Goal: Task Accomplishment & Management: Manage account settings

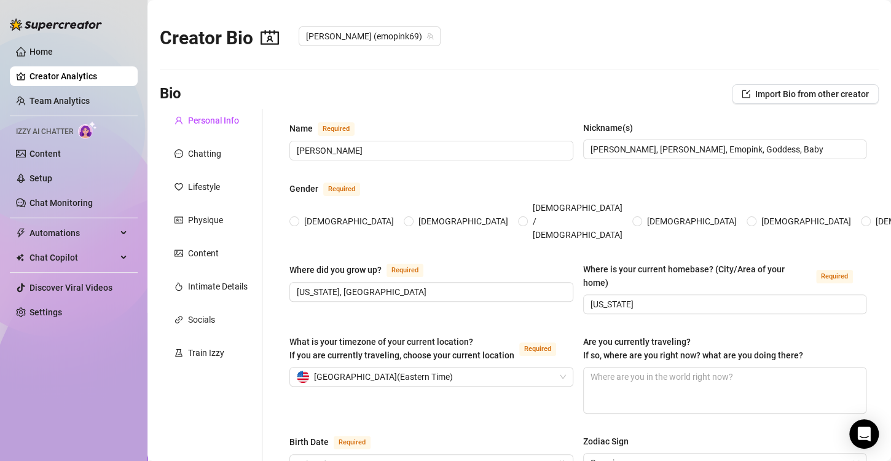
radio input "true"
type input "[DATE]"
click at [34, 56] on link "Home" at bounding box center [41, 52] width 23 height 10
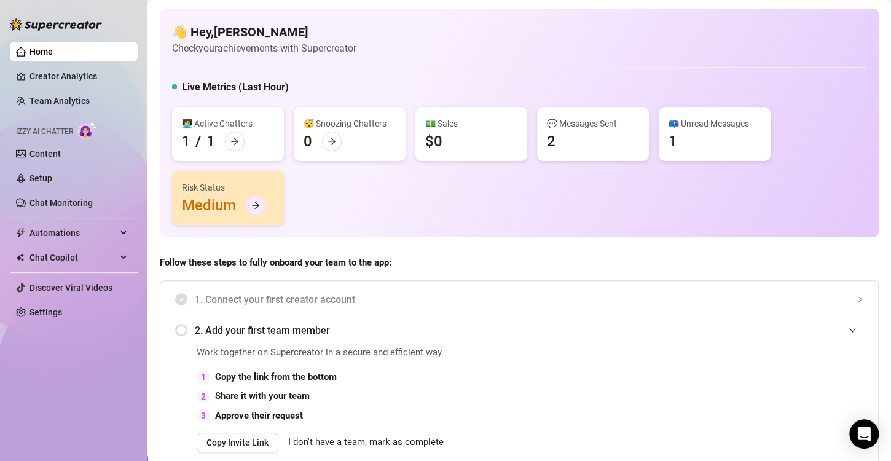
click at [253, 215] on div at bounding box center [256, 205] width 20 height 20
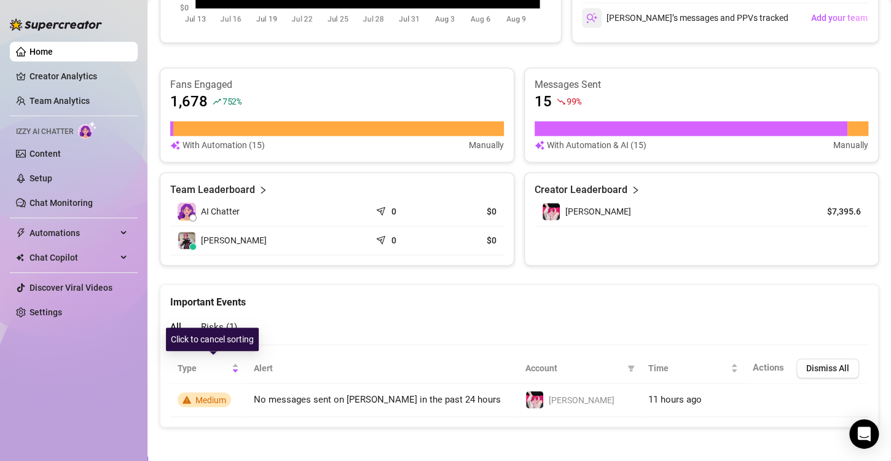
click at [218, 329] on div "Click to cancel sorting" at bounding box center [212, 339] width 93 height 23
click at [212, 322] on span "Risks ( 1 )" at bounding box center [219, 327] width 36 height 11
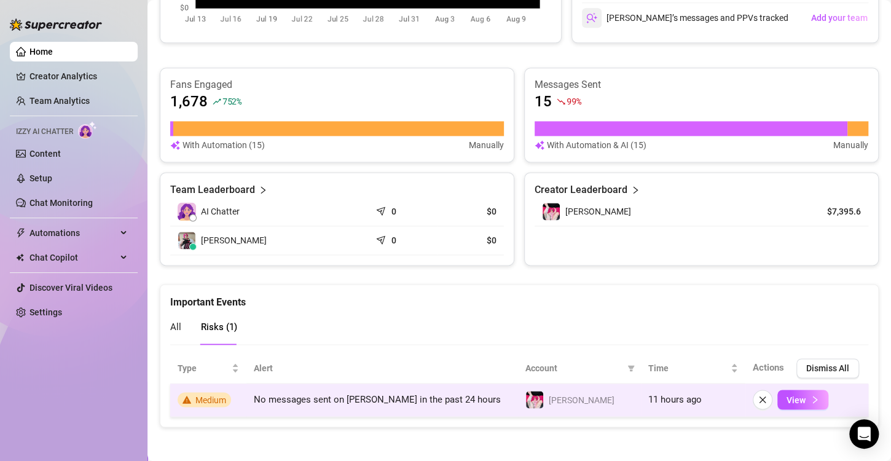
click at [204, 401] on span "Medium" at bounding box center [210, 400] width 31 height 10
click at [810, 398] on button "View" at bounding box center [803, 400] width 51 height 20
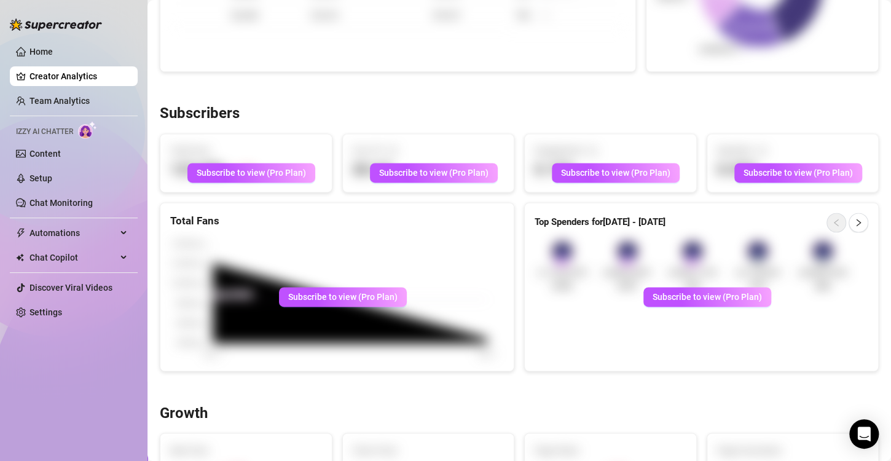
click at [512, 194] on div "Subscribers Total Fans 123,456 15 % Subscribe to view (Pro Plan) Fan LTV $0.64 …" at bounding box center [519, 237] width 729 height 267
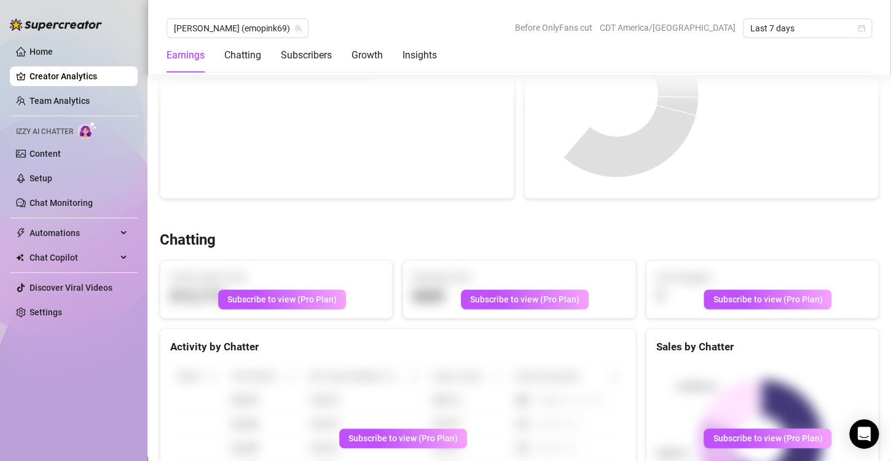
scroll to position [120, 0]
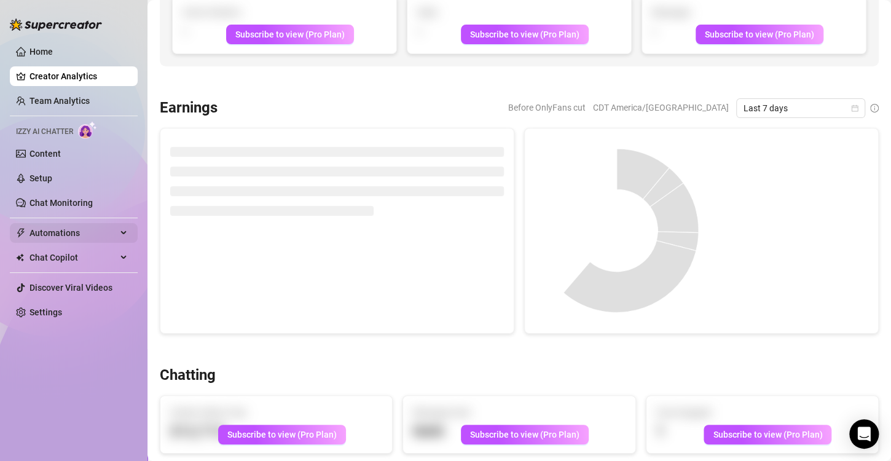
click at [56, 234] on span "Automations" at bounding box center [73, 233] width 87 height 20
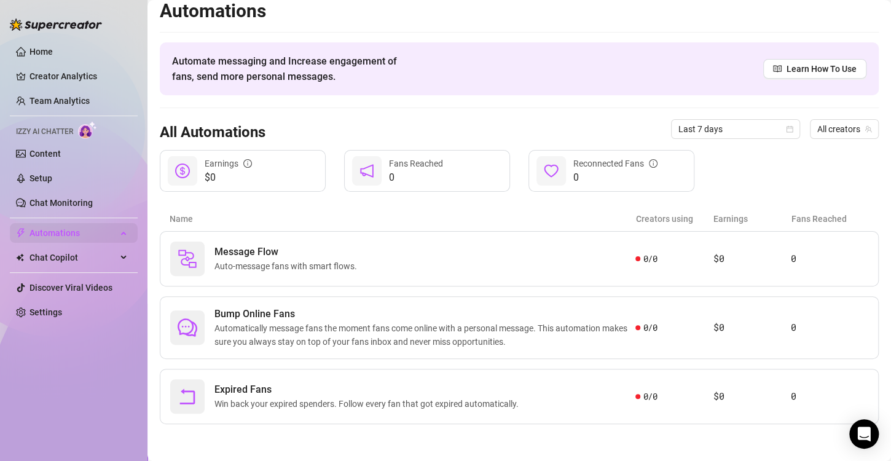
scroll to position [7, 0]
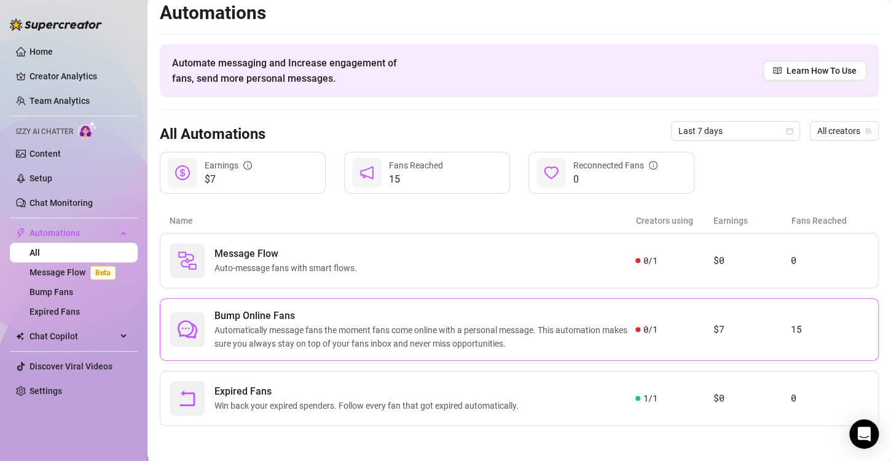
click at [357, 336] on span "Automatically message fans the moment fans come online with a personal message.…" at bounding box center [425, 336] width 421 height 27
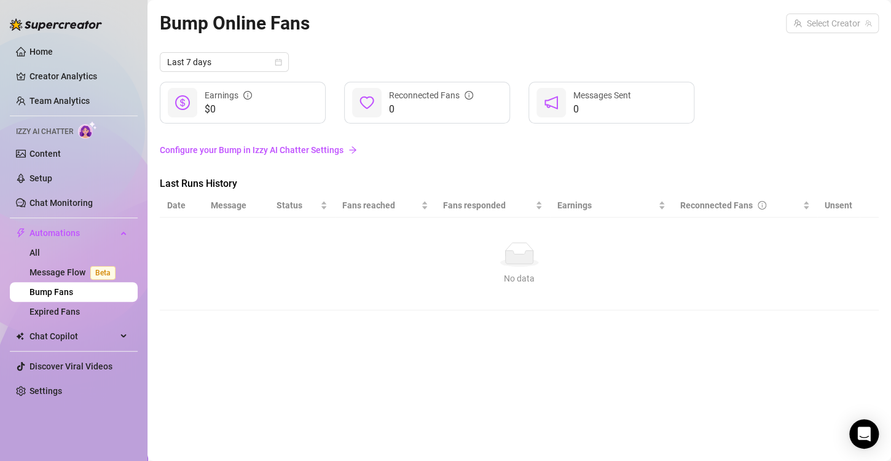
click at [234, 153] on link "Configure your Bump in Izzy AI Chatter Settings" at bounding box center [519, 150] width 719 height 14
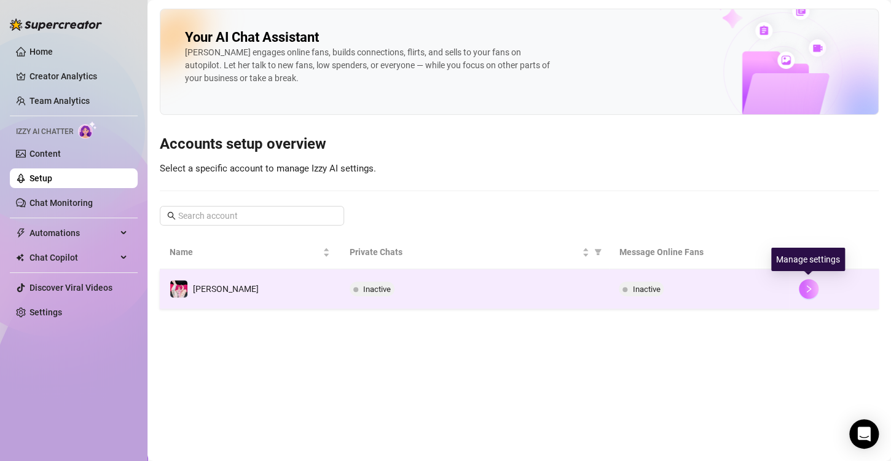
click at [808, 286] on icon "right" at bounding box center [809, 289] width 9 height 9
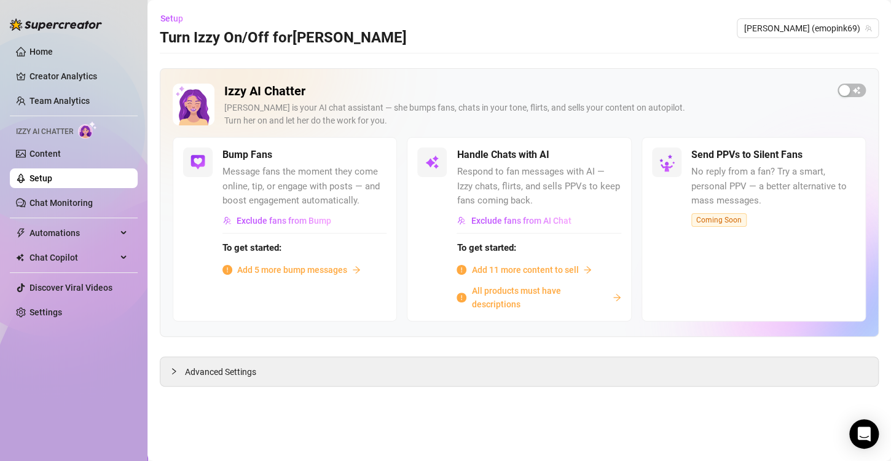
click at [350, 269] on div "Add 5 more bump messages" at bounding box center [305, 270] width 164 height 14
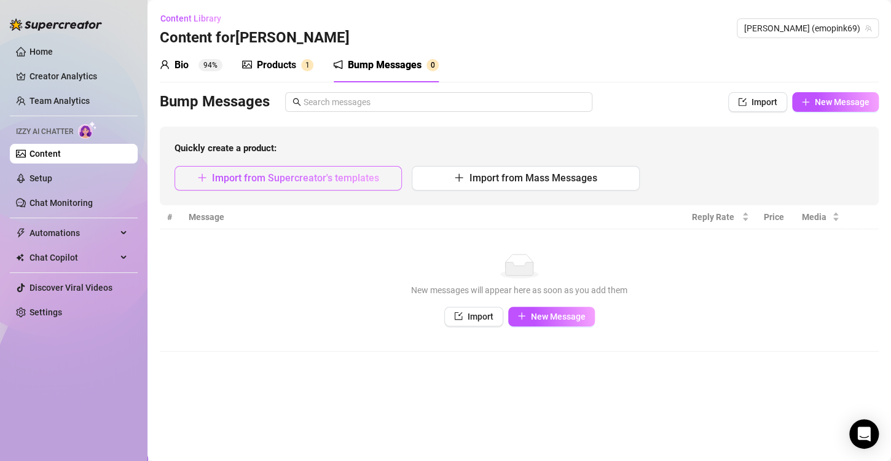
click at [329, 178] on span "Import from Supercreator's templates" at bounding box center [295, 178] width 167 height 12
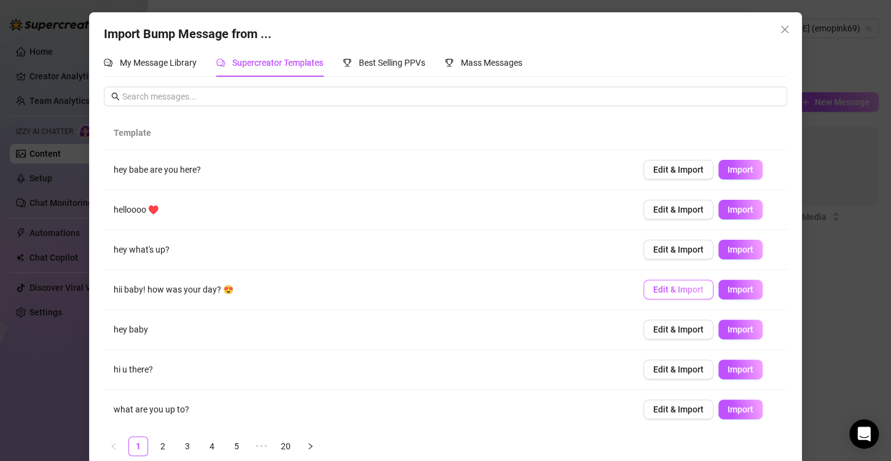
click at [684, 288] on span "Edit & Import" at bounding box center [678, 290] width 50 height 10
type textarea "hii baby! how was your day? 😍"
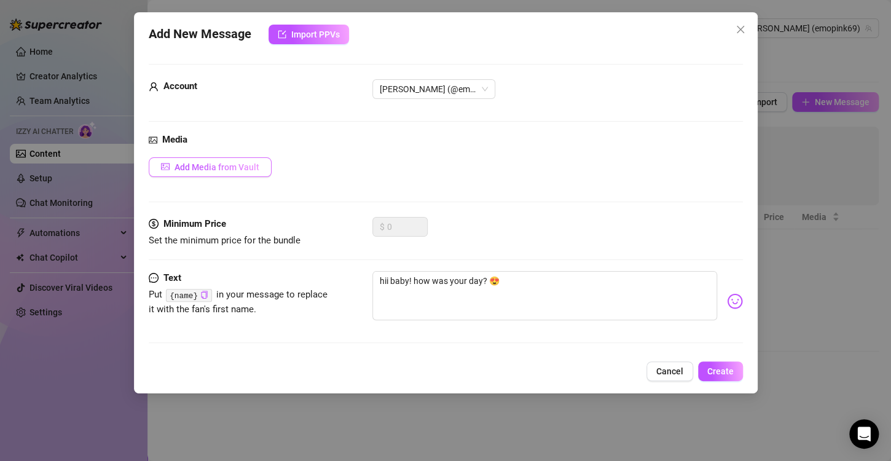
click at [193, 160] on button "Add Media from Vault" at bounding box center [210, 167] width 123 height 20
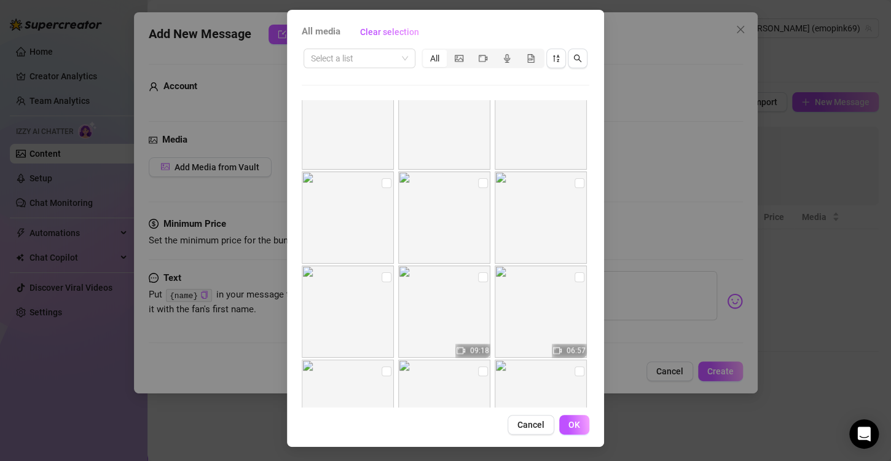
scroll to position [682, 0]
click at [369, 57] on input "search" at bounding box center [354, 58] width 86 height 18
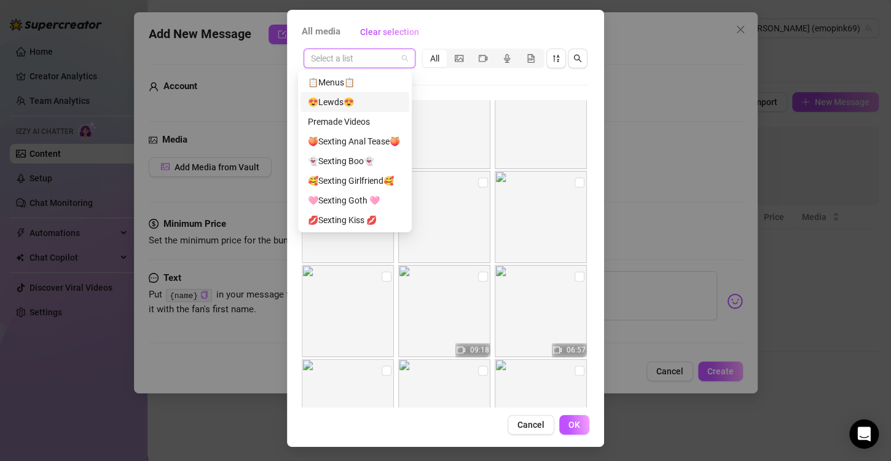
click at [360, 101] on div "😍Lewds😍" at bounding box center [355, 102] width 94 height 14
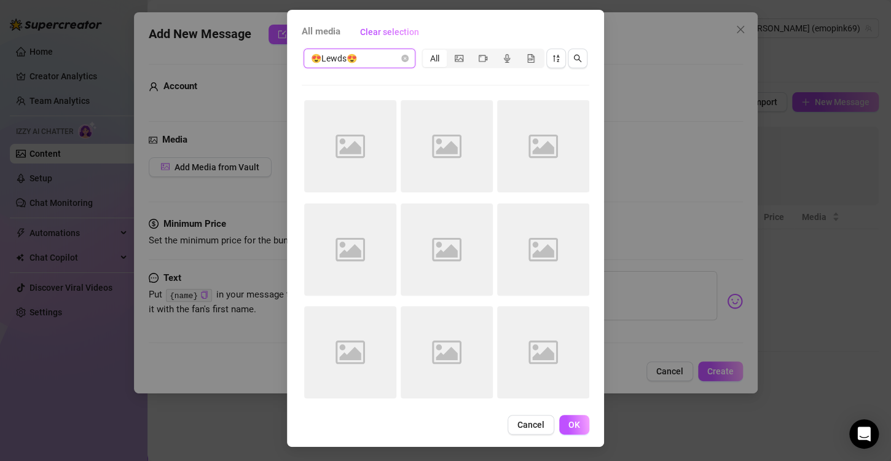
scroll to position [0, 0]
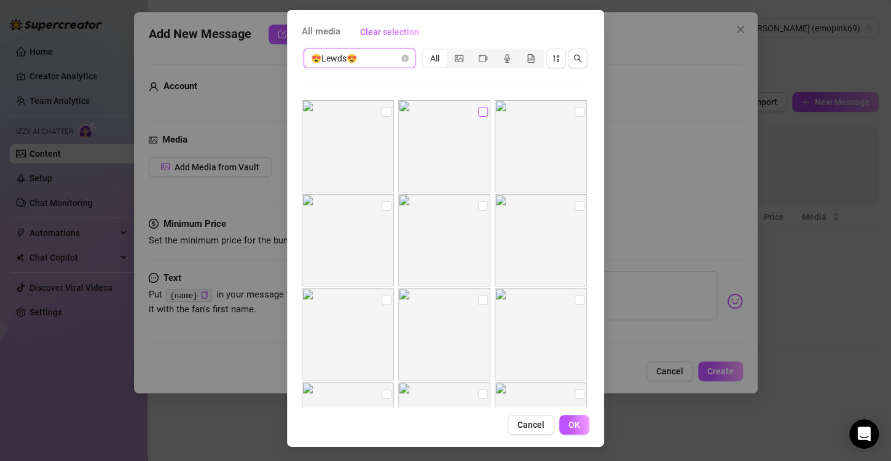
click at [478, 111] on input "checkbox" at bounding box center [483, 112] width 10 height 10
checkbox input "true"
click at [569, 427] on span "OK" at bounding box center [575, 425] width 12 height 10
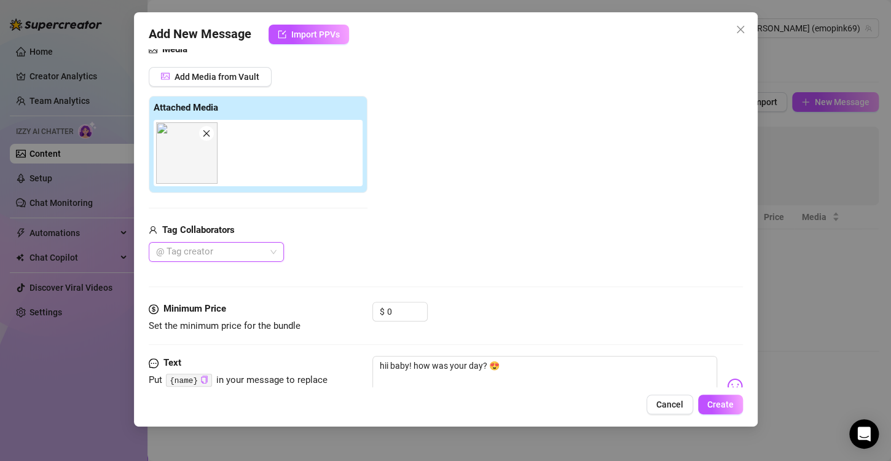
scroll to position [141, 0]
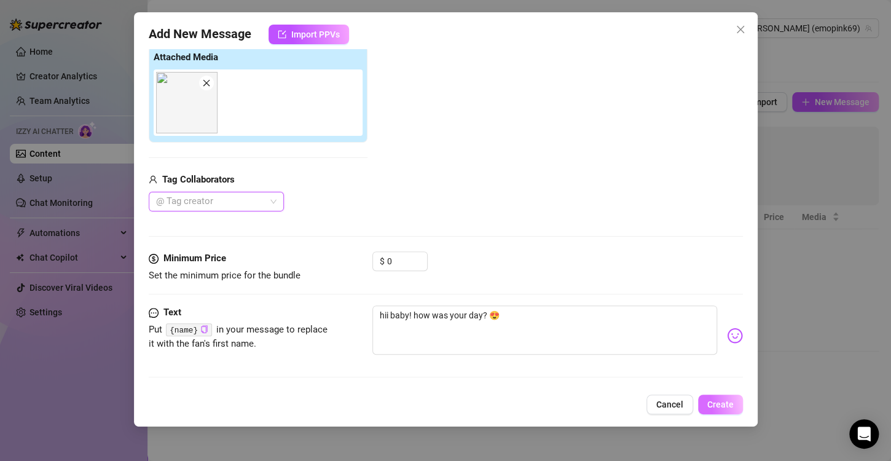
click at [717, 400] on span "Create" at bounding box center [721, 405] width 26 height 10
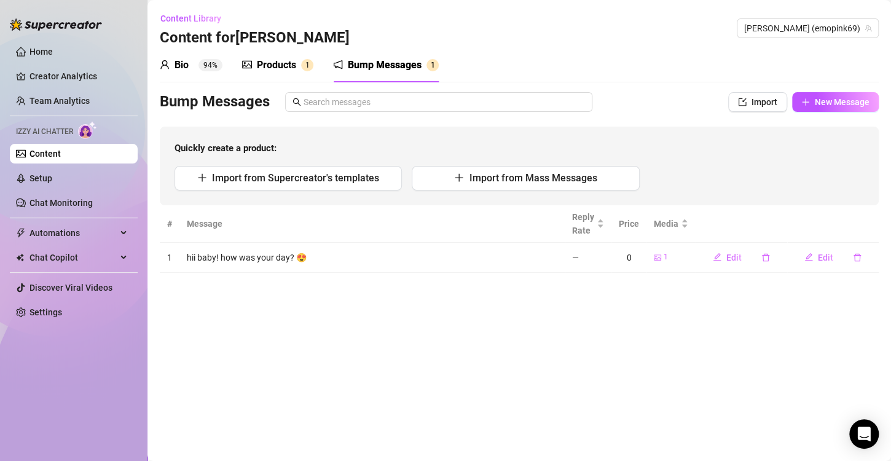
click at [240, 263] on td "hii baby! how was your day? 😍" at bounding box center [372, 258] width 385 height 30
click at [278, 65] on div "Products" at bounding box center [276, 65] width 39 height 15
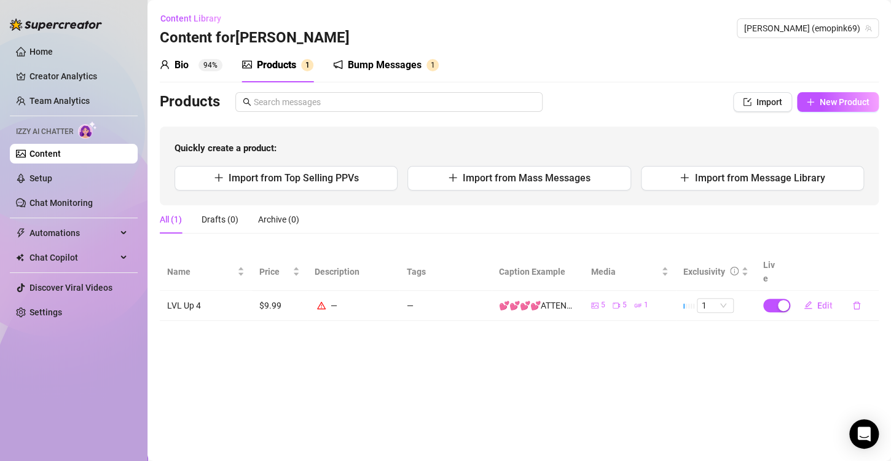
click at [381, 71] on div "Bump Messages" at bounding box center [385, 65] width 74 height 15
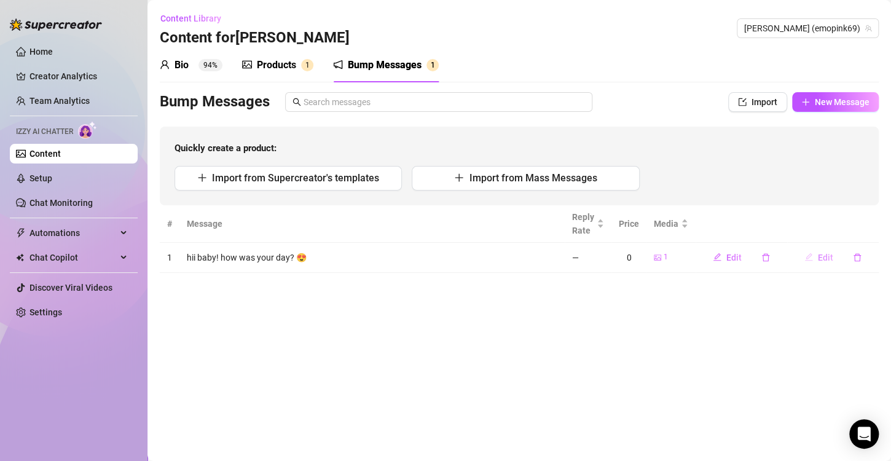
click at [826, 260] on span "Edit" at bounding box center [825, 258] width 15 height 10
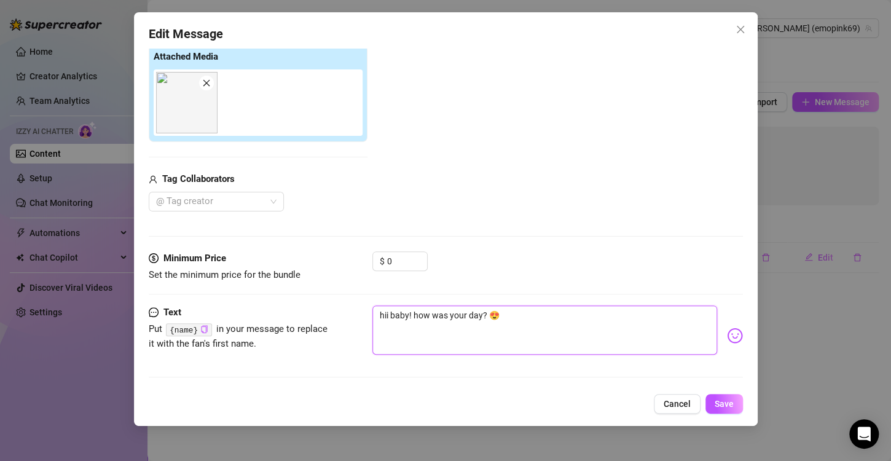
click at [409, 318] on textarea "hii baby! how was your day? 😍" at bounding box center [545, 330] width 345 height 49
type textarea "hii bab! how was your day? 😍"
type textarea "hii ba! how was your day? 😍"
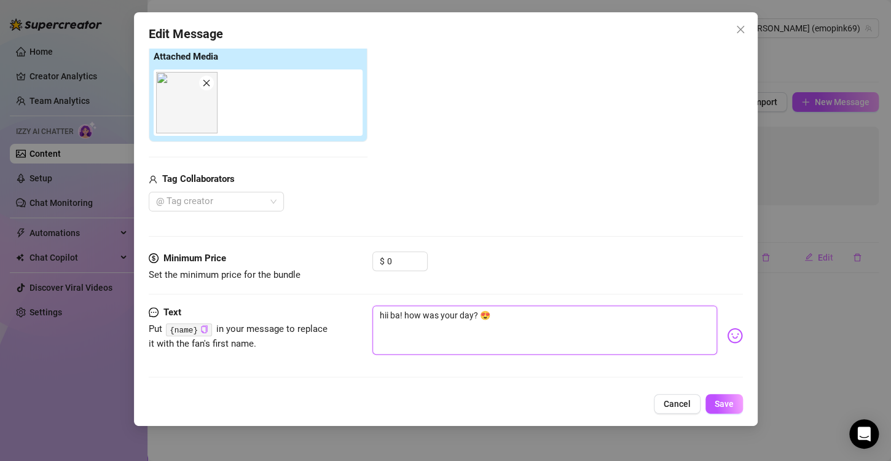
type textarea "hii b! how was your day? 😍"
type textarea "hii ! how was your day? 😍"
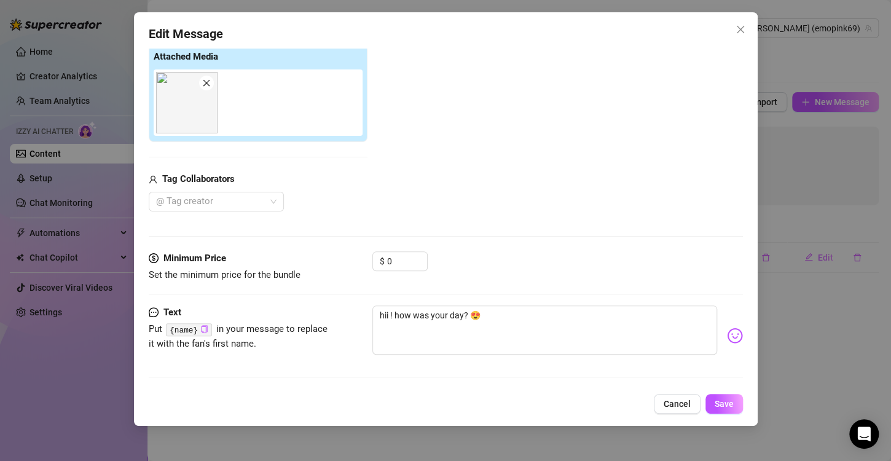
click at [183, 328] on code "{name}" at bounding box center [189, 329] width 46 height 13
click at [203, 328] on icon "copy" at bounding box center [204, 329] width 6 height 8
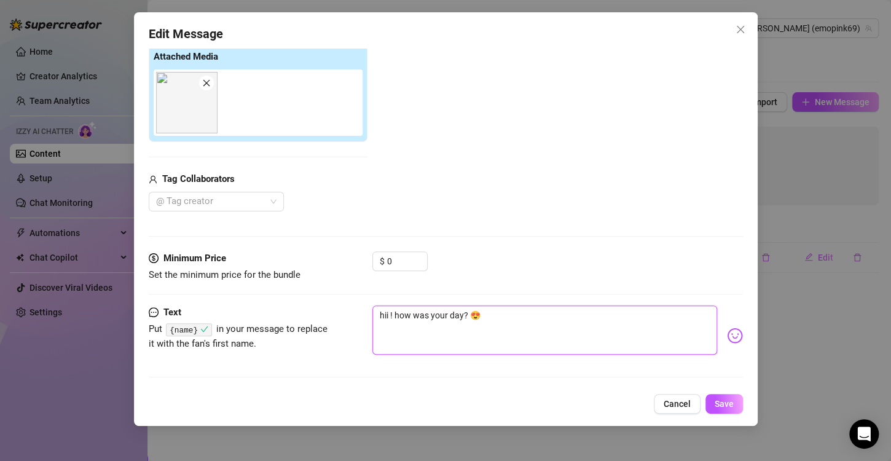
click at [390, 315] on textarea "hii ! how was your day? 😍" at bounding box center [545, 330] width 345 height 49
paste textarea "{name}"
type textarea "hii {name}! how was your day? 😍"
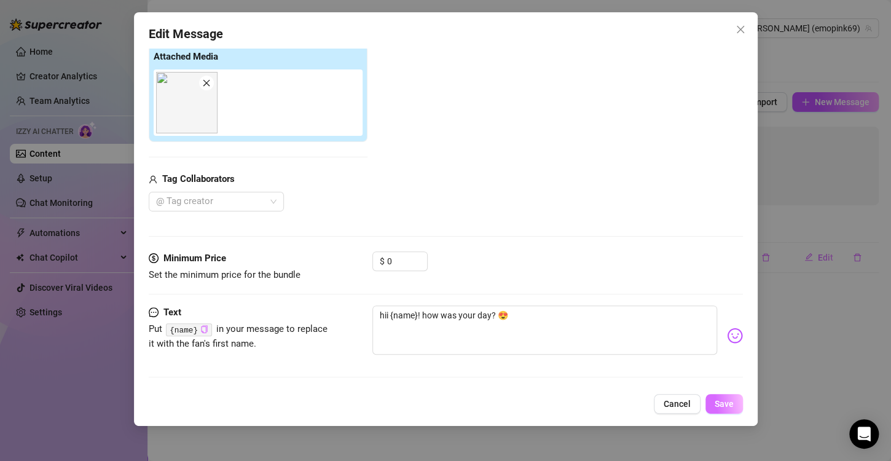
click at [722, 409] on span "Save" at bounding box center [724, 404] width 19 height 10
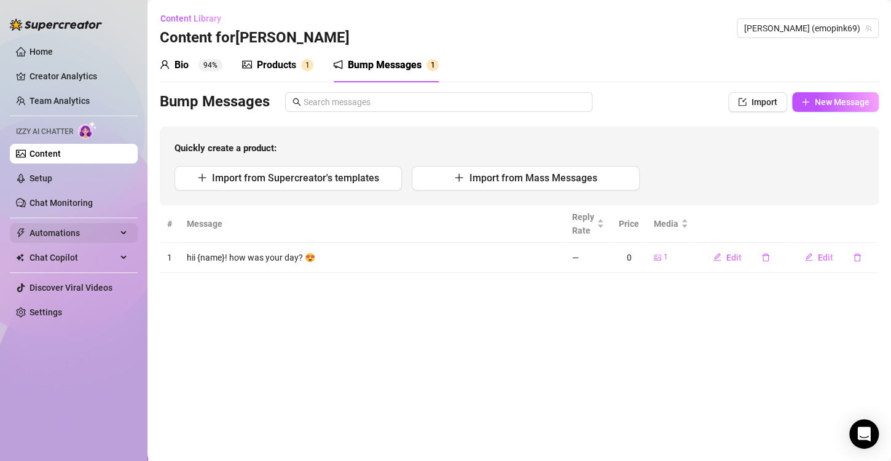
click at [65, 232] on span "Automations" at bounding box center [73, 233] width 87 height 20
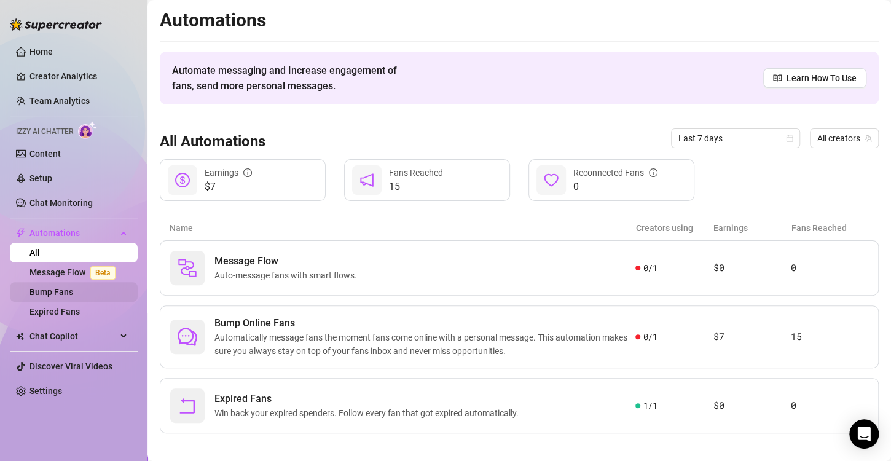
click at [73, 291] on link "Bump Fans" at bounding box center [52, 292] width 44 height 10
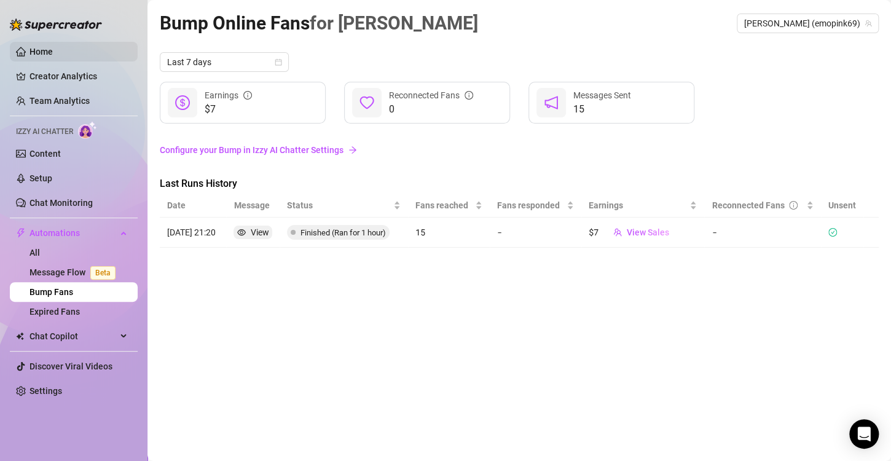
click at [53, 52] on link "Home" at bounding box center [41, 52] width 23 height 10
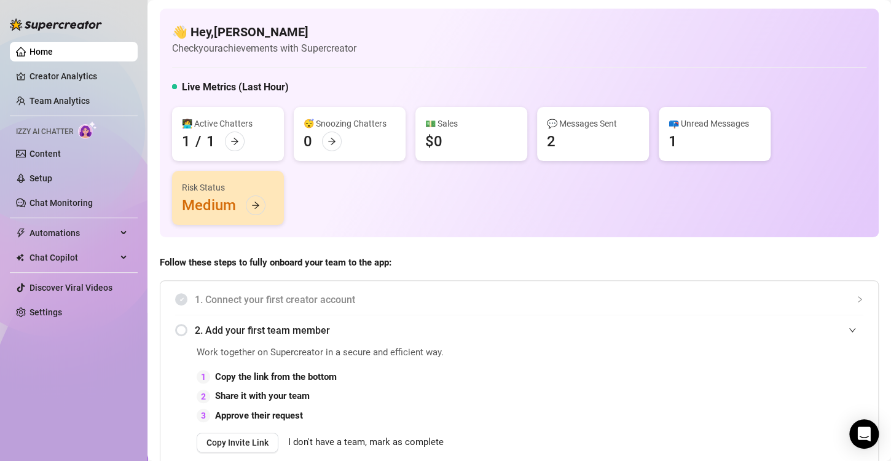
scroll to position [123, 0]
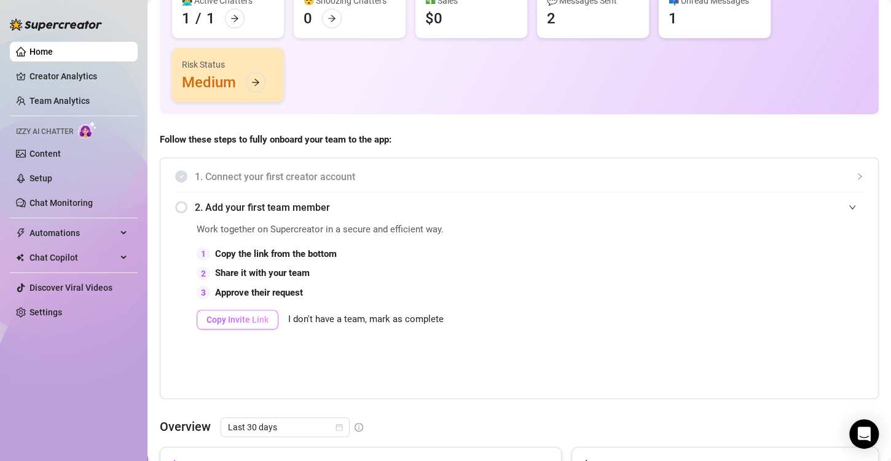
click at [236, 319] on span "Copy Invite Link" at bounding box center [238, 320] width 62 height 10
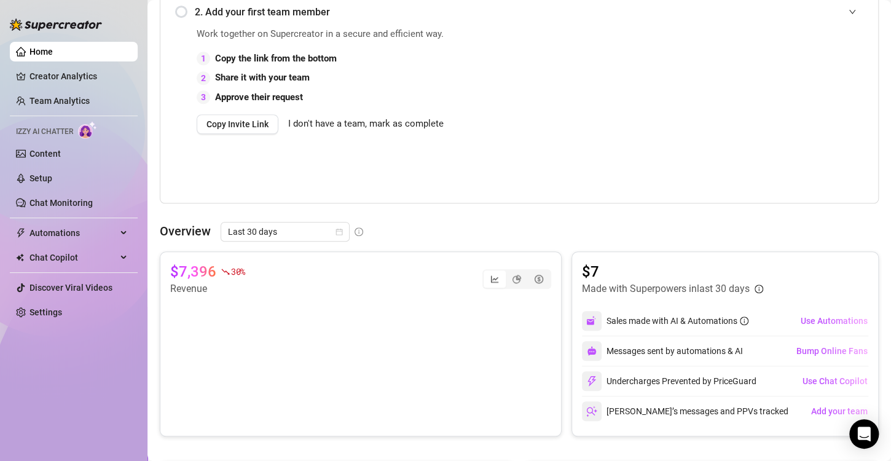
scroll to position [0, 0]
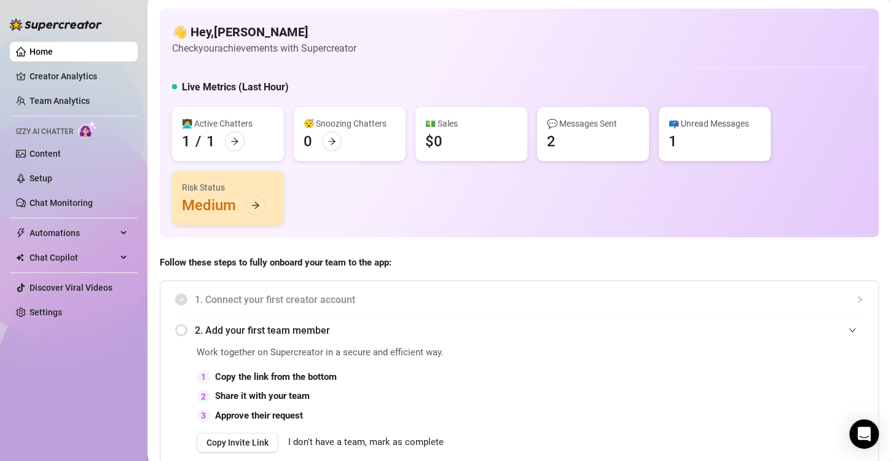
click at [48, 47] on link "Home" at bounding box center [41, 52] width 23 height 10
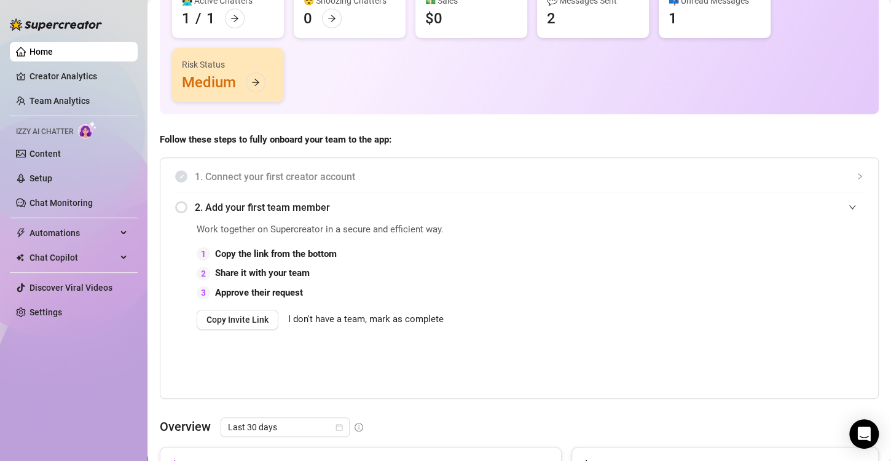
scroll to position [184, 0]
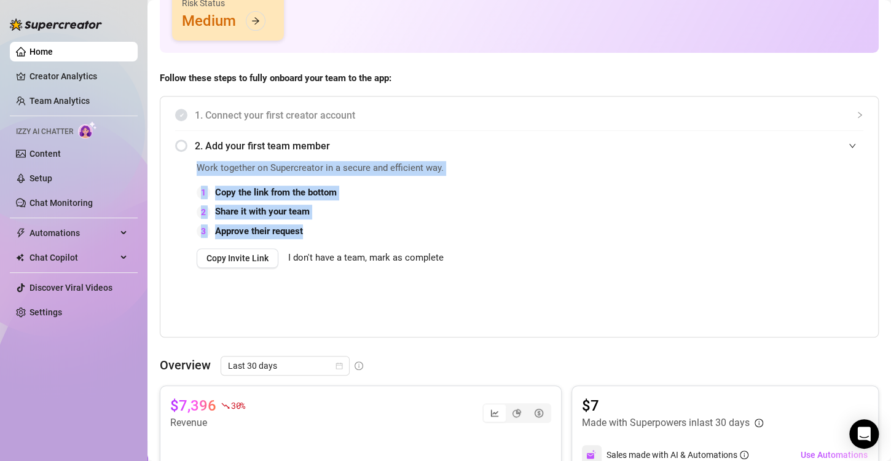
drag, startPoint x: 344, startPoint y: 239, endPoint x: 202, endPoint y: 136, distance: 174.9
click at [191, 137] on div "2. Add your first team member Work together on Supercreator in a secure and eff…" at bounding box center [519, 232] width 688 height 202
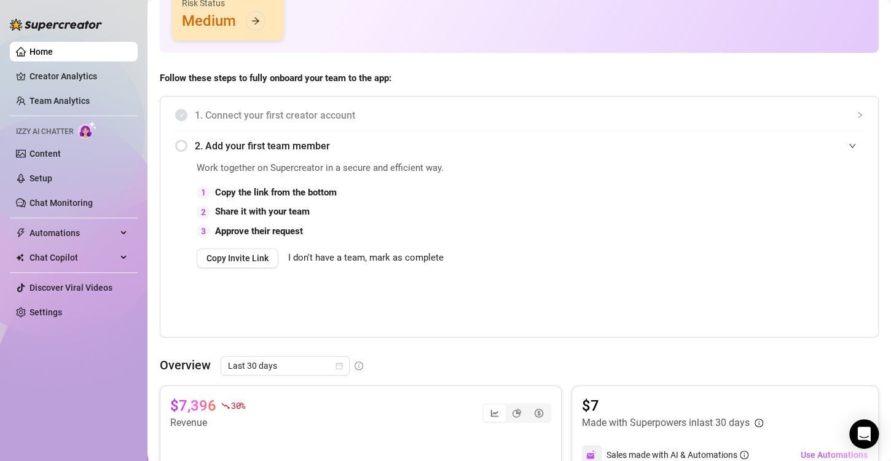
click at [470, 294] on div "Work together on Supercreator in a secure and efficient way. 1 Copy the link fr…" at bounding box center [392, 247] width 390 height 172
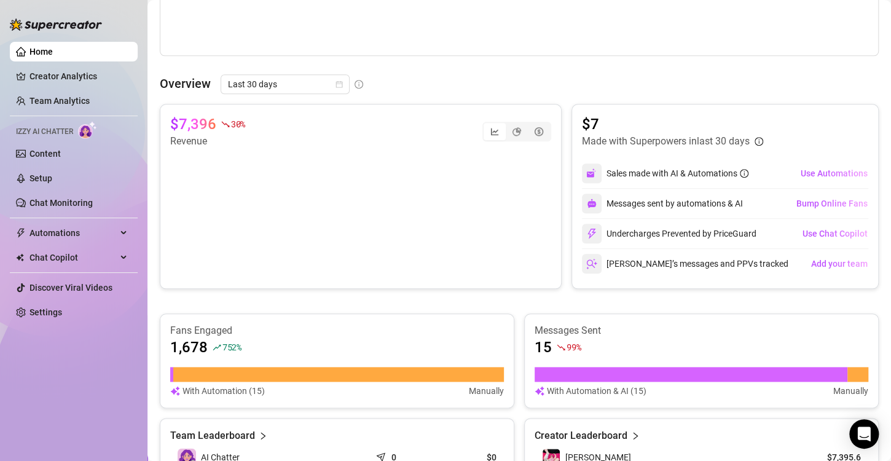
scroll to position [159, 0]
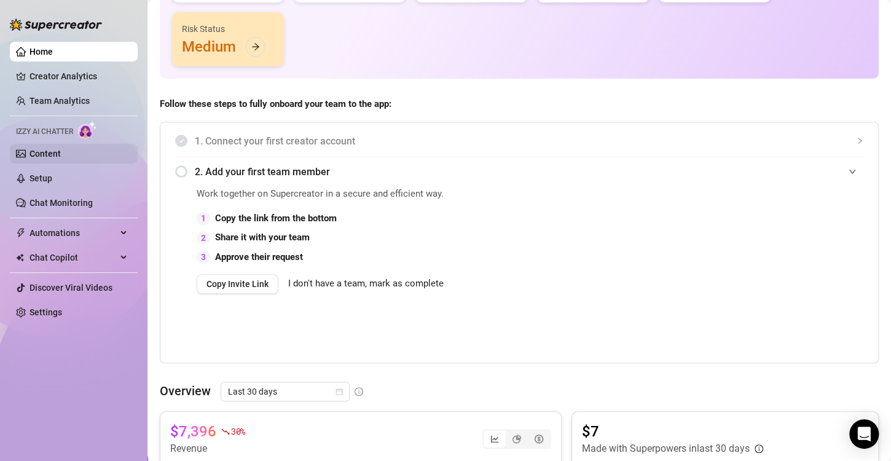
click at [45, 151] on link "Content" at bounding box center [45, 154] width 31 height 10
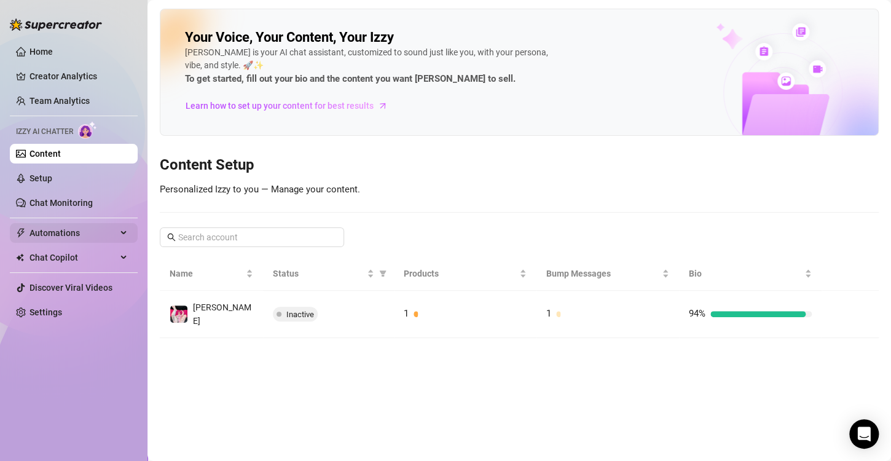
click at [49, 232] on span "Automations" at bounding box center [73, 233] width 87 height 20
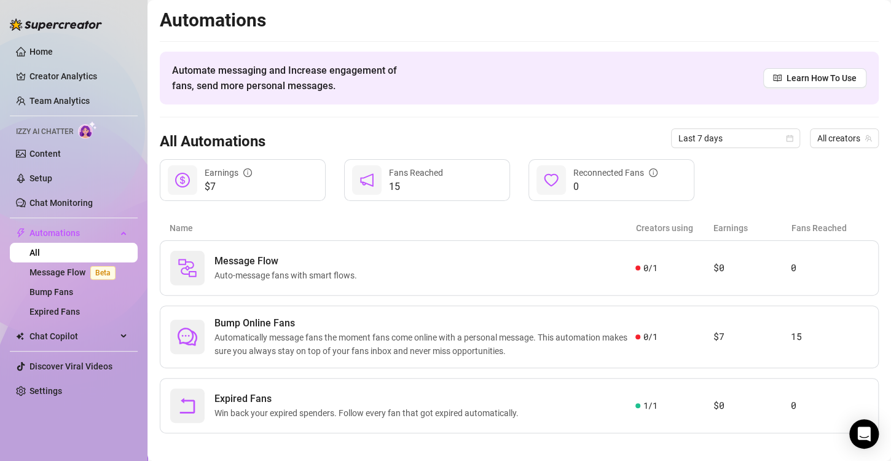
click at [479, 221] on article "Name" at bounding box center [403, 228] width 467 height 14
click at [329, 331] on span "Automatically message fans the moment fans come online with a personal message.…" at bounding box center [425, 344] width 421 height 27
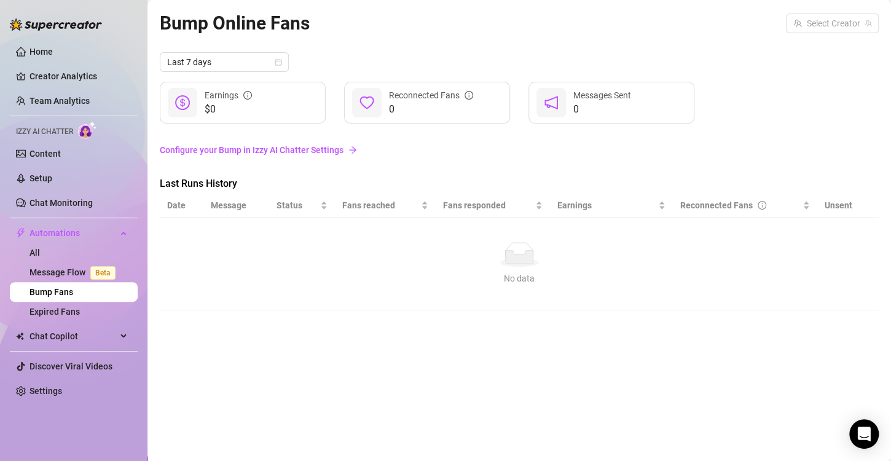
click at [255, 146] on link "Configure your Bump in Izzy AI Chatter Settings" at bounding box center [519, 150] width 719 height 14
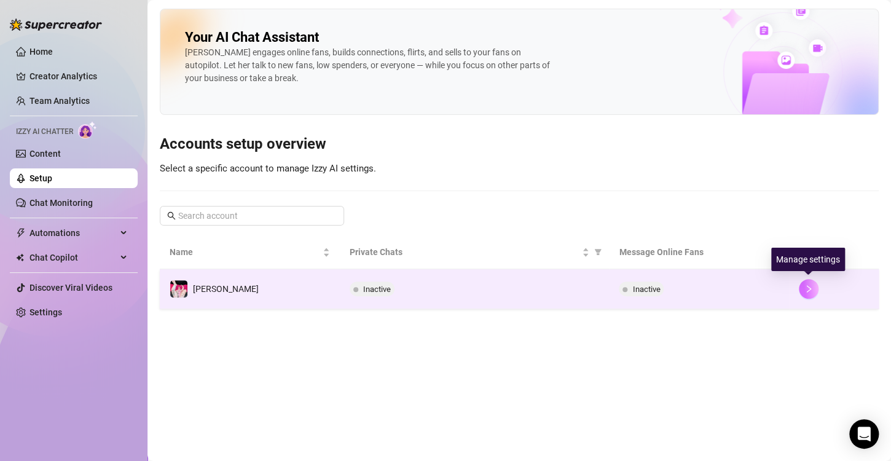
click at [813, 290] on button "button" at bounding box center [809, 289] width 20 height 20
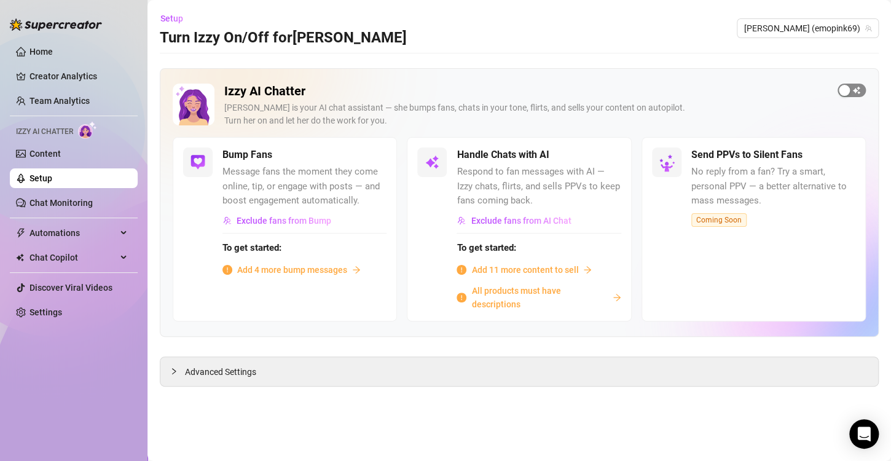
click at [843, 88] on div "button" at bounding box center [844, 90] width 11 height 11
click at [374, 155] on span "button" at bounding box center [373, 155] width 27 height 14
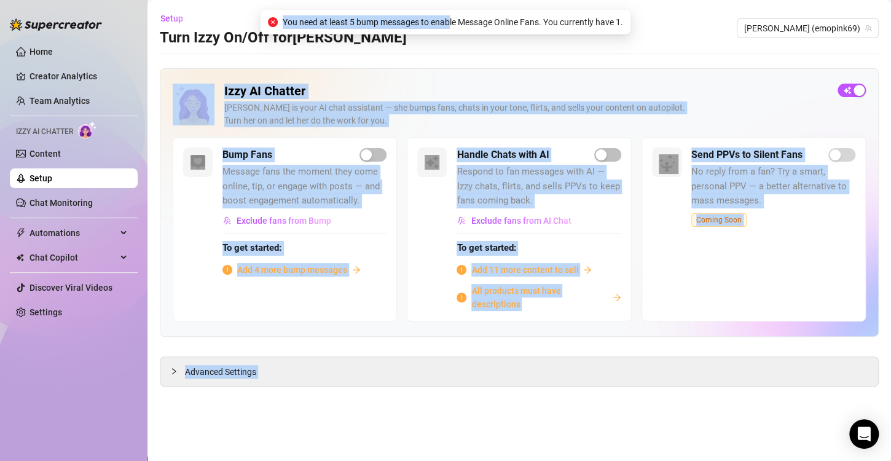
drag, startPoint x: 449, startPoint y: 22, endPoint x: 645, endPoint y: 23, distance: 195.5
click at [645, 23] on body "Home Creator Analytics Team Analytics Izzy AI Chatter Content Setup Chat Monito…" at bounding box center [445, 230] width 891 height 461
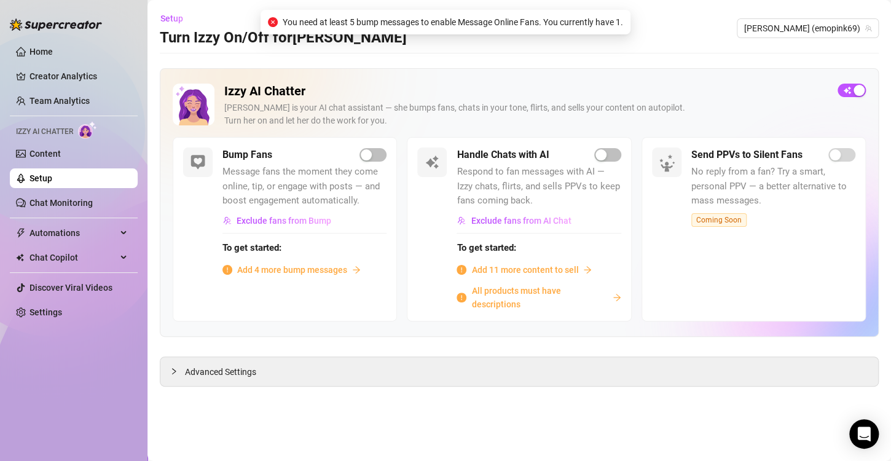
click at [625, 44] on div "Setup Turn Izzy On/Off for [PERSON_NAME] [PERSON_NAME] (emopink69)" at bounding box center [519, 28] width 719 height 39
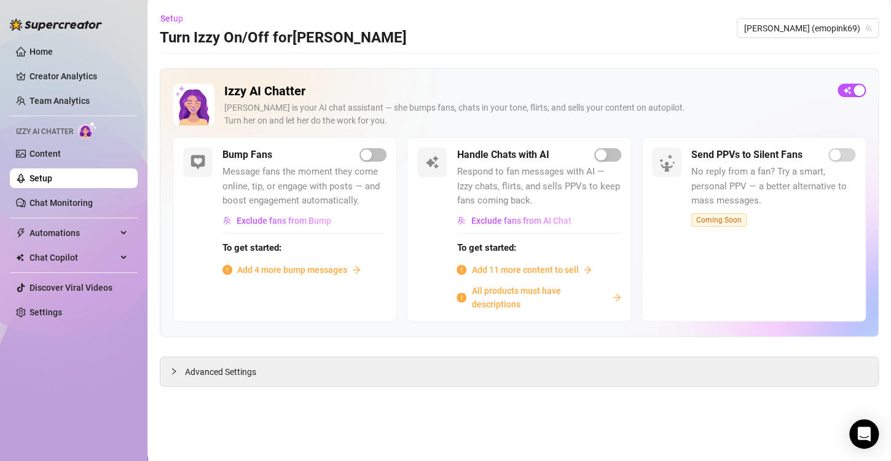
click at [278, 270] on span "Add 4 more bump messages" at bounding box center [292, 270] width 110 height 14
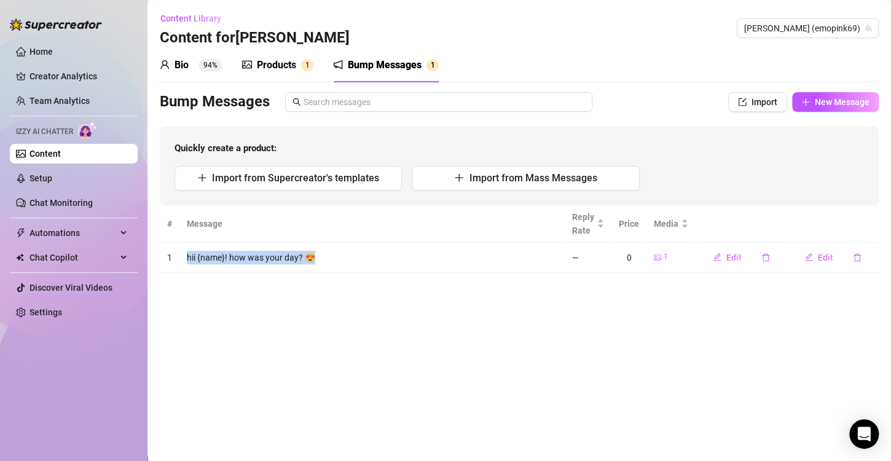
drag, startPoint x: 189, startPoint y: 261, endPoint x: 318, endPoint y: 253, distance: 129.4
click at [318, 253] on td "hii {name}! how was your day? 😍" at bounding box center [372, 258] width 385 height 30
click at [361, 304] on main "Content Library Content for [PERSON_NAME] [PERSON_NAME] (emopink69) Bio 94% Pro…" at bounding box center [520, 230] width 744 height 461
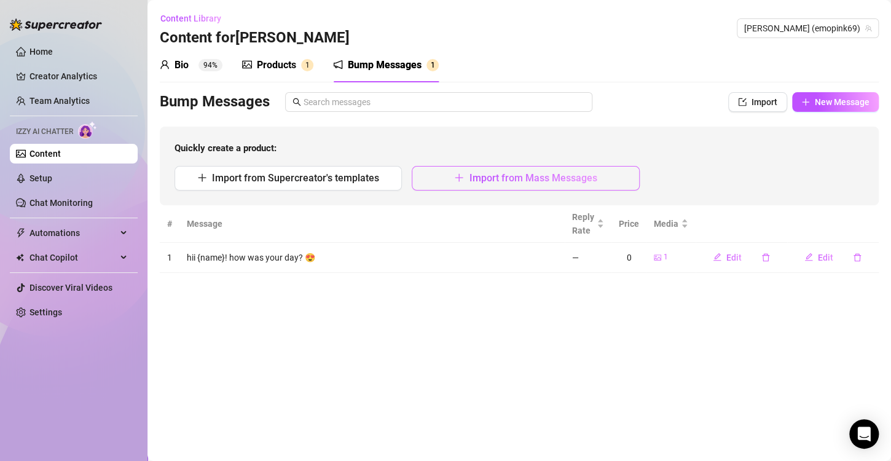
click at [507, 183] on span "Import from Mass Messages" at bounding box center [533, 178] width 128 height 12
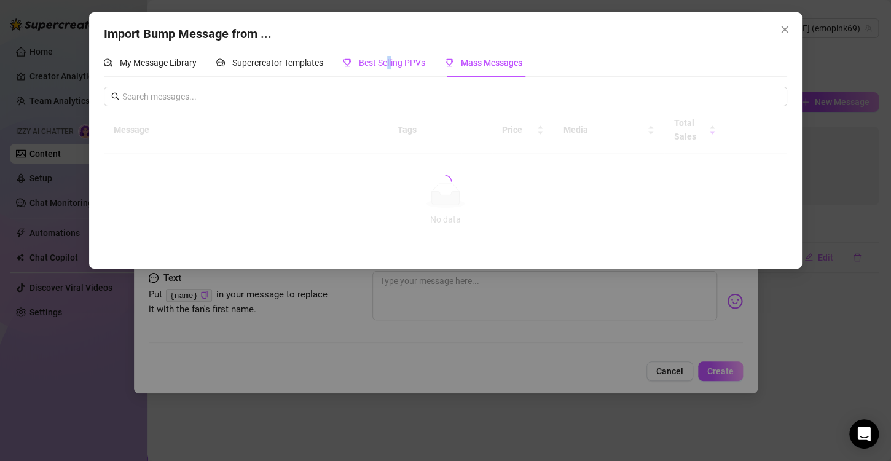
click at [392, 60] on span "Best Selling PPVs" at bounding box center [392, 63] width 66 height 10
drag, startPoint x: 432, startPoint y: 218, endPoint x: 425, endPoint y: 231, distance: 14.9
click at [432, 216] on div at bounding box center [446, 181] width 684 height 150
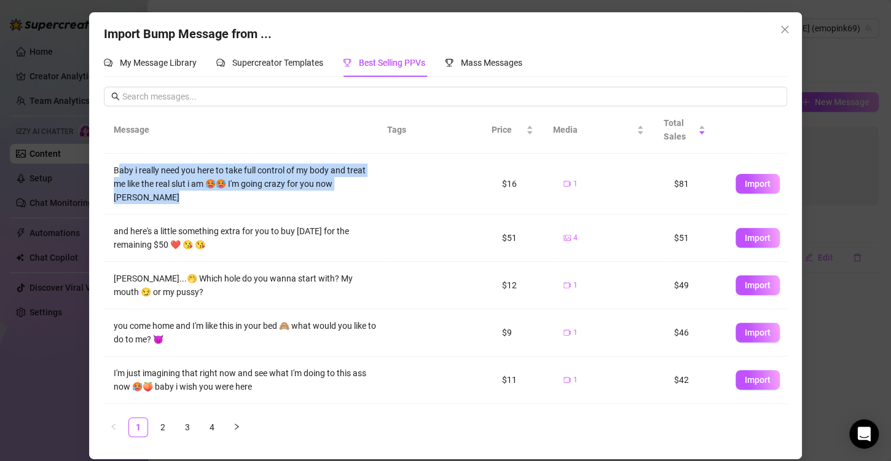
drag, startPoint x: 119, startPoint y: 170, endPoint x: 412, endPoint y: 188, distance: 293.8
click at [412, 188] on tr "Baby i really need you here to take full control of my body and treat me like t…" at bounding box center [446, 184] width 684 height 61
click at [361, 167] on div "Baby i really need you here to take full control of my body and treat me like t…" at bounding box center [246, 184] width 264 height 41
drag, startPoint x: 601, startPoint y: 195, endPoint x: 133, endPoint y: 168, distance: 468.0
click at [133, 168] on tr "Baby i really need you here to take full control of my body and treat me like t…" at bounding box center [446, 184] width 684 height 61
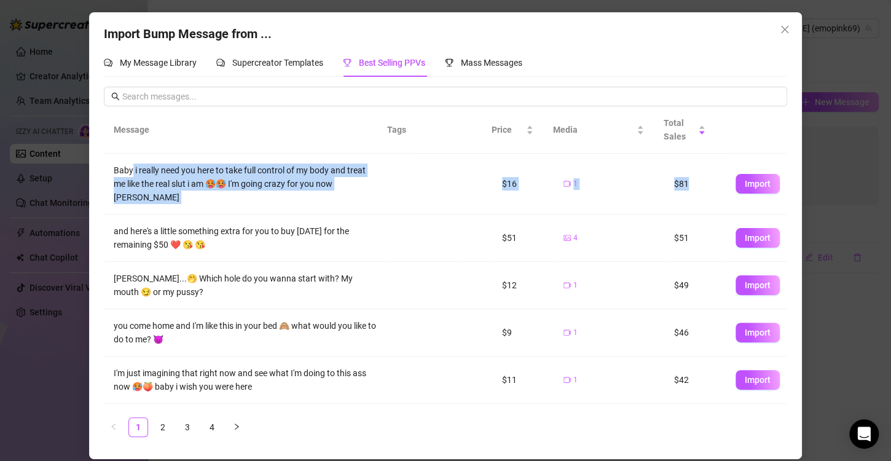
click at [685, 182] on td "$81" at bounding box center [695, 184] width 61 height 61
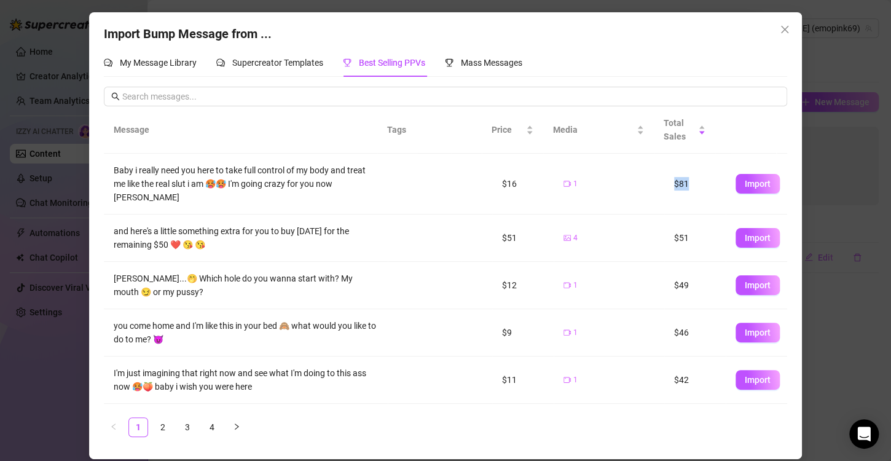
drag, startPoint x: 658, startPoint y: 178, endPoint x: 639, endPoint y: 178, distance: 19.7
click at [639, 178] on tr "Baby i really need you here to take full control of my body and treat me like t…" at bounding box center [446, 184] width 684 height 61
click at [229, 236] on div "and here's a little something extra for you to buy [DATE] for the remaining $50…" at bounding box center [246, 237] width 264 height 27
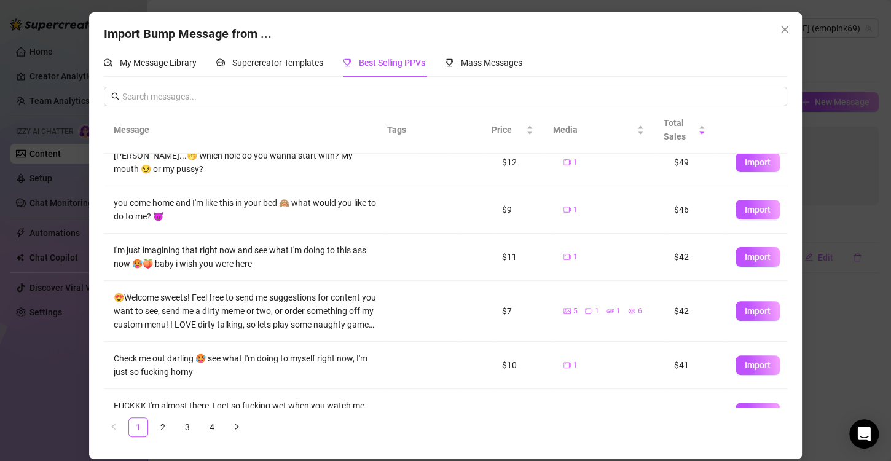
scroll to position [61, 0]
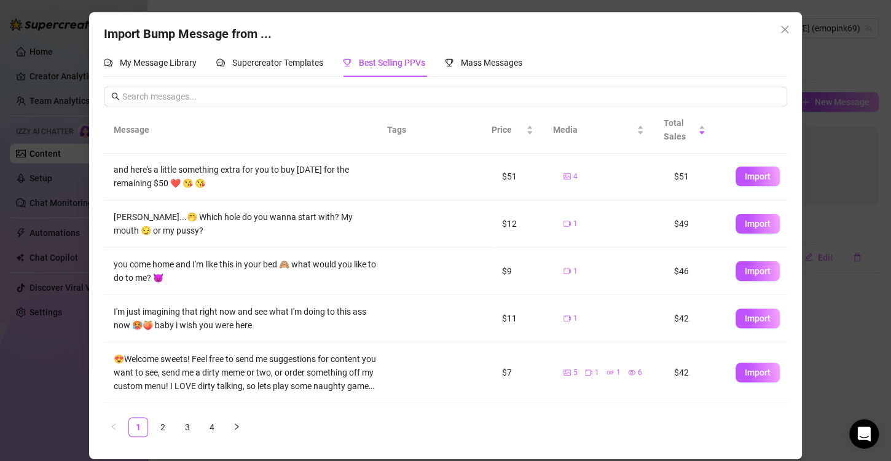
drag, startPoint x: 117, startPoint y: 197, endPoint x: 227, endPoint y: 208, distance: 110.6
click at [227, 210] on div "[PERSON_NAME]...🤭 Which hole do you wanna start with? My mouth 😏 or my pussy?" at bounding box center [246, 223] width 264 height 27
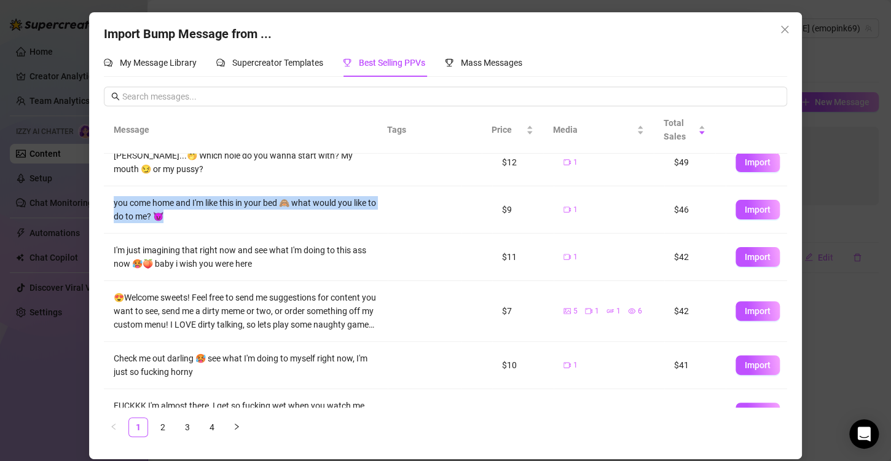
drag, startPoint x: 194, startPoint y: 211, endPoint x: 111, endPoint y: 188, distance: 86.2
click at [111, 188] on td "you come home and I'm like this in your bed 🙈 what would you like to do to me? 😈" at bounding box center [246, 209] width 284 height 47
click at [279, 199] on div "you come home and I'm like this in your bed 🙈 what would you like to do to me? 😈" at bounding box center [246, 209] width 264 height 27
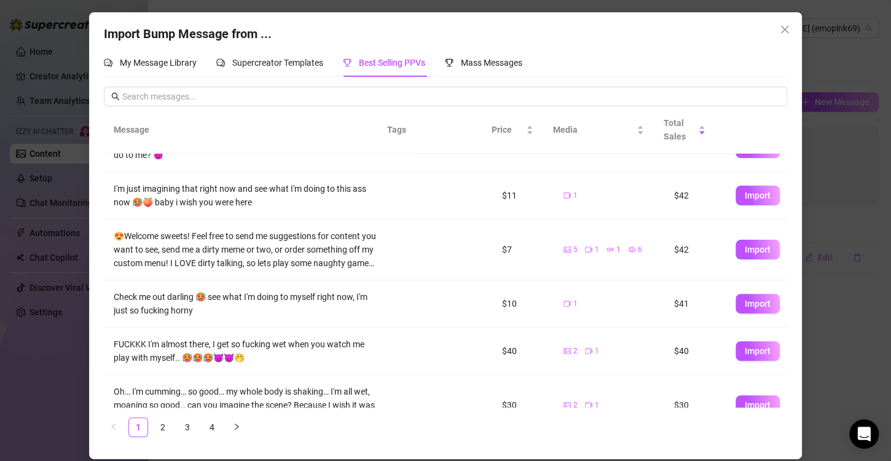
drag, startPoint x: 278, startPoint y: 187, endPoint x: 322, endPoint y: 185, distance: 43.7
click at [315, 185] on div "I'm just imagining that right now and see what I'm doing to this ass now 🥵🍑 bab…" at bounding box center [246, 195] width 264 height 27
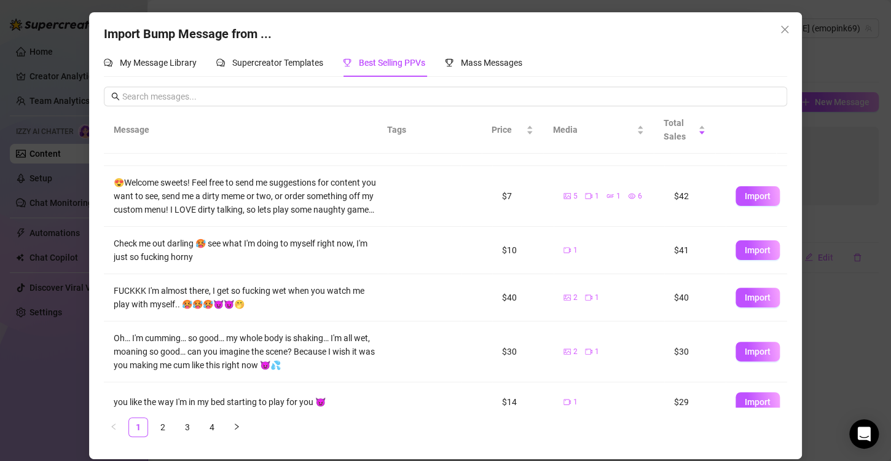
scroll to position [0, 0]
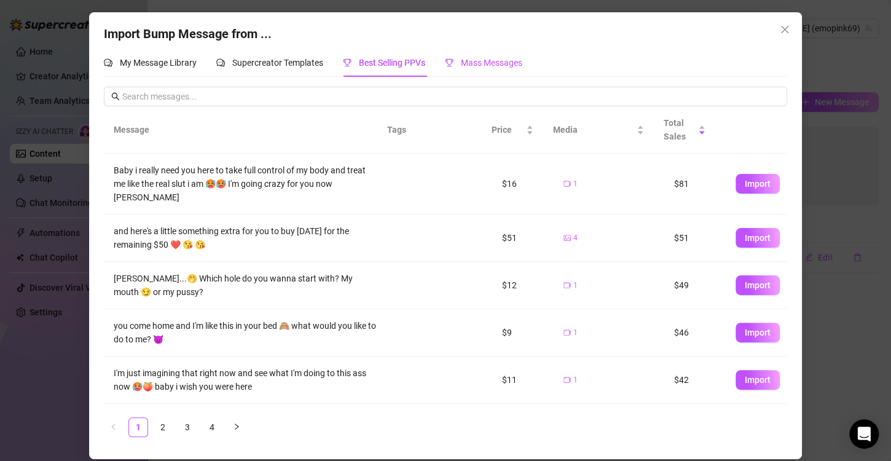
click at [477, 59] on span "Mass Messages" at bounding box center [491, 63] width 61 height 10
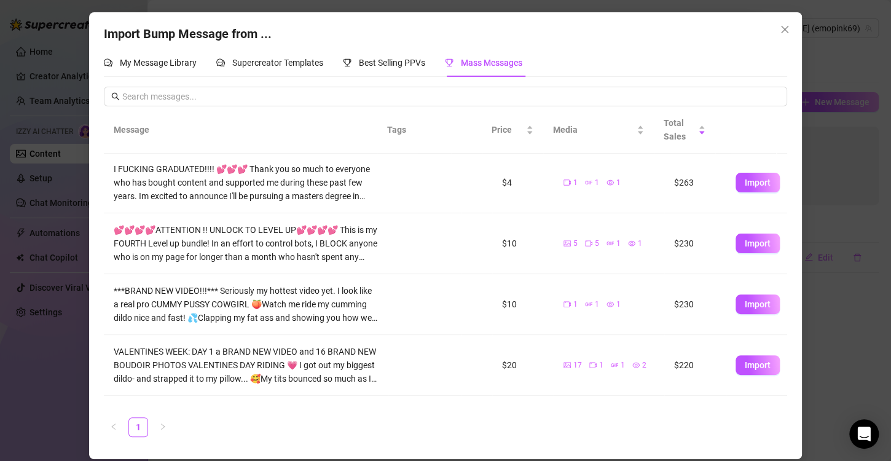
scroll to position [172, 0]
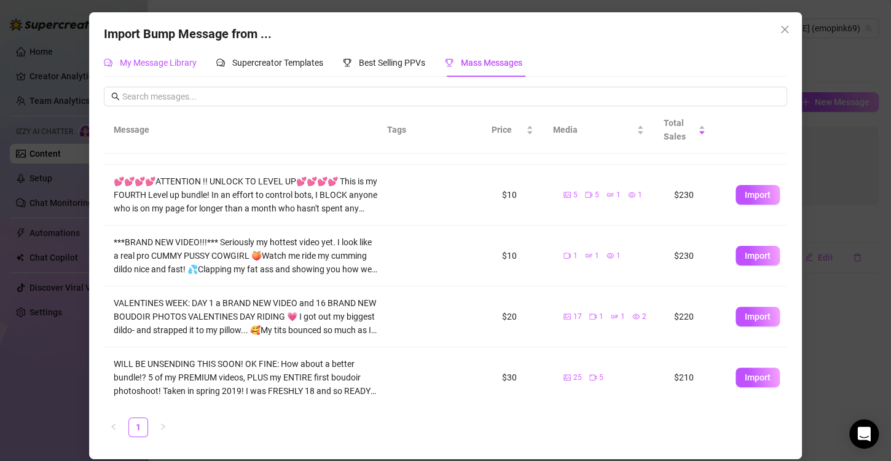
click at [178, 61] on span "My Message Library" at bounding box center [158, 63] width 77 height 10
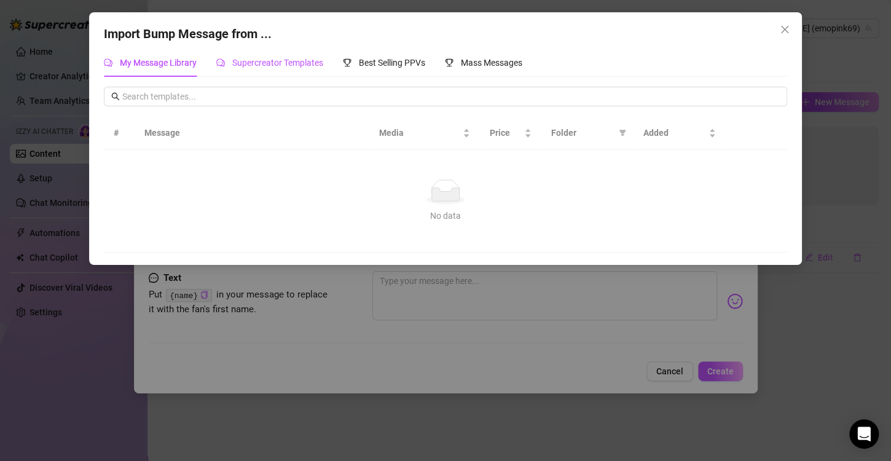
click at [218, 64] on icon "comment" at bounding box center [220, 62] width 9 height 9
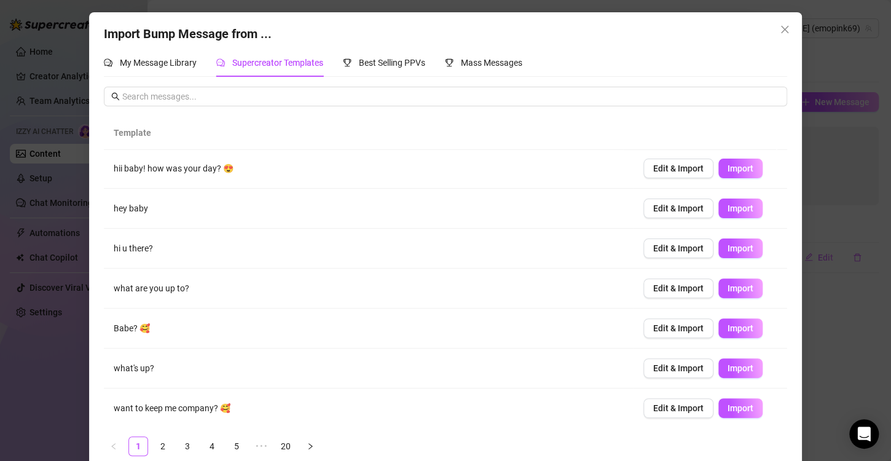
scroll to position [17, 0]
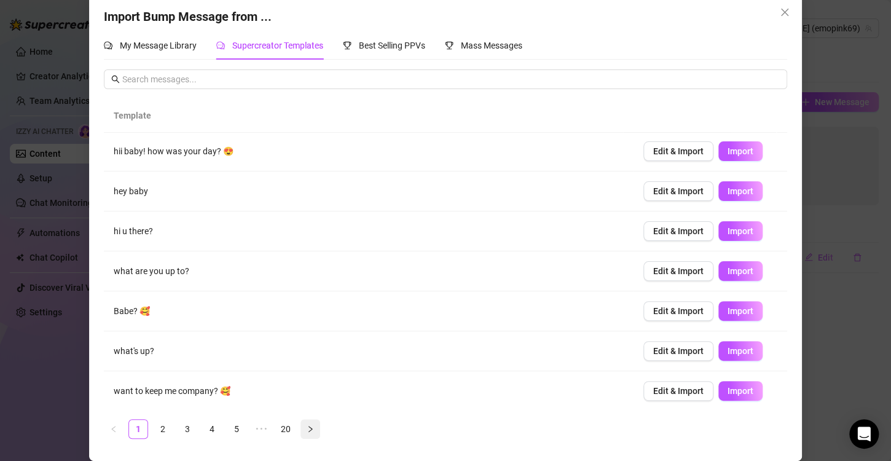
click at [301, 425] on button "button" at bounding box center [311, 429] width 20 height 20
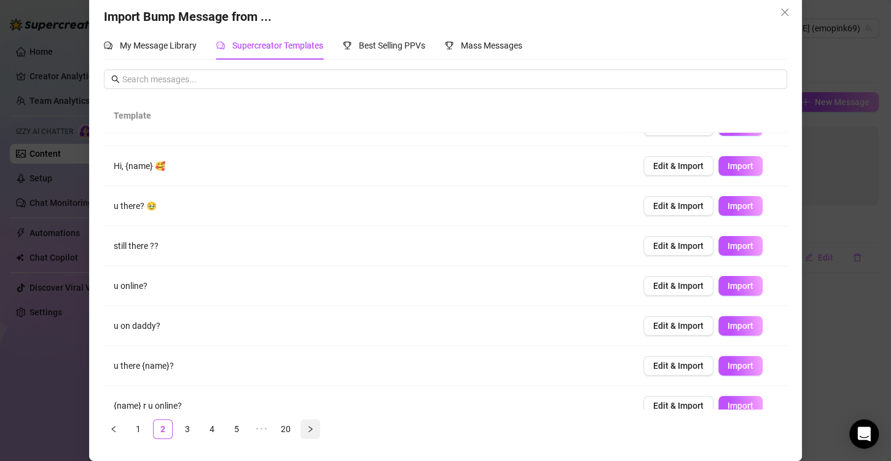
scroll to position [0, 0]
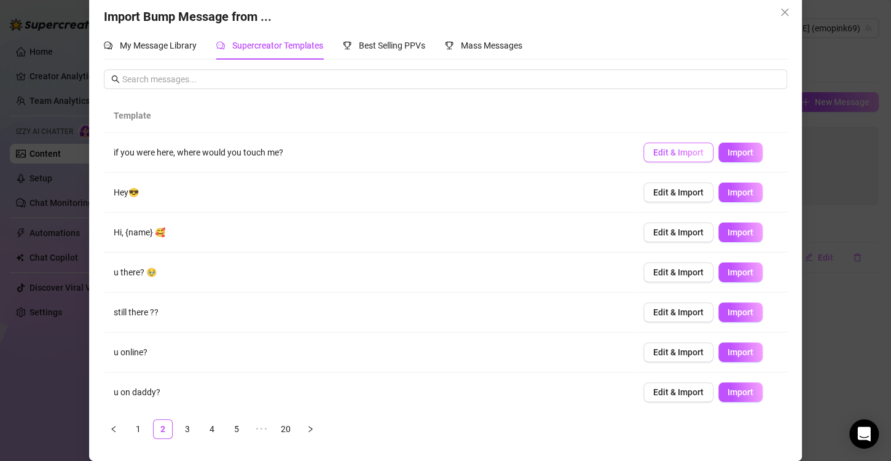
click at [653, 148] on span "Edit & Import" at bounding box center [678, 153] width 50 height 10
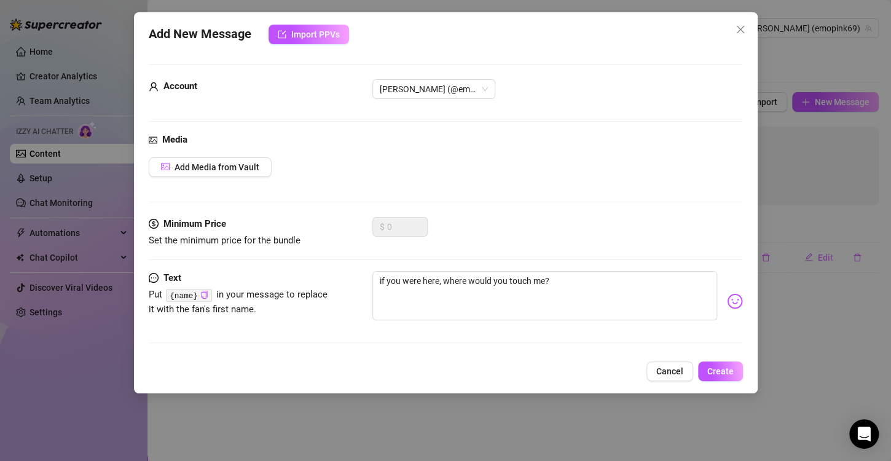
scroll to position [5, 0]
click at [203, 293] on icon "copy" at bounding box center [204, 295] width 8 height 8
click at [376, 282] on textarea "if you were here, where would you touch me?" at bounding box center [545, 295] width 345 height 49
paste textarea "{name}"
type textarea "{name}if you were here, where would you touch me?"
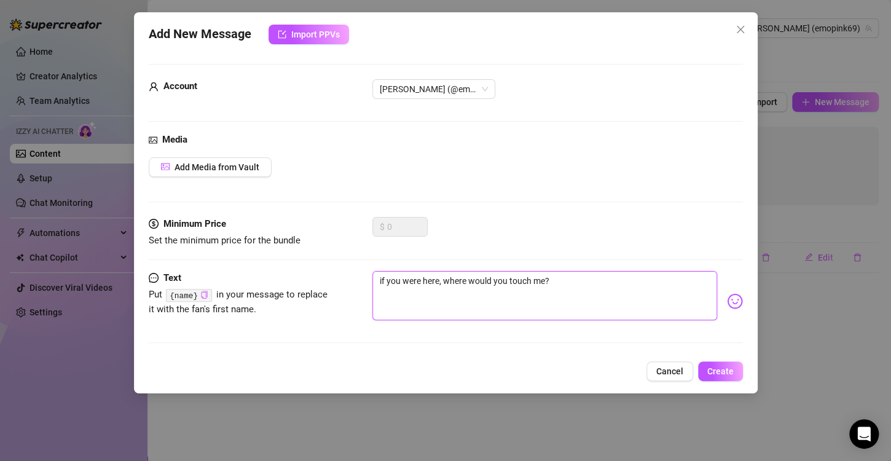
type textarea "{name}if you were here, where would you touch me?"
type textarea "{name} if you were here, where would you touch me?"
click at [631, 292] on textarea "{name} if you were here, where would you touch me?" at bounding box center [545, 295] width 345 height 49
type textarea "{name} if you were here, where would you touch me?"
click at [727, 302] on img at bounding box center [735, 301] width 16 height 16
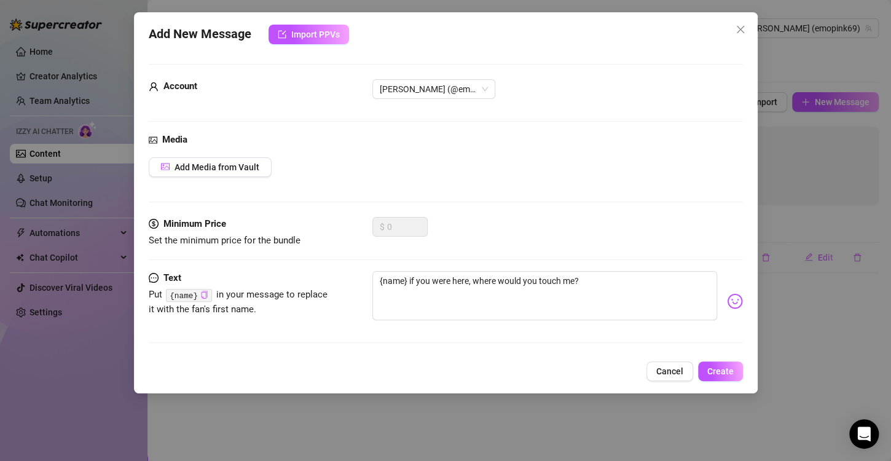
click at [727, 302] on img at bounding box center [735, 301] width 16 height 16
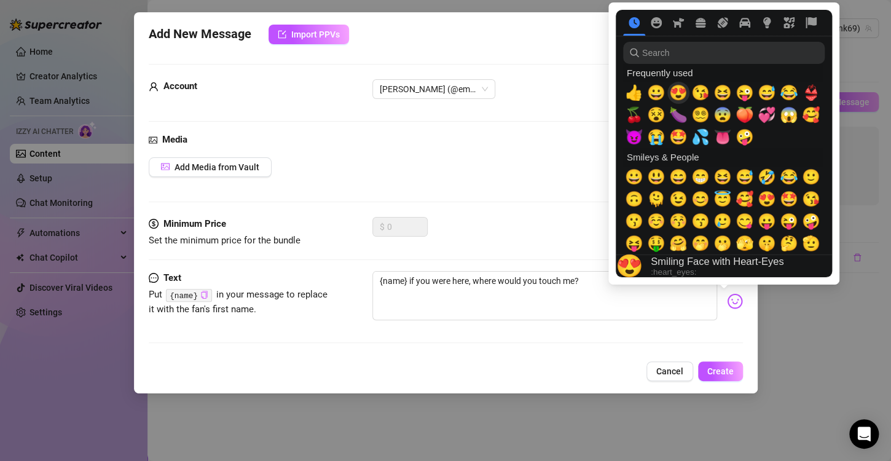
click at [679, 89] on span "😍" at bounding box center [678, 92] width 18 height 17
type textarea "{name} if you were here, where would you touch me?😍"
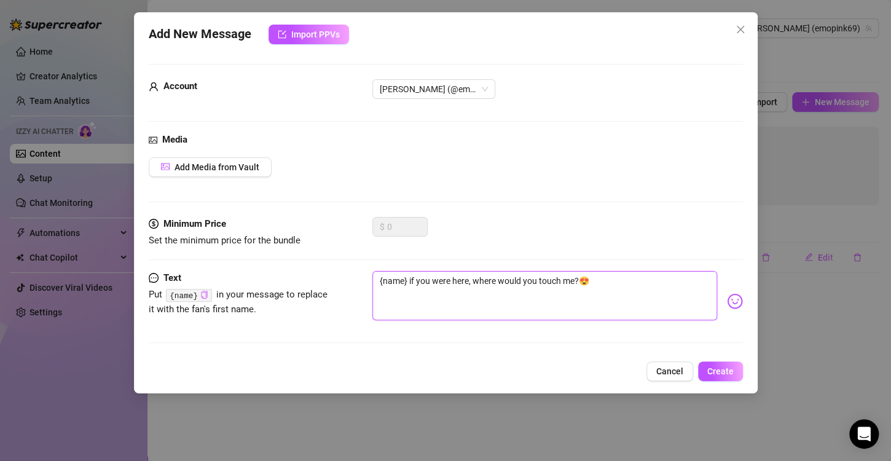
click at [373, 283] on textarea "{name} if you were here, where would you touch me?😍" at bounding box center [545, 295] width 345 height 49
type textarea "{name} if you were here, where would you touch me?😍"
click at [727, 302] on img at bounding box center [735, 301] width 16 height 16
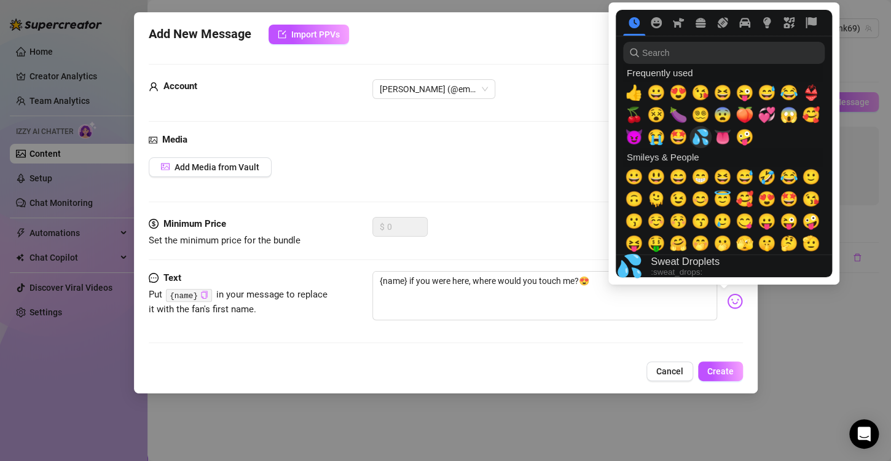
click at [706, 140] on span "💦" at bounding box center [701, 136] width 18 height 17
type textarea "💦{name} if you were here, where would you touch me?😍"
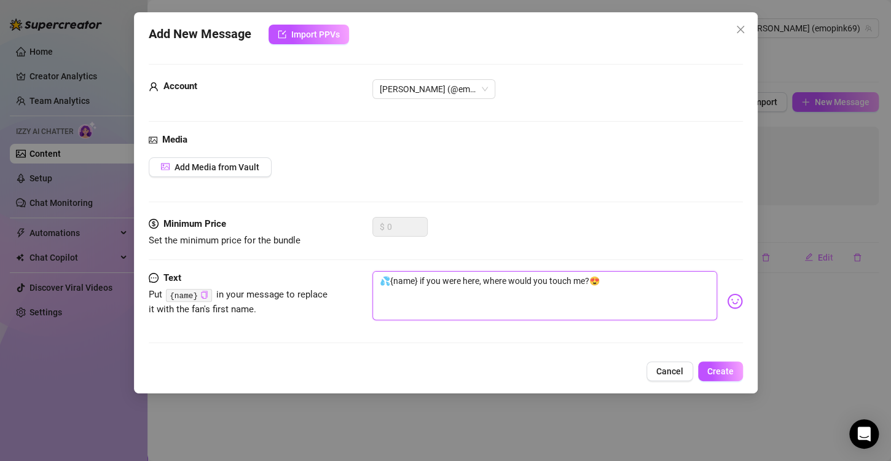
click at [494, 308] on textarea "💦{name} if you were here, where would you touch me?😍" at bounding box center [545, 295] width 345 height 49
type textarea "💦{name} if you were here, where would you touch me?😍"
click at [237, 164] on span "Add Media from Vault" at bounding box center [217, 167] width 85 height 10
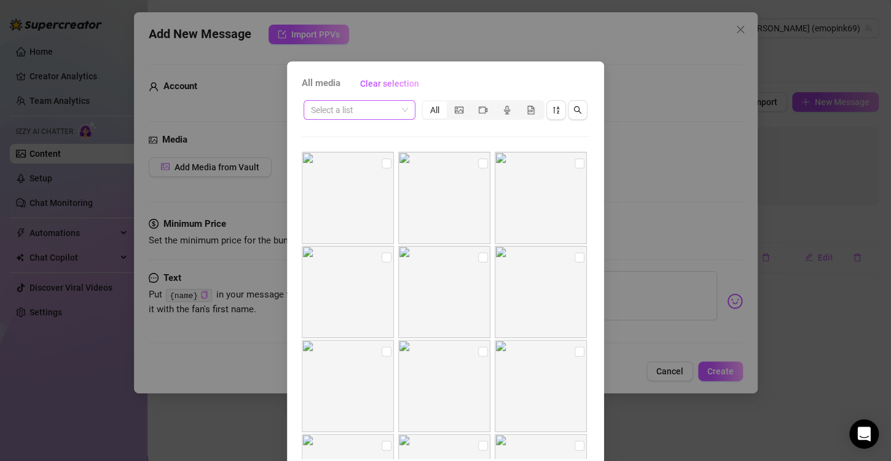
click at [344, 109] on input "search" at bounding box center [354, 110] width 86 height 18
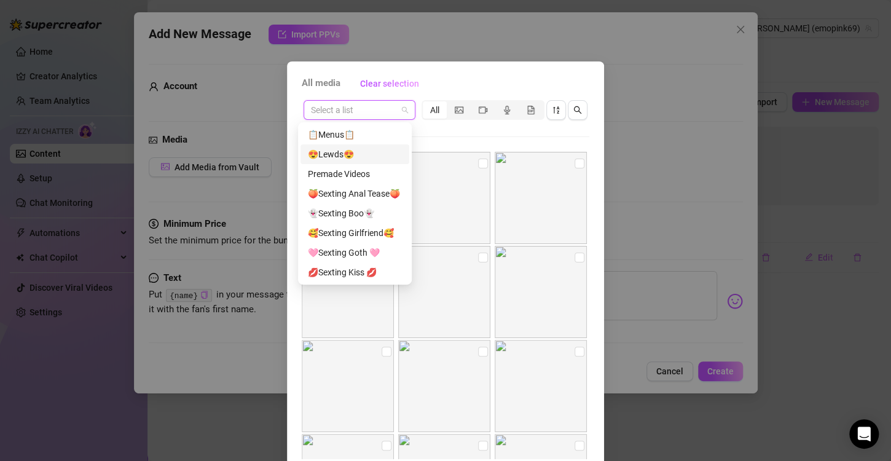
click at [361, 152] on div "😍Lewds😍" at bounding box center [355, 155] width 94 height 14
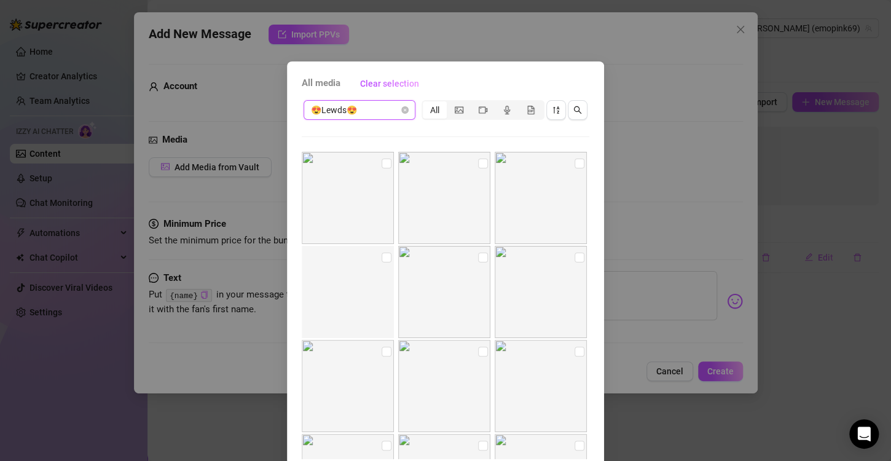
scroll to position [61, 0]
click at [382, 194] on input "checkbox" at bounding box center [387, 196] width 10 height 10
checkbox input "true"
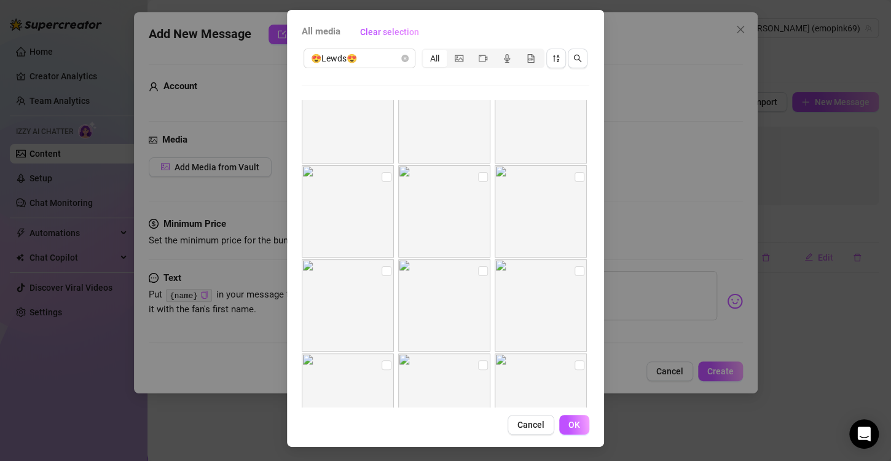
scroll to position [184, 0]
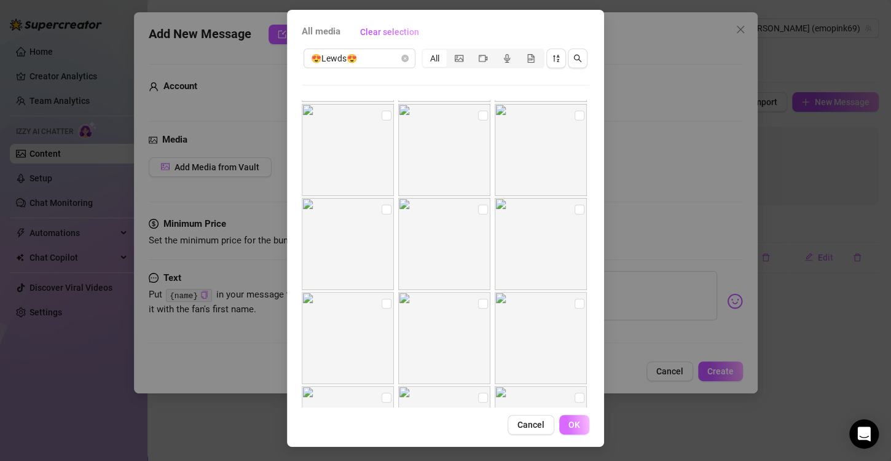
click at [572, 418] on button "OK" at bounding box center [574, 425] width 30 height 20
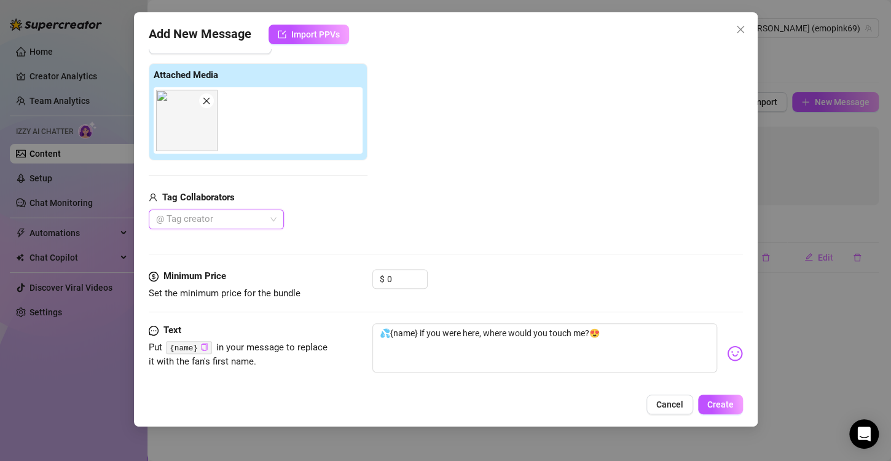
scroll to position [141, 0]
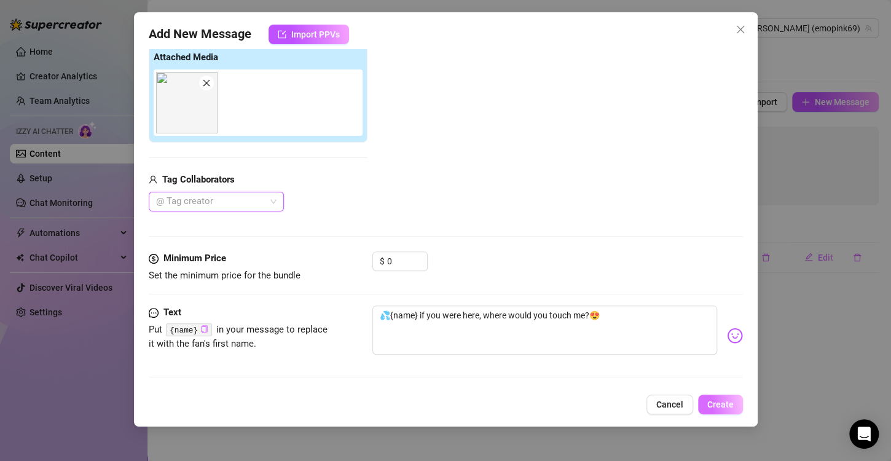
click at [728, 406] on span "Create" at bounding box center [721, 405] width 26 height 10
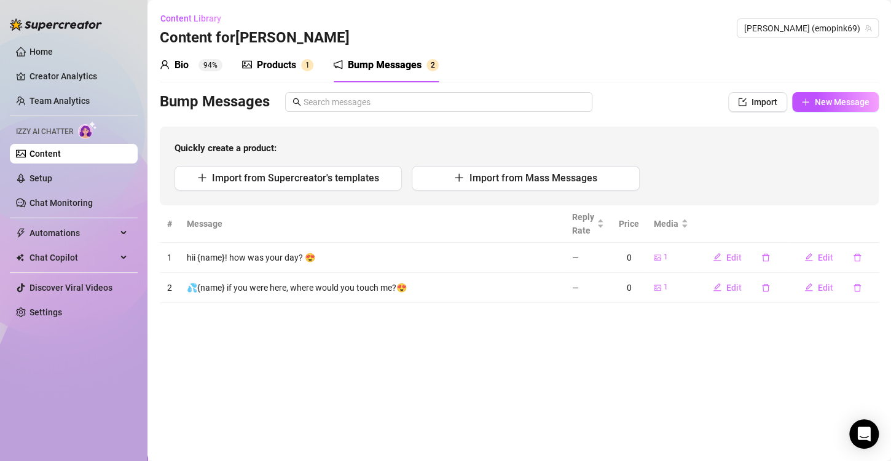
click at [363, 320] on main "Content Library Content for [PERSON_NAME] [PERSON_NAME] (emopink69) Bio 94% Pro…" at bounding box center [520, 230] width 744 height 461
click at [269, 180] on span "Import from Supercreator's templates" at bounding box center [295, 178] width 167 height 12
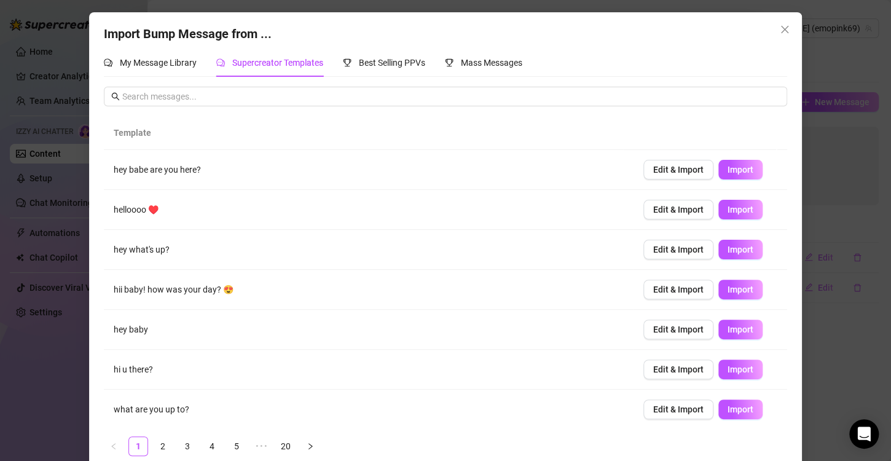
scroll to position [121, 0]
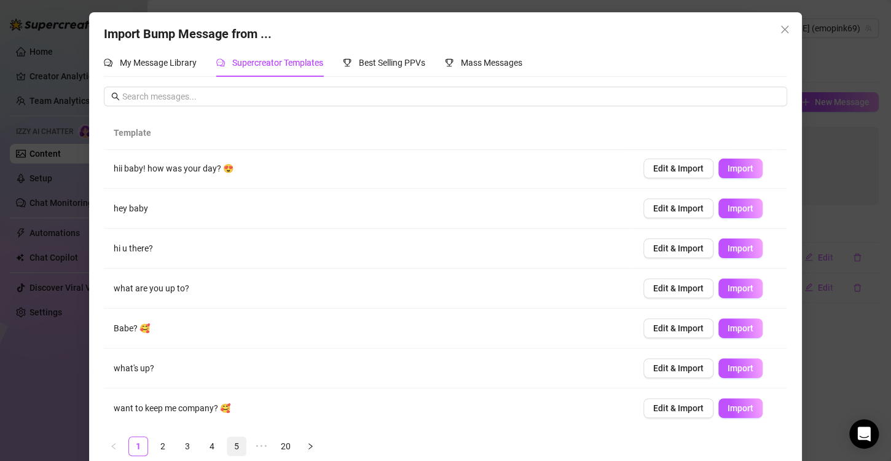
click at [233, 445] on link "5" at bounding box center [236, 446] width 18 height 18
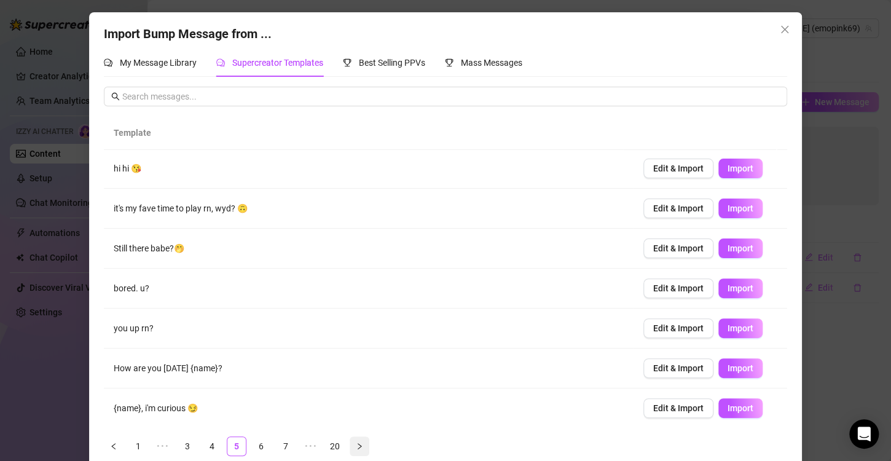
click at [361, 443] on button "button" at bounding box center [360, 446] width 20 height 20
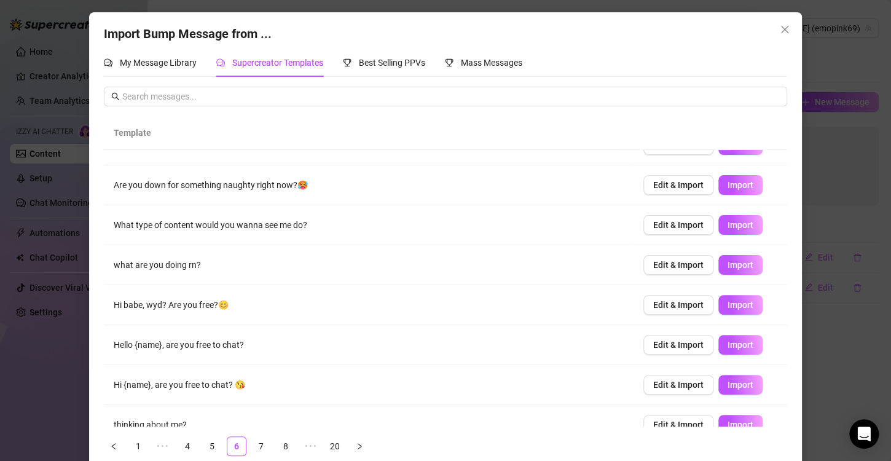
scroll to position [109, 0]
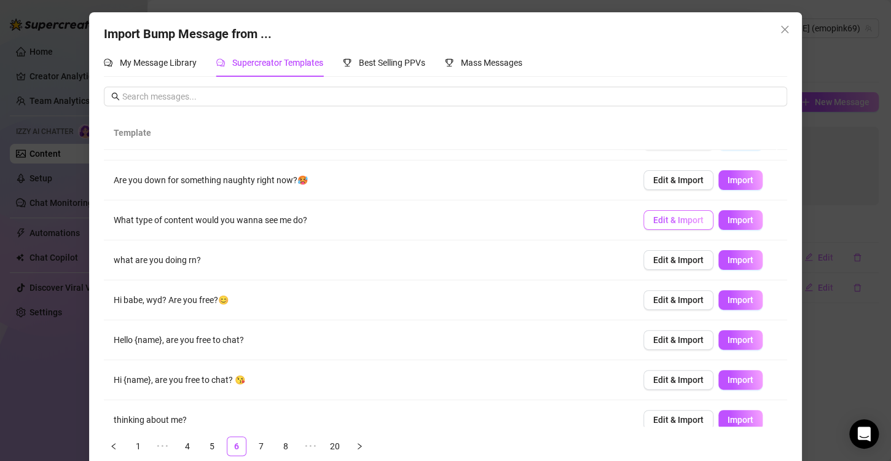
click at [653, 216] on span "Edit & Import" at bounding box center [678, 220] width 50 height 10
type textarea "What type of content would you wanna see me do?"
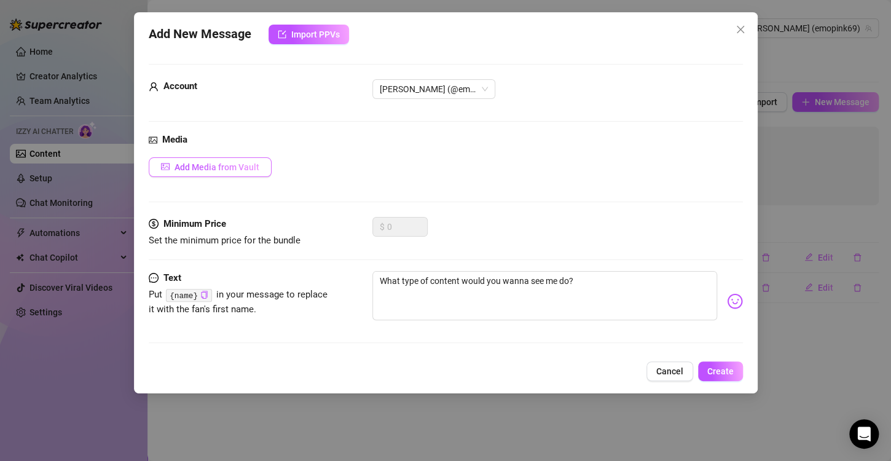
click at [245, 169] on span "Add Media from Vault" at bounding box center [217, 167] width 85 height 10
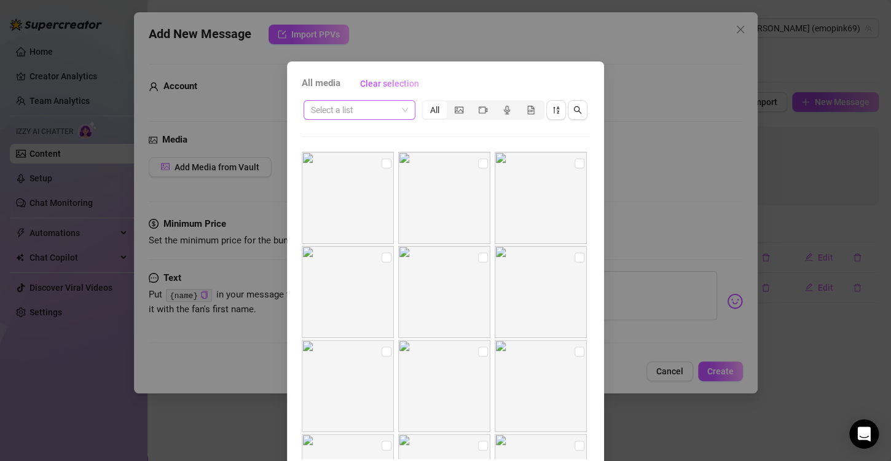
click at [368, 106] on input "search" at bounding box center [354, 110] width 86 height 18
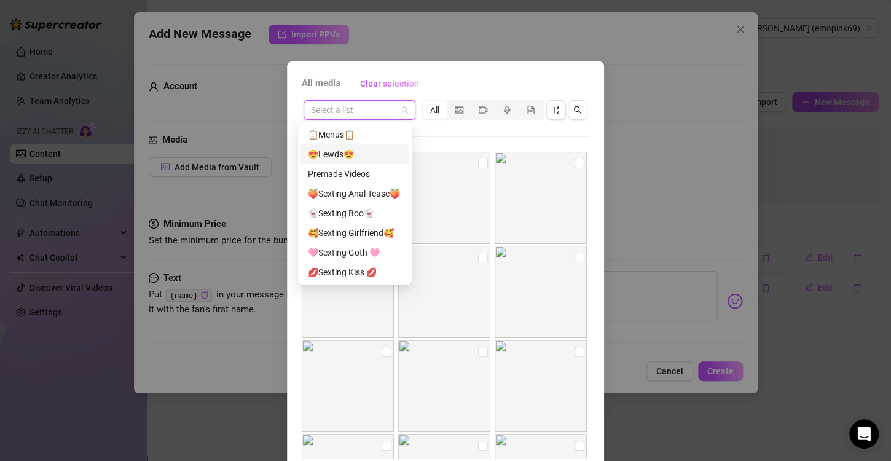
click at [363, 154] on div "😍Lewds😍" at bounding box center [355, 155] width 94 height 14
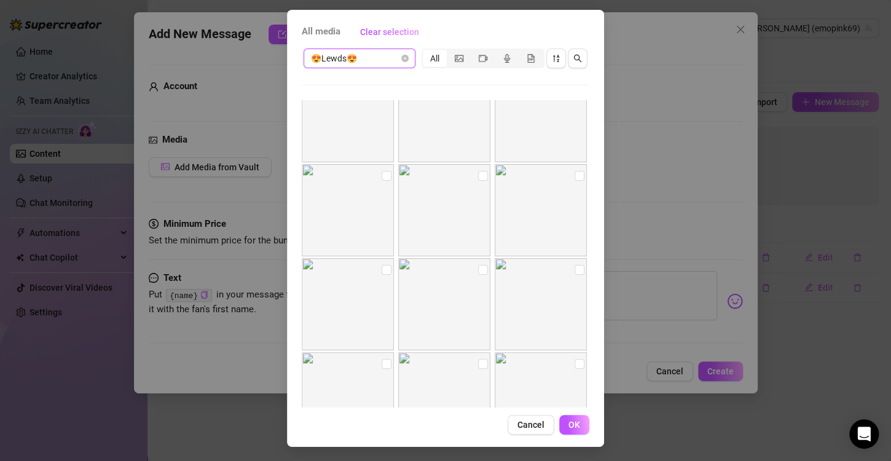
scroll to position [1156, 0]
click at [382, 271] on input "checkbox" at bounding box center [387, 273] width 10 height 10
checkbox input "true"
click at [575, 176] on input "checkbox" at bounding box center [580, 179] width 10 height 10
checkbox input "true"
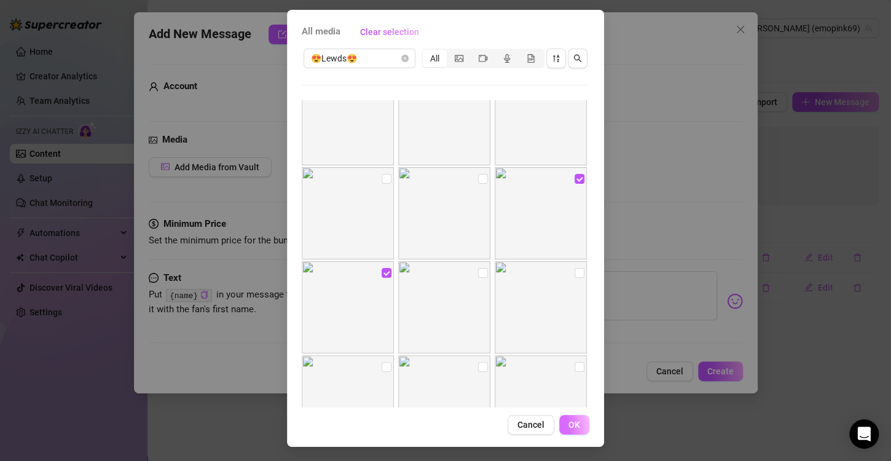
click at [569, 421] on span "OK" at bounding box center [575, 425] width 12 height 10
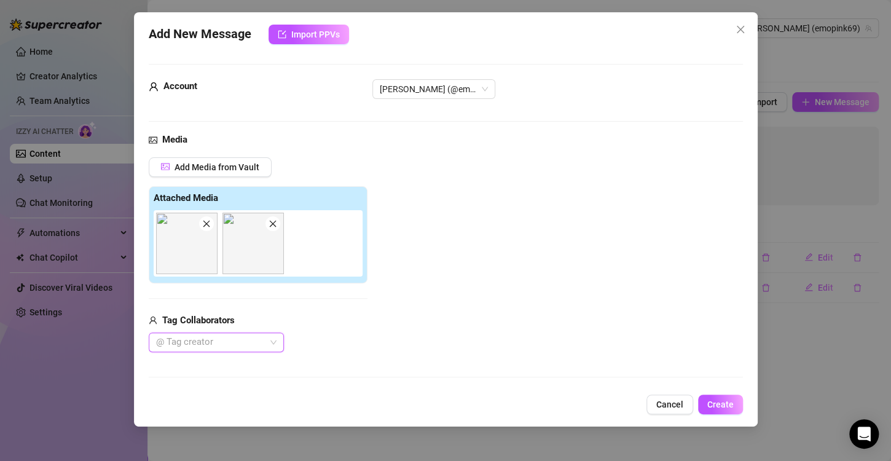
scroll to position [141, 0]
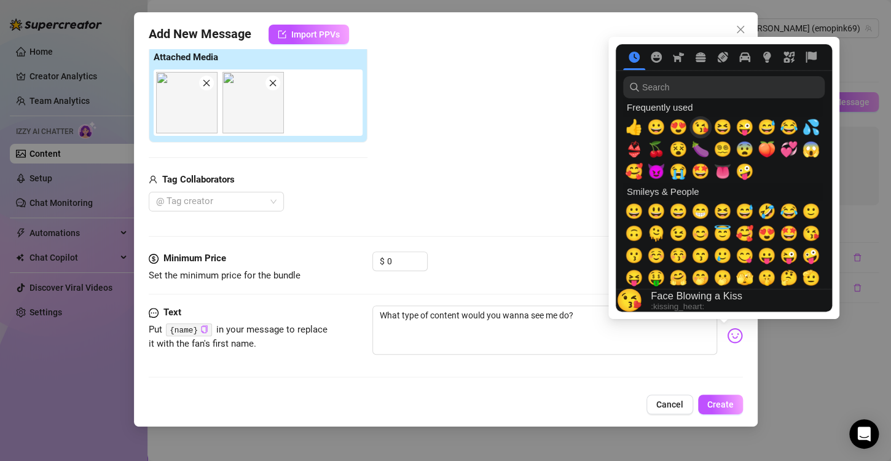
click at [704, 129] on span "😘" at bounding box center [701, 127] width 18 height 17
type textarea "😘What type of content would you wanna see me do?"
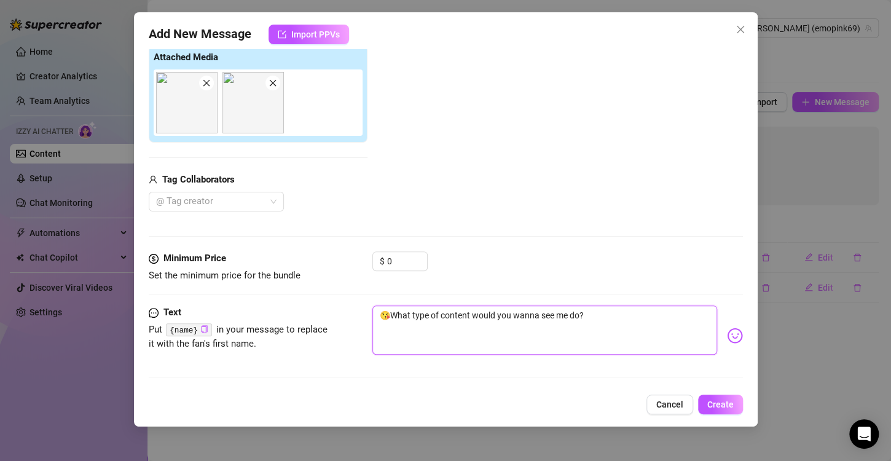
click at [616, 333] on textarea "😘What type of content would you wanna see me do?" at bounding box center [545, 330] width 345 height 49
type textarea "😘What type of content would you wanna see me do?"
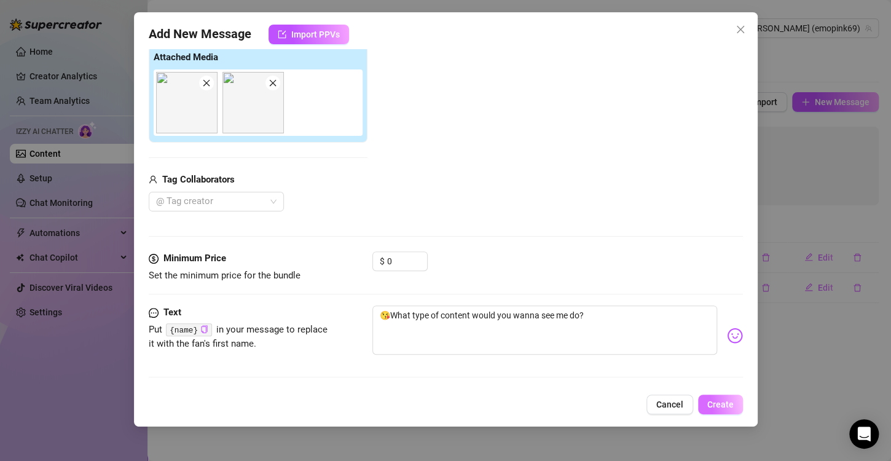
click at [719, 406] on span "Create" at bounding box center [721, 405] width 26 height 10
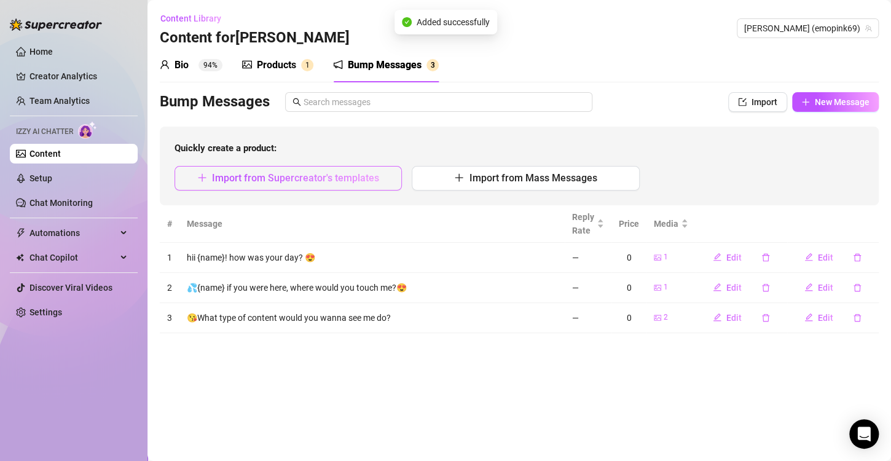
click at [272, 177] on span "Import from Supercreator's templates" at bounding box center [295, 178] width 167 height 12
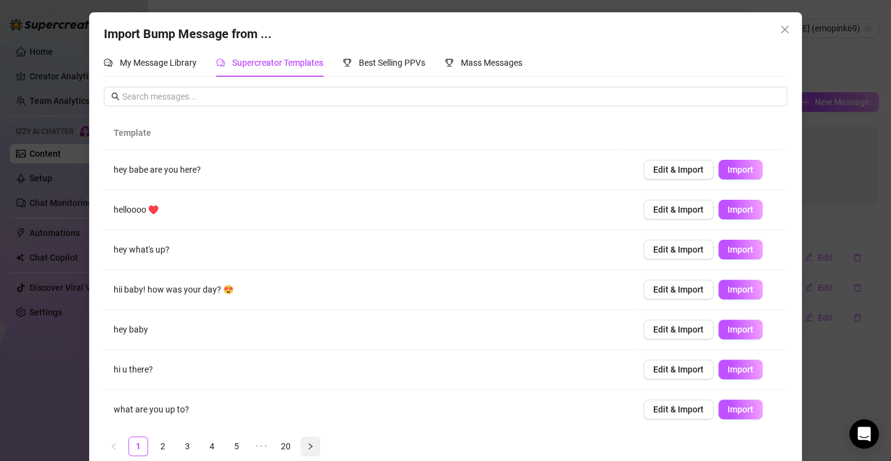
click at [309, 444] on icon "right" at bounding box center [311, 446] width 4 height 6
click at [305, 444] on link "20" at bounding box center [310, 446] width 18 height 18
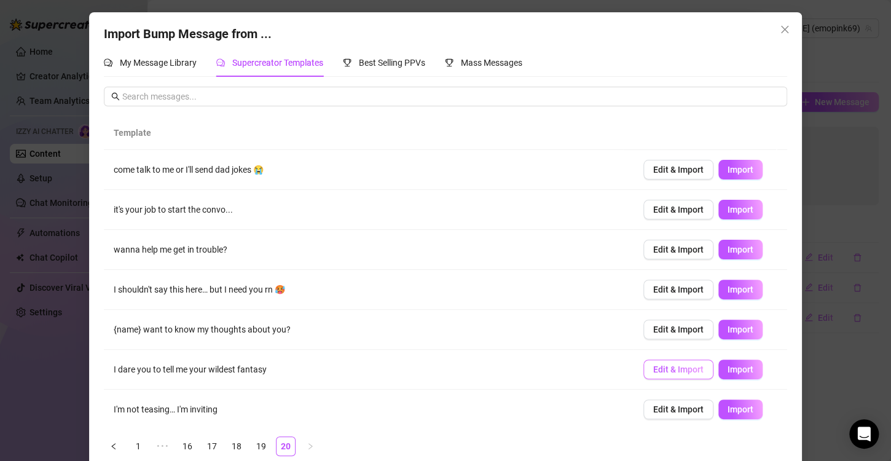
click at [673, 366] on span "Edit & Import" at bounding box center [678, 370] width 50 height 10
type textarea "I dare you to tell me your wildest fantasy"
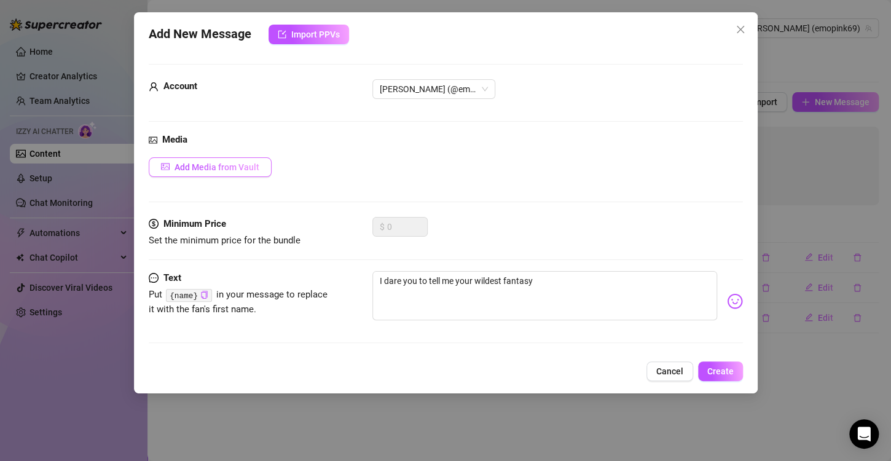
click at [248, 168] on span "Add Media from Vault" at bounding box center [217, 167] width 85 height 10
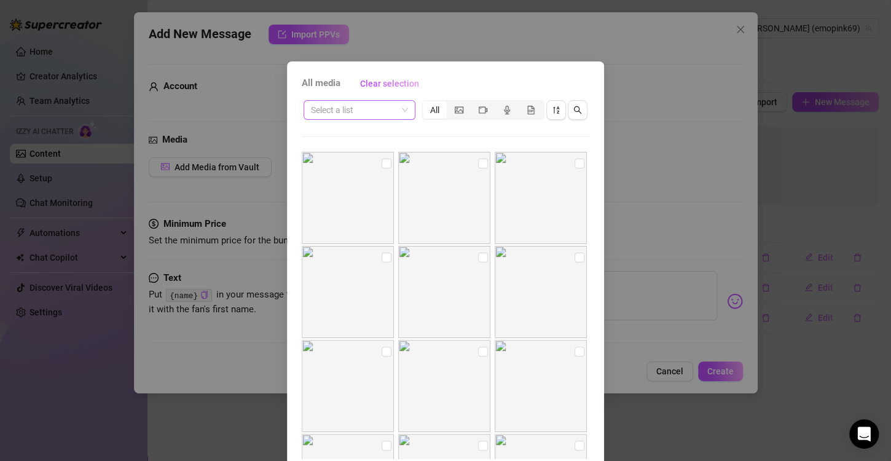
click at [373, 108] on input "search" at bounding box center [354, 110] width 86 height 18
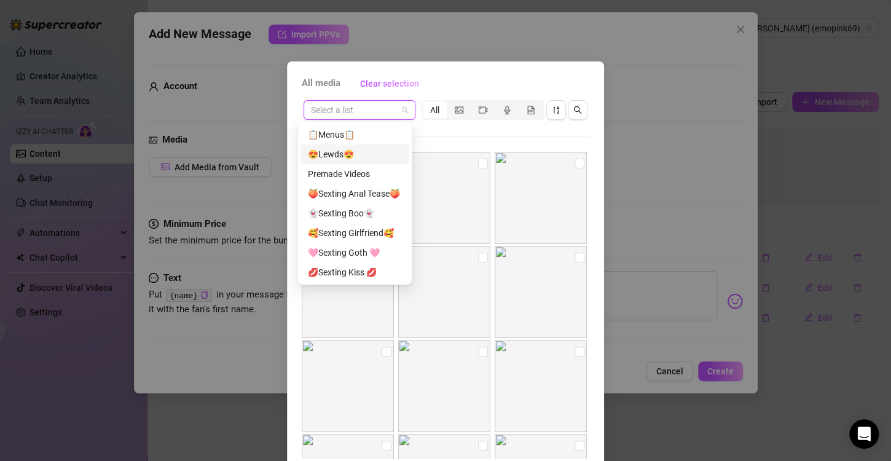
click at [357, 154] on div "😍Lewds😍" at bounding box center [355, 155] width 94 height 14
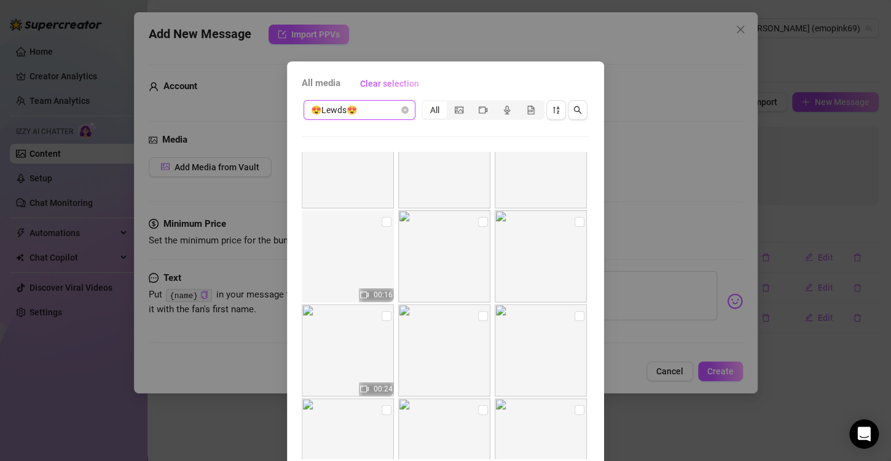
scroll to position [1107, 0]
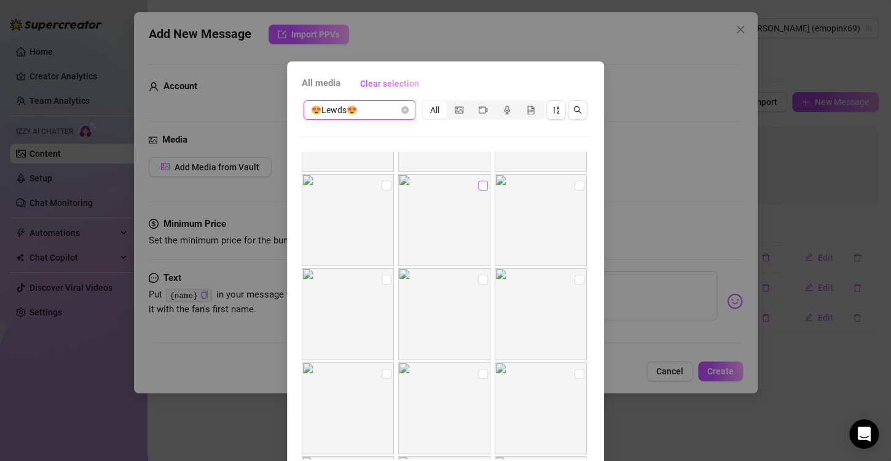
click at [478, 184] on input "checkbox" at bounding box center [483, 186] width 10 height 10
checkbox input "true"
click at [382, 182] on input "checkbox" at bounding box center [387, 186] width 10 height 10
checkbox input "true"
click at [478, 184] on input "checkbox" at bounding box center [483, 186] width 10 height 10
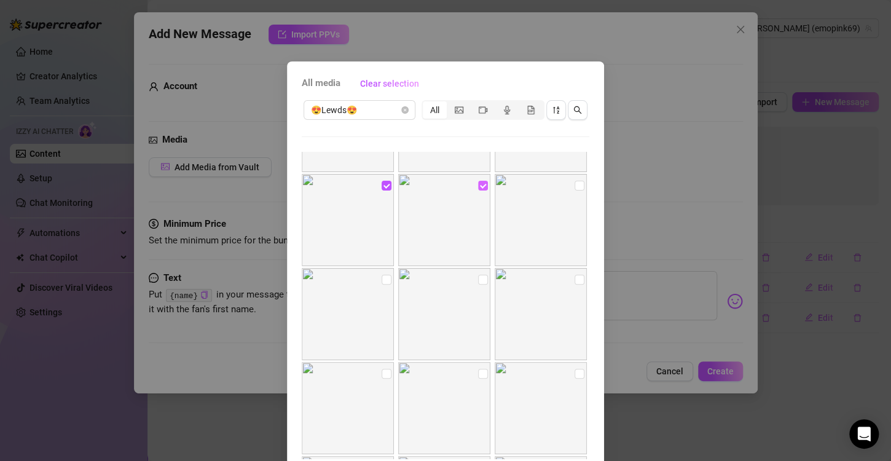
checkbox input "false"
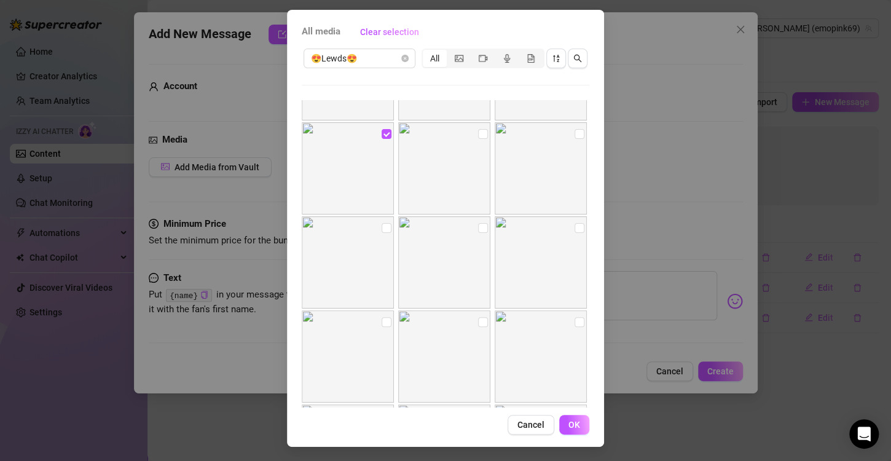
click at [569, 427] on span "OK" at bounding box center [575, 425] width 12 height 10
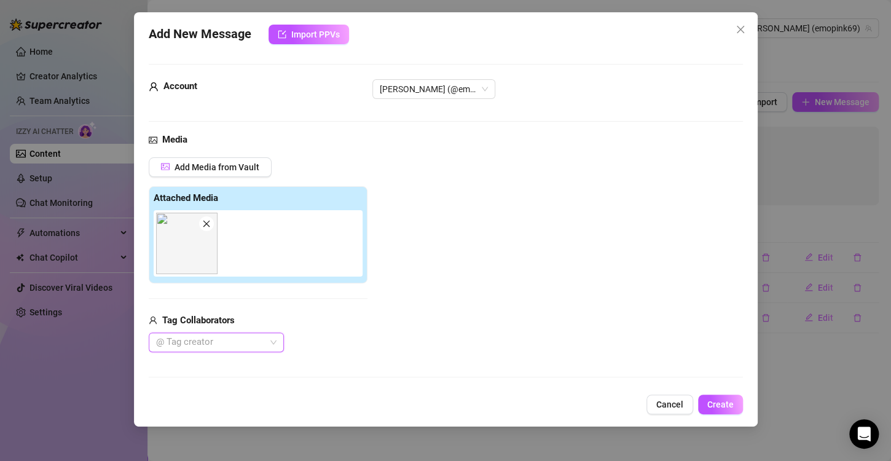
scroll to position [141, 0]
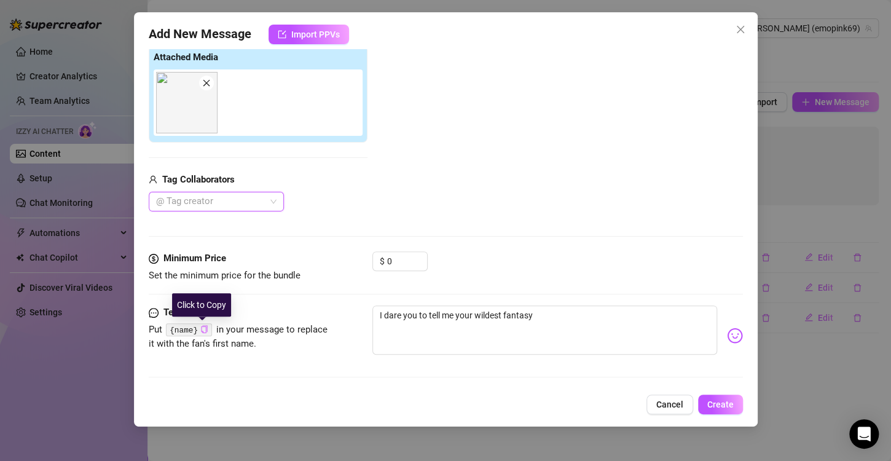
click at [201, 328] on icon "copy" at bounding box center [204, 329] width 8 height 8
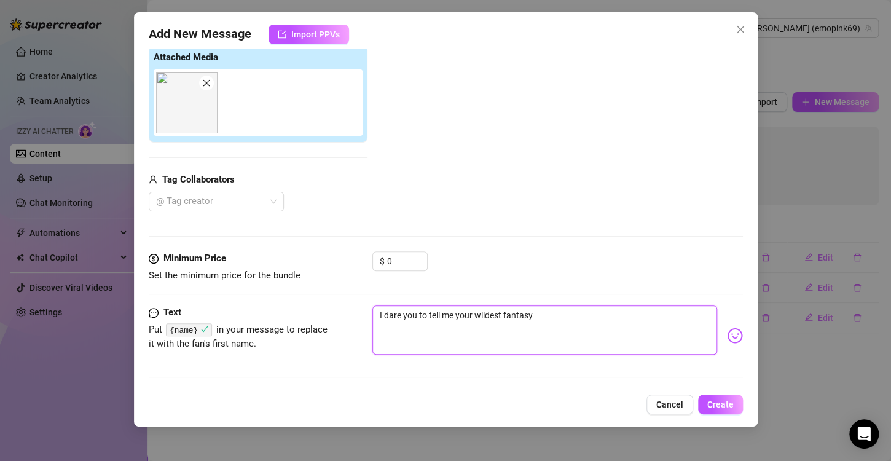
click at [549, 315] on textarea "I dare you to tell me your wildest fantasy" at bounding box center [545, 330] width 345 height 49
type textarea "I dare you to tell me your wildest fantasy"
paste textarea "{name}"
type textarea "I dare you to tell me your wildest fantasy {name}"
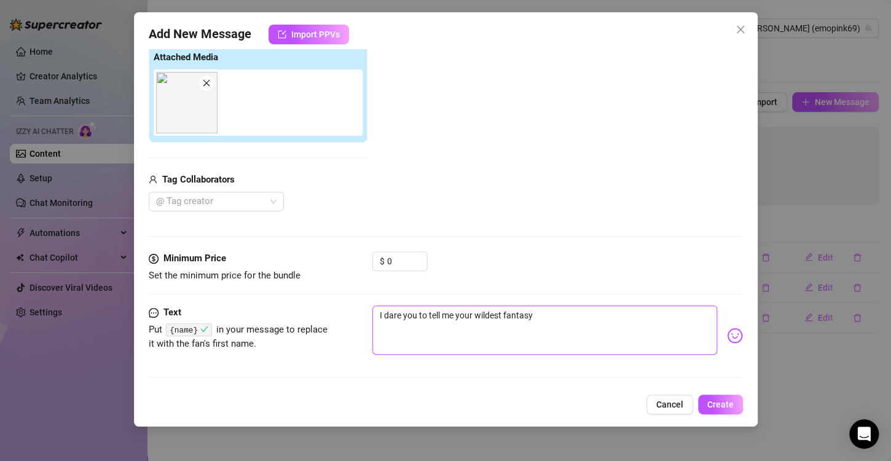
type textarea "I dare you to tell me your wildest fantasy {name}"
type textarea "I dare you to tell me your wildest fantasy {name},"
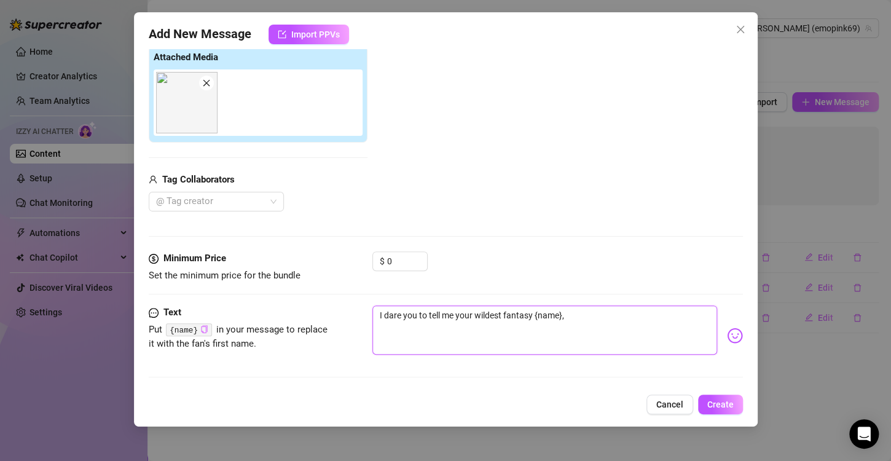
type textarea "I dare you to tell me your wildest fantasy {name}, l"
type textarea "I dare you to tell me your wildest fantasy {name}, le"
type textarea "I dare you to tell me your wildest fantasy {name}, let"
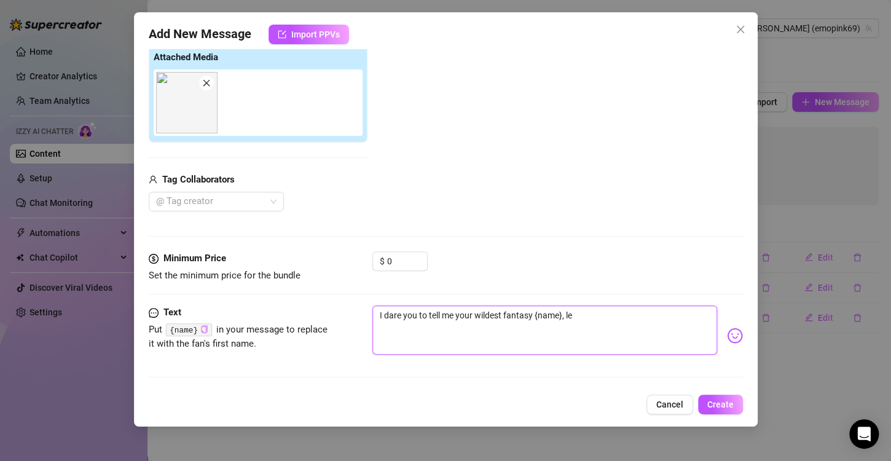
type textarea "I dare you to tell me your wildest fantasy {name}, let"
type textarea "I dare you to tell me your wildest fantasy {name}, lets"
type textarea "I dare you to tell me your wildest fantasy {name}, lets s"
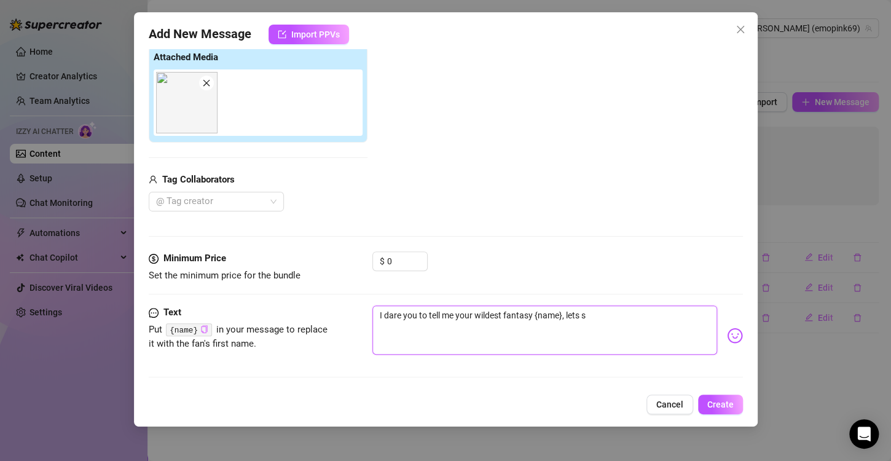
type textarea "I dare you to tell me your wildest fantasy {name}, lets se"
type textarea "I dare you to tell me your wildest fantasy {name}, lets see"
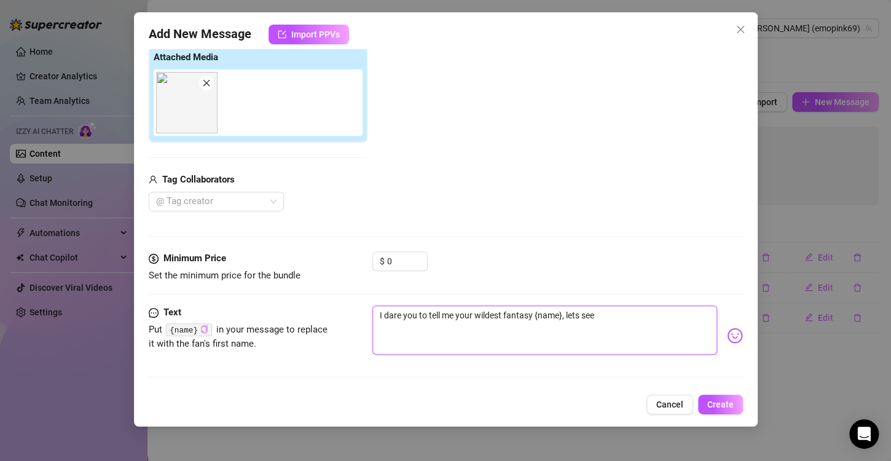
type textarea "I dare you to tell me your wildest fantasy {name}, lets see"
type textarea "I dare you to tell me your wildest fantasy {name}, lets see i"
type textarea "I dare you to tell me your wildest fantasy {name}, lets see if"
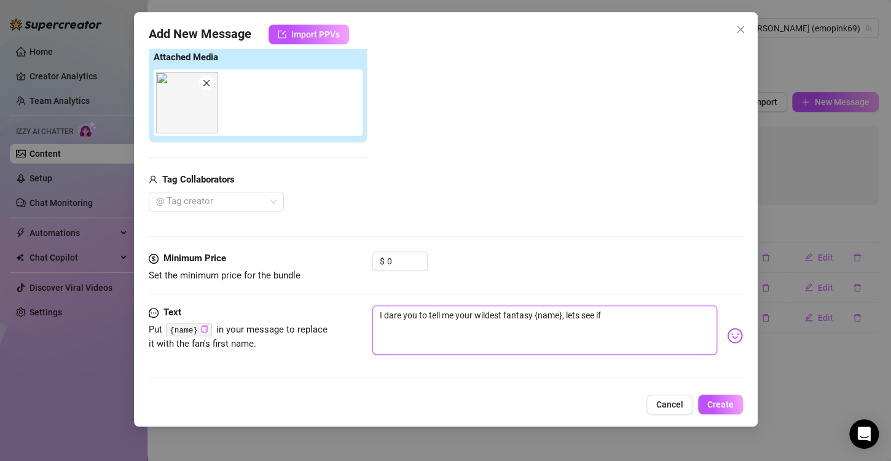
type textarea "I dare you to tell me your wildest fantasy {name}, lets see if"
type textarea "I dare you to tell me your wildest fantasy {name}, lets see if y"
type textarea "I dare you to tell me your wildest fantasy {name}, lets see if yo"
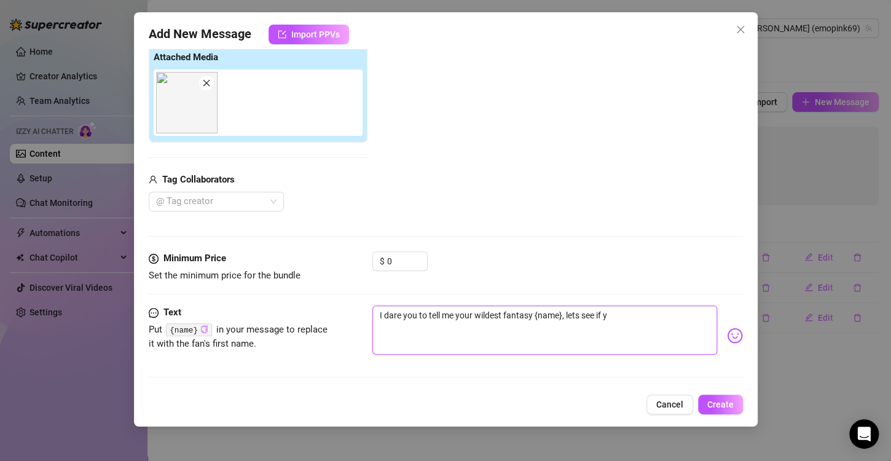
type textarea "I dare you to tell me your wildest fantasy {name}, lets see if yo"
type textarea "I dare you to tell me your wildest fantasy {name}, lets see if you"
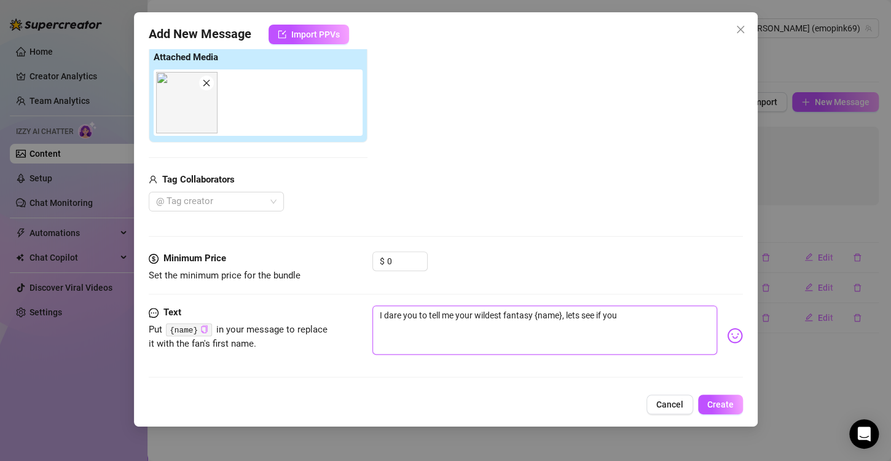
type textarea "I dare you to tell me your wildest fantasy {name}, lets see if you c"
type textarea "I dare you to tell me your wildest fantasy {name}, lets see if you can"
type textarea "I dare you to tell me your wildest fantasy {name}, lets see if you can m"
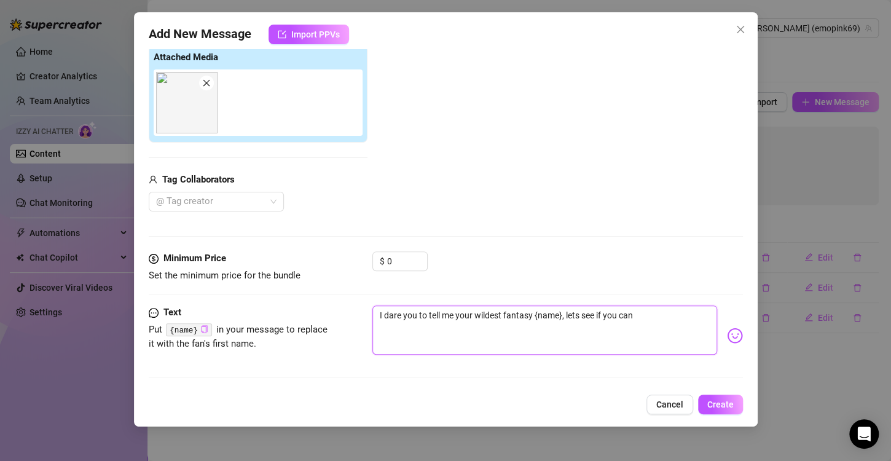
type textarea "I dare you to tell me your wildest fantasy {name}, lets see if you can m"
type textarea "I dare you to tell me your wildest fantasy {name}, lets see if you can ma"
type textarea "I dare you to tell me your wildest fantasy {name}, lets see if you can mak"
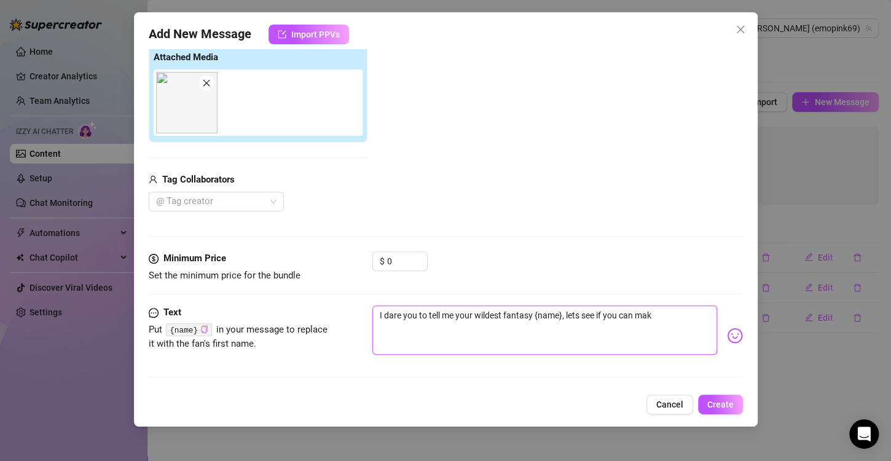
type textarea "I dare you to tell me your wildest fantasy {name}, lets see if you can make"
type textarea "I dare you to tell me your wildest fantasy {name}, lets see if you can make m"
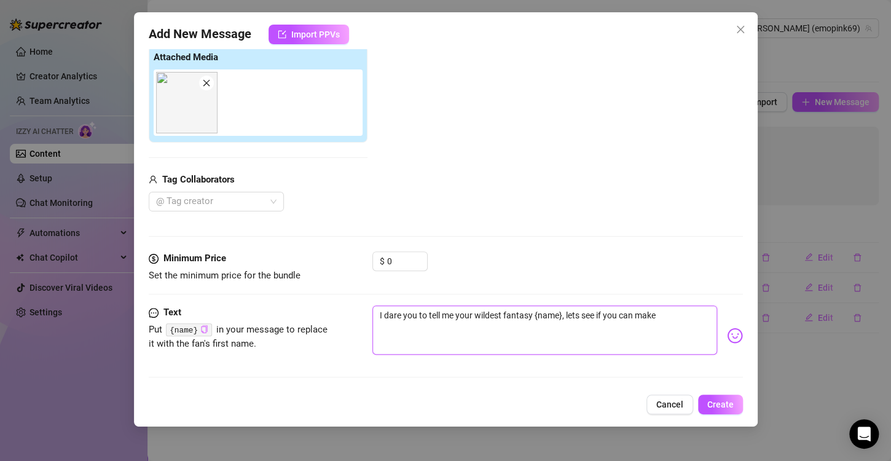
type textarea "I dare you to tell me your wildest fantasy {name}, lets see if you can make m"
type textarea "I dare you to tell me your wildest fantasy {name}, lets see if you can make me"
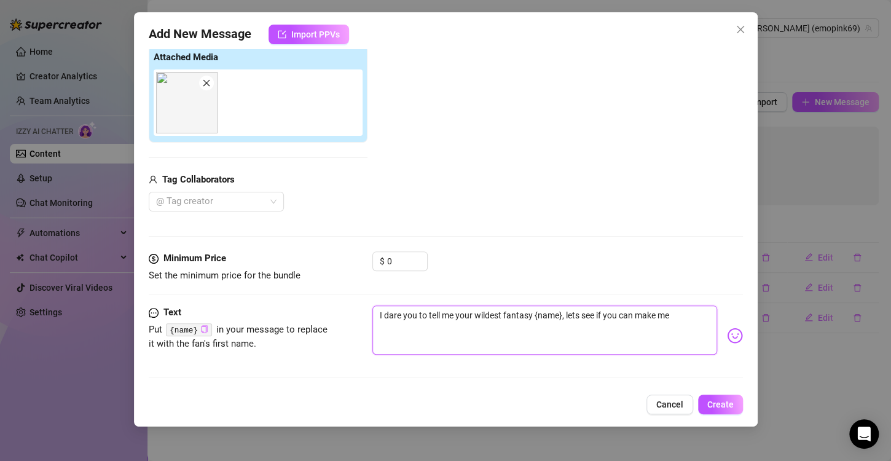
type textarea "I dare you to tell me your wildest fantasy {name}, lets see if you can make me w"
type textarea "I dare you to tell me your wildest fantasy {name}, lets see if you can make me …"
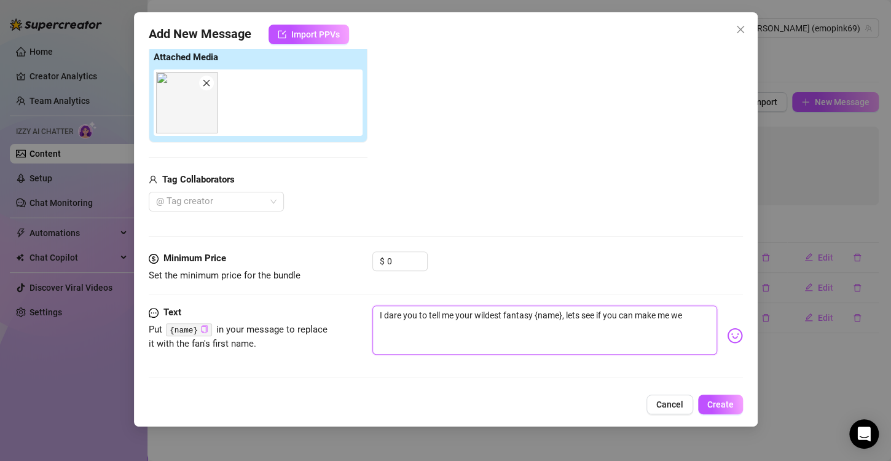
type textarea "I dare you to tell me your wildest fantasy {name}, lets see if you can make me …"
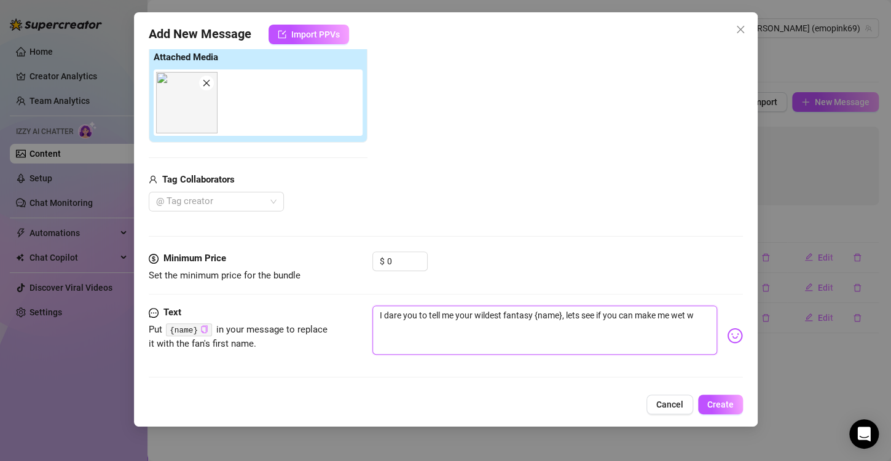
type textarea "I dare you to tell me your wildest fantasy {name}, lets see if you can make me …"
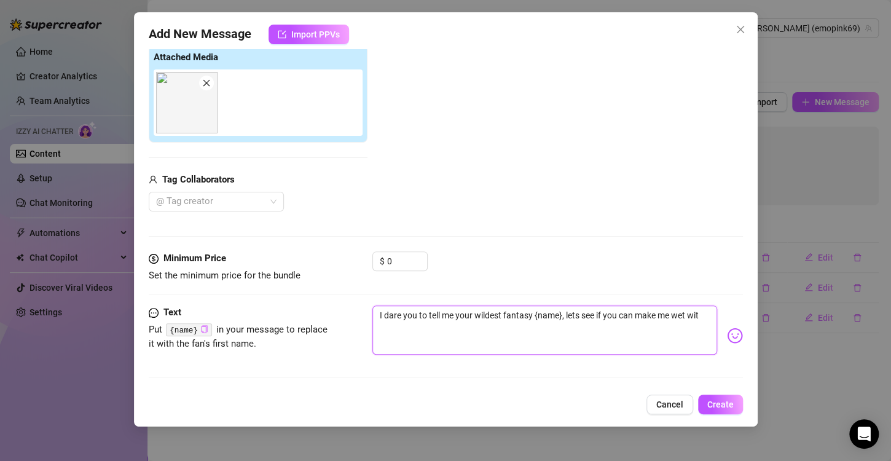
type textarea "I dare you to tell me your wildest fantasy {name}, lets see if you can make me …"
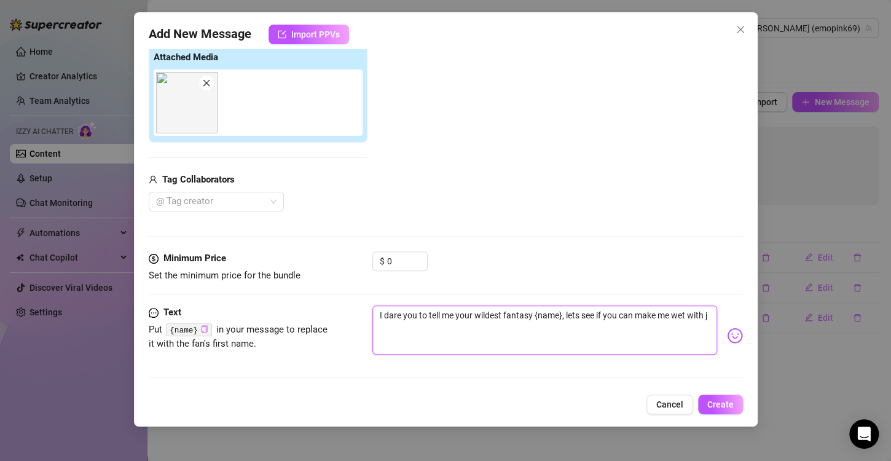
type textarea "I dare you to tell me your wildest fantasy {name}, lets see if you can make me …"
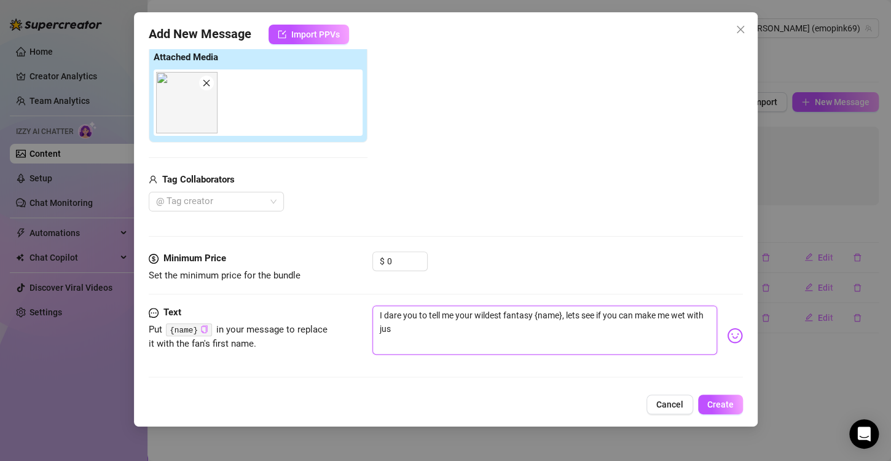
type textarea "I dare you to tell me your wildest fantasy {name}, lets see if you can make me …"
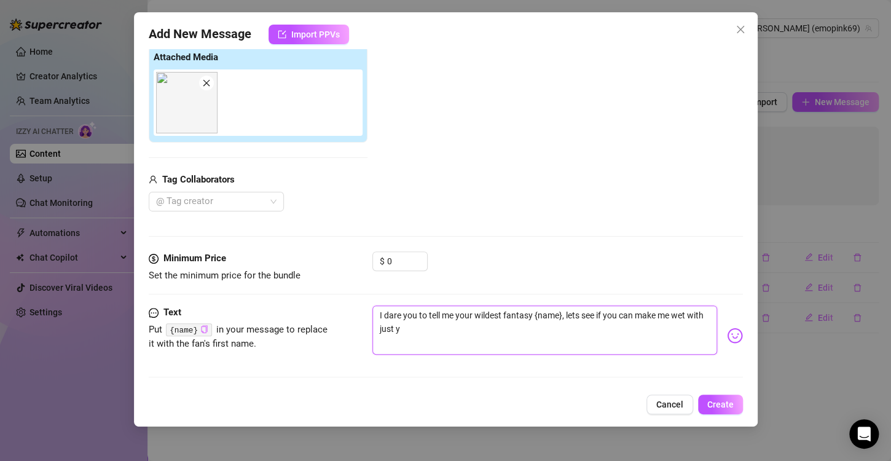
type textarea "I dare you to tell me your wildest fantasy {name}, lets see if you can make me …"
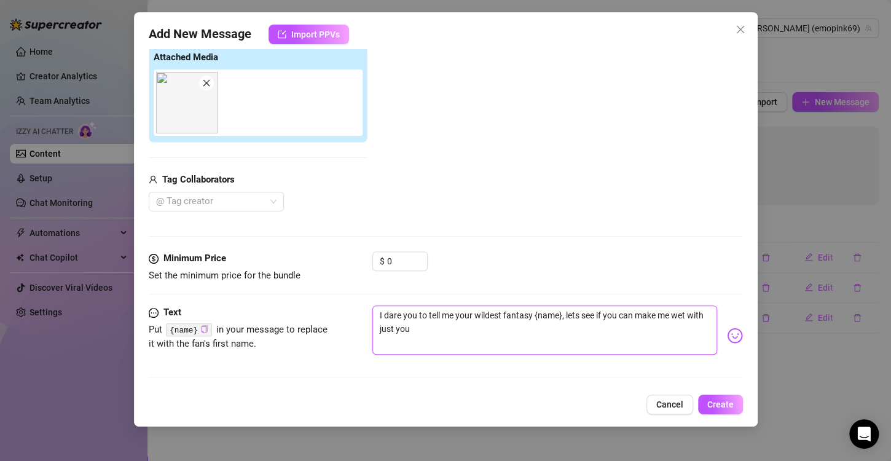
type textarea "I dare you to tell me your wildest fantasy {name}, lets see if you can make me …"
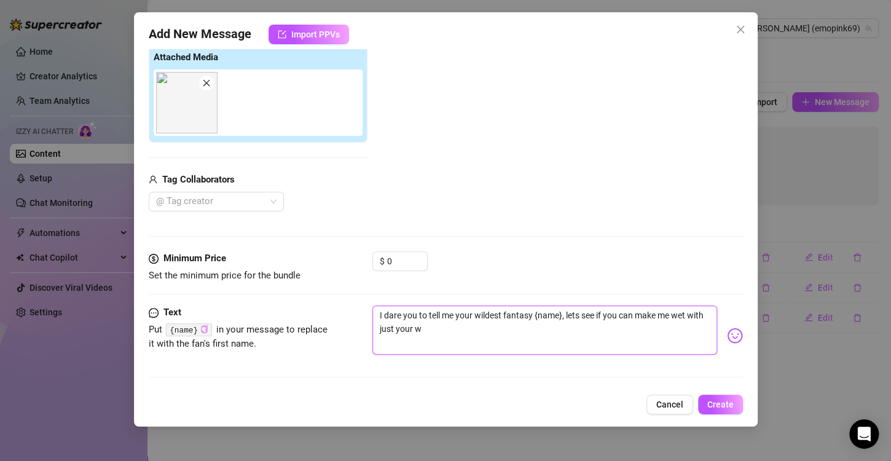
type textarea "I dare you to tell me your wildest fantasy {name}, lets see if you can make me …"
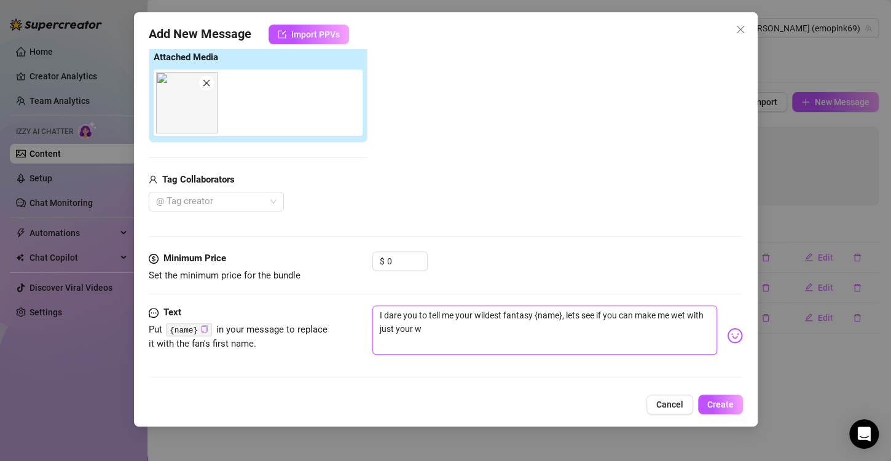
type textarea "I dare you to tell me your wildest fantasy {name}, lets see if you can make me …"
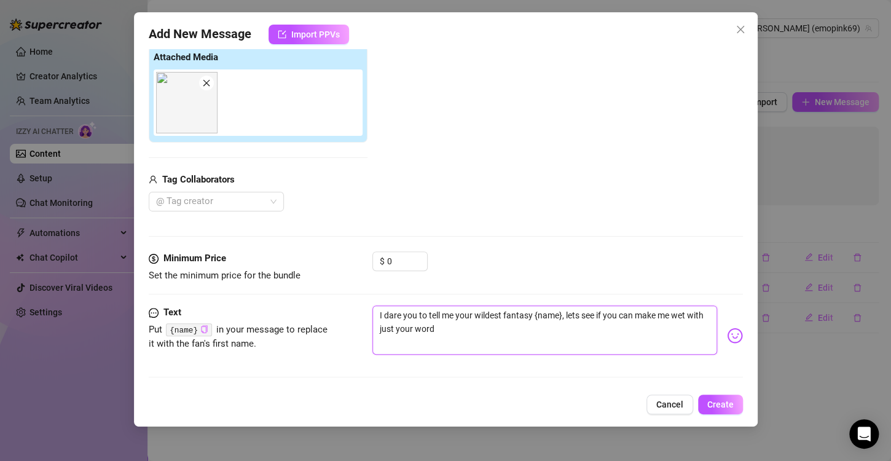
type textarea "I dare you to tell me your wildest fantasy {name}, lets see if you can make me …"
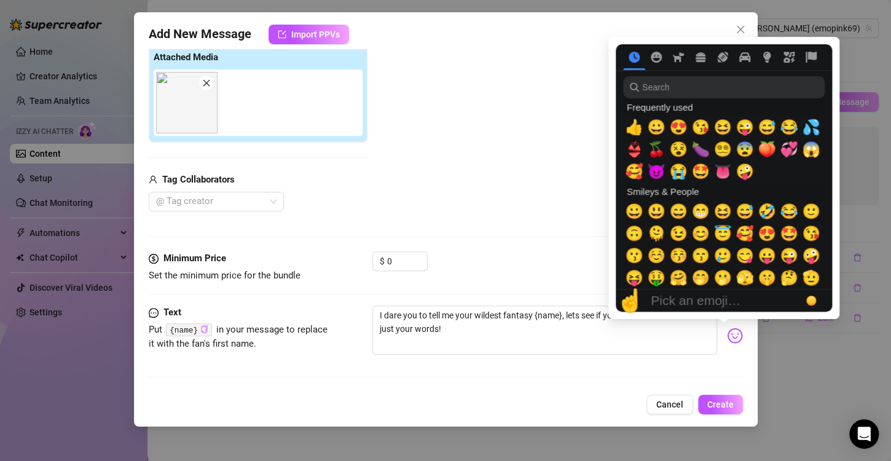
click at [727, 334] on img at bounding box center [735, 336] width 16 height 16
click at [722, 148] on span "😵‍💫" at bounding box center [723, 149] width 18 height 17
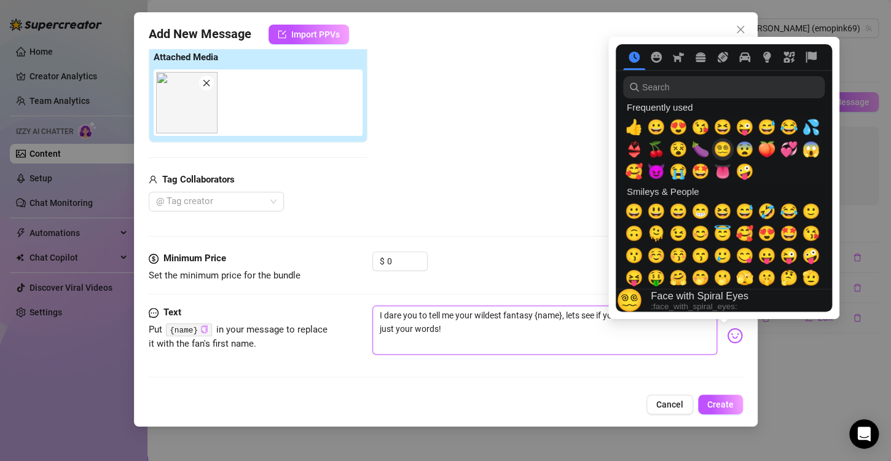
type textarea "I dare you to tell me your wildest fantasy {name}, lets see if you can make me …"
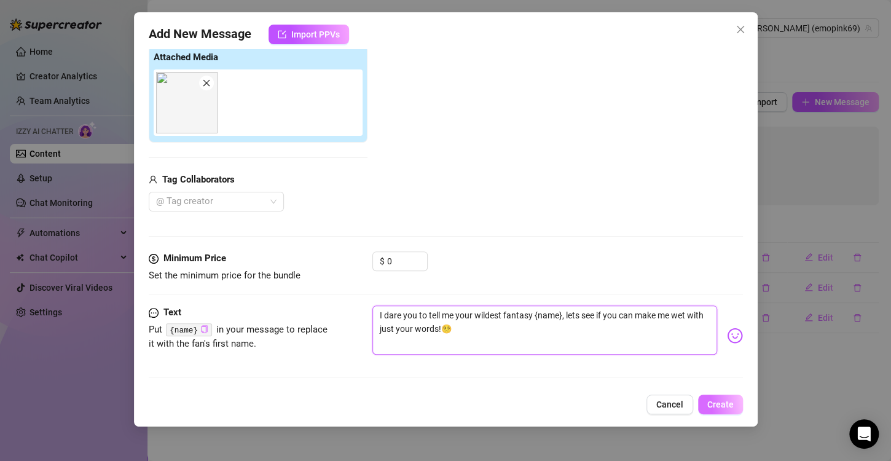
type textarea "I dare you to tell me your wildest fantasy {name}, lets see if you can make me …"
click at [727, 403] on span "Create" at bounding box center [721, 405] width 26 height 10
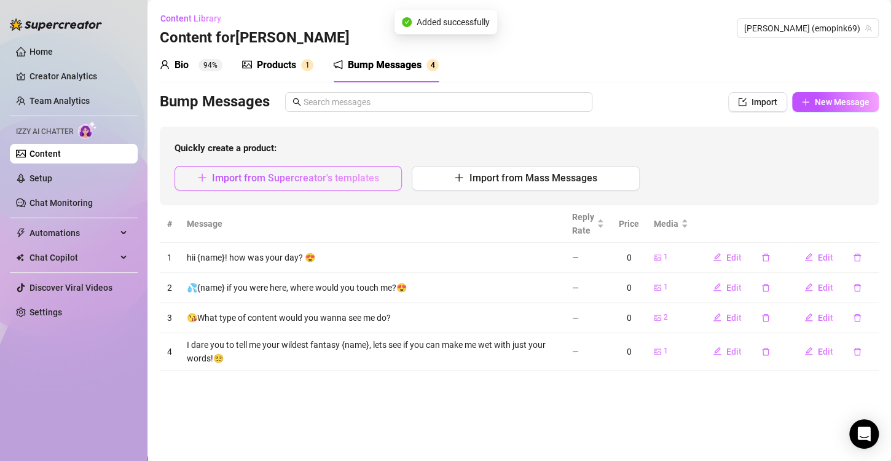
click at [310, 177] on span "Import from Supercreator's templates" at bounding box center [295, 178] width 167 height 12
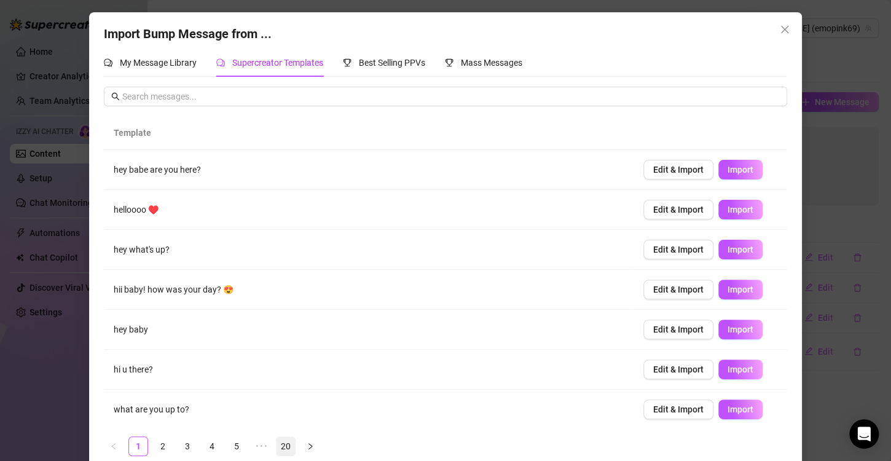
click at [277, 440] on link "20" at bounding box center [286, 446] width 18 height 18
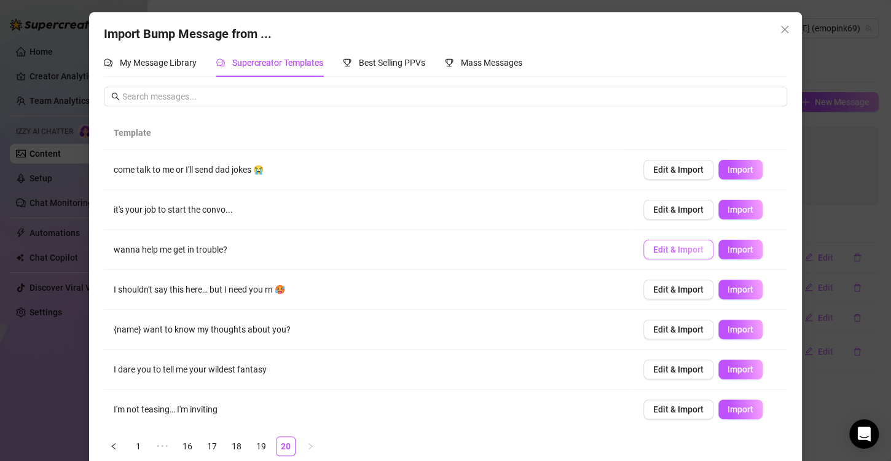
click at [668, 250] on span "Edit & Import" at bounding box center [678, 250] width 50 height 10
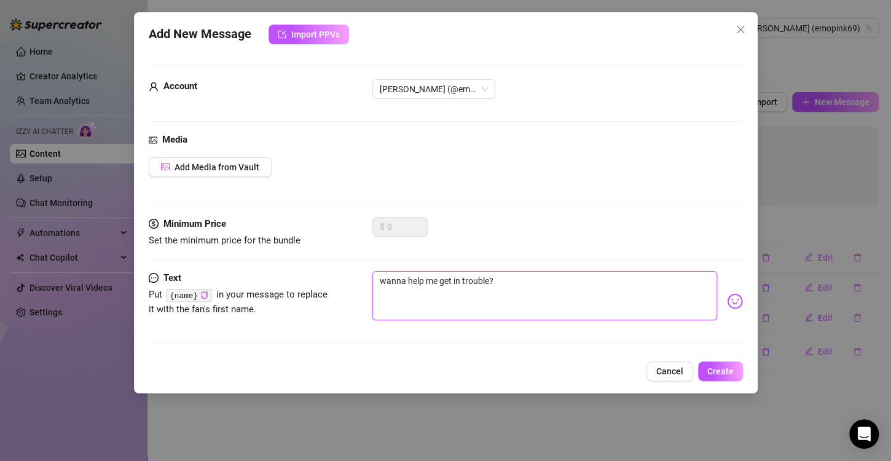
click at [540, 280] on textarea "wanna help me get in trouble?" at bounding box center [545, 295] width 345 height 49
type textarea "wanna help me get in trouble?"
type textarea "wanna help me get in trouble? I"
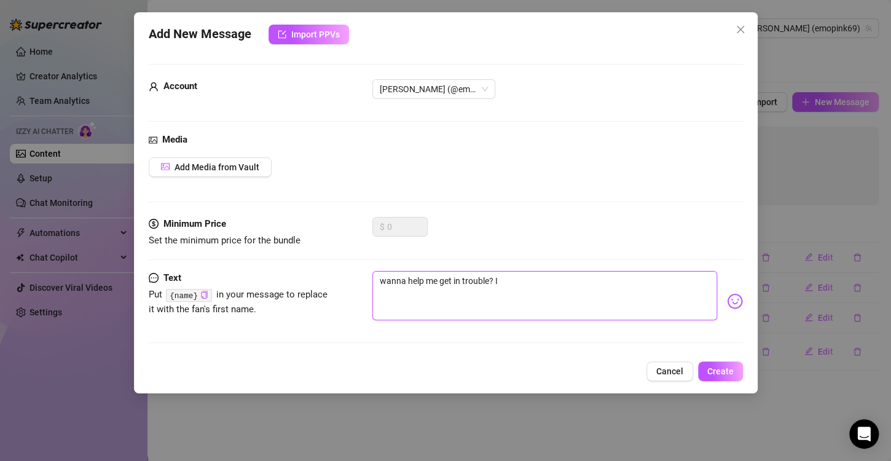
type textarea "wanna help me get in trouble? I'"
type textarea "wanna help me get in trouble? I'm"
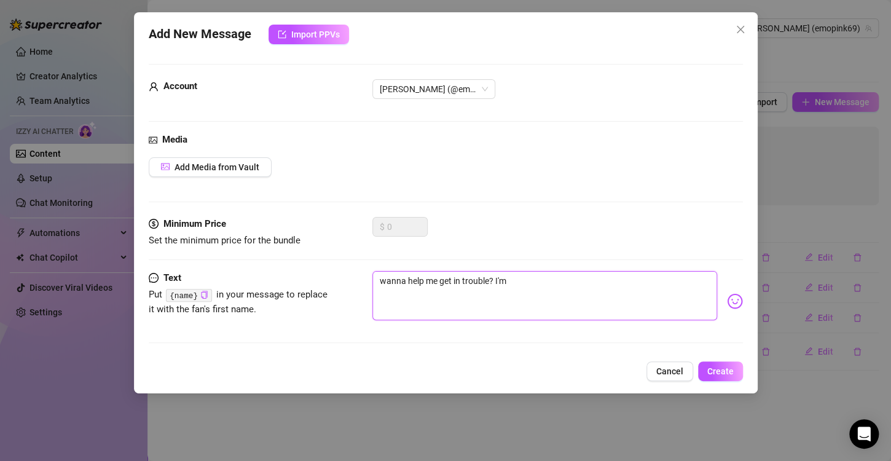
type textarea "wanna help me get in trouble? I'm"
type textarea "wanna help me get in trouble? I'm a"
type textarea "wanna help me get in trouble? I'm at"
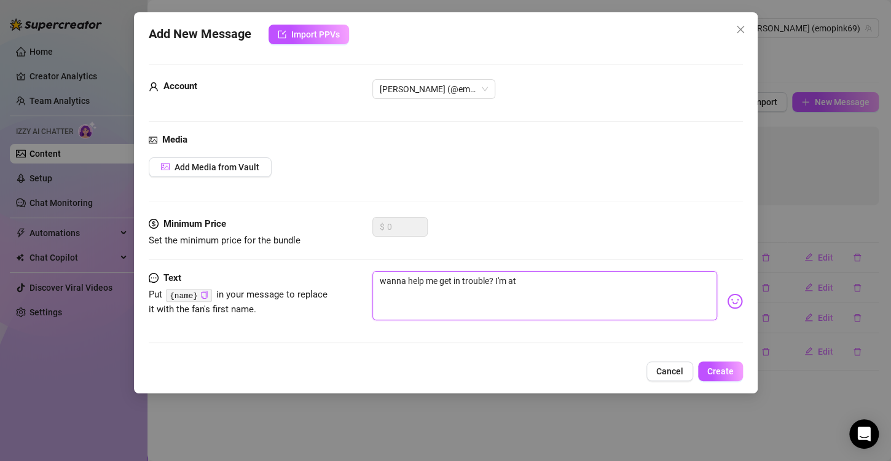
type textarea "wanna help me get in trouble? I'm at"
type textarea "wanna help me get in trouble? I'm at w"
type textarea "wanna help me get in trouble? I'm at wo"
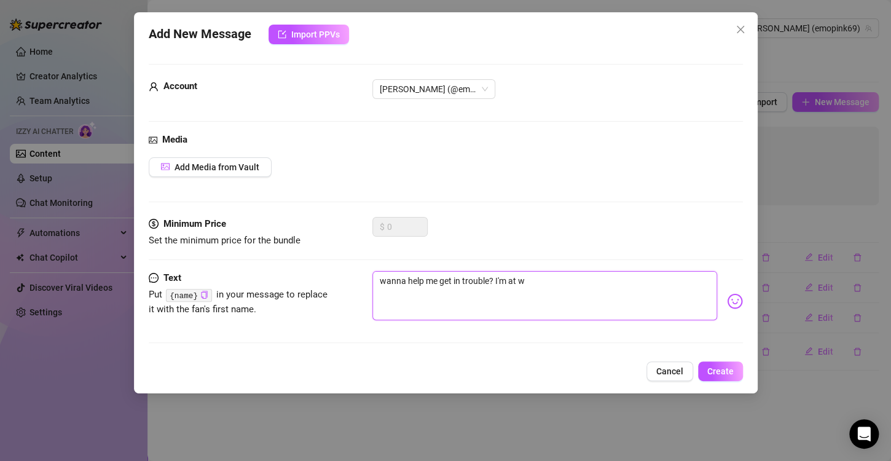
type textarea "wanna help me get in trouble? I'm at wo"
type textarea "wanna help me get in trouble? I'm at wor"
type textarea "wanna help me get in trouble? I'm at work"
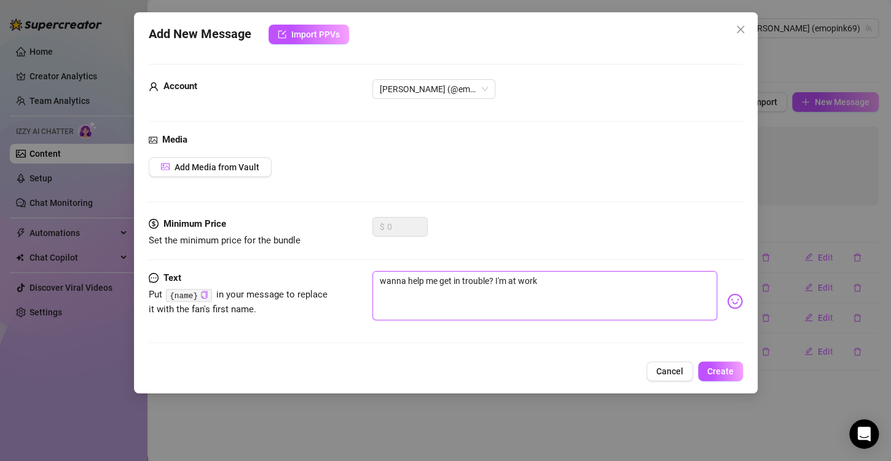
type textarea "wanna help me get in trouble? I'm at work,"
type textarea "wanna help me get in trouble? I'm at work, u"
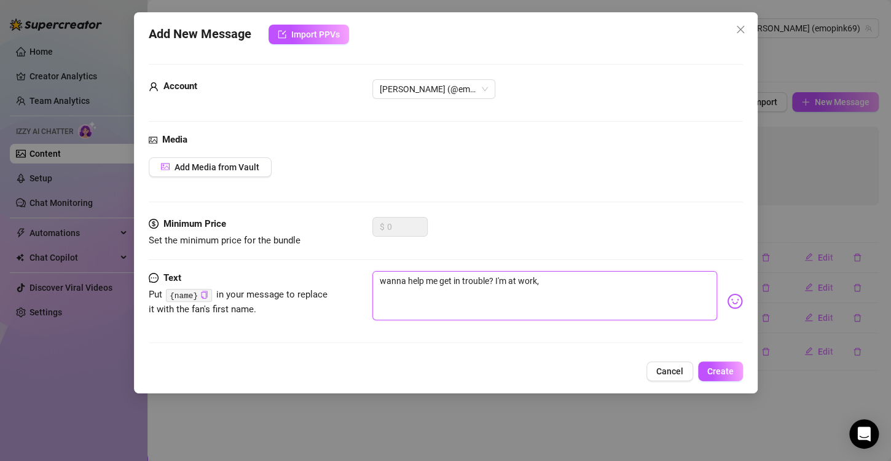
type textarea "wanna help me get in trouble? I'm at work, u"
type textarea "wanna help me get in trouble? I'm at work, up"
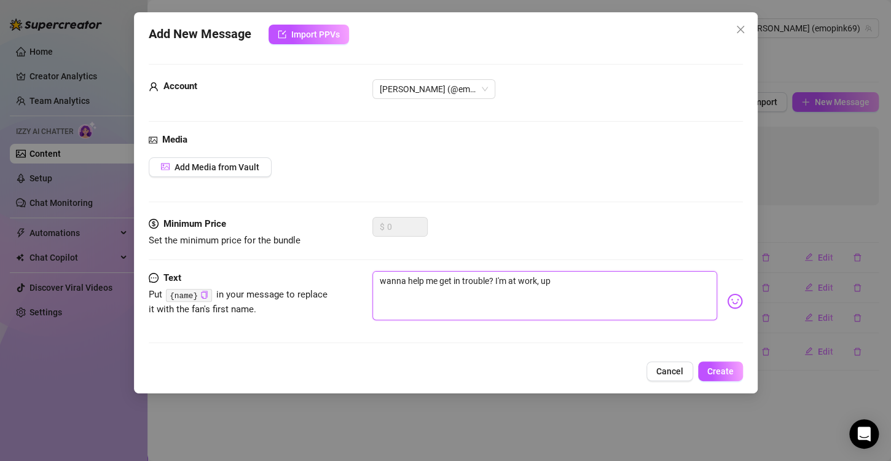
type textarea "wanna help me get in trouble? I'm at work, up t"
type textarea "wanna help me get in trouble? I'm at work, up to"
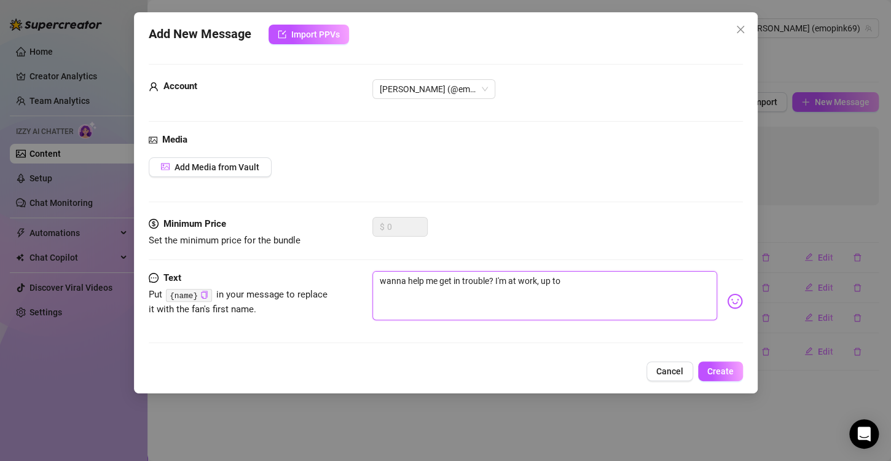
type textarea "wanna help me get in trouble? I'm at work, up to"
type textarea "wanna help me get in trouble? I'm at work, up to n"
type textarea "wanna help me get in trouble? I'm at work, up to no"
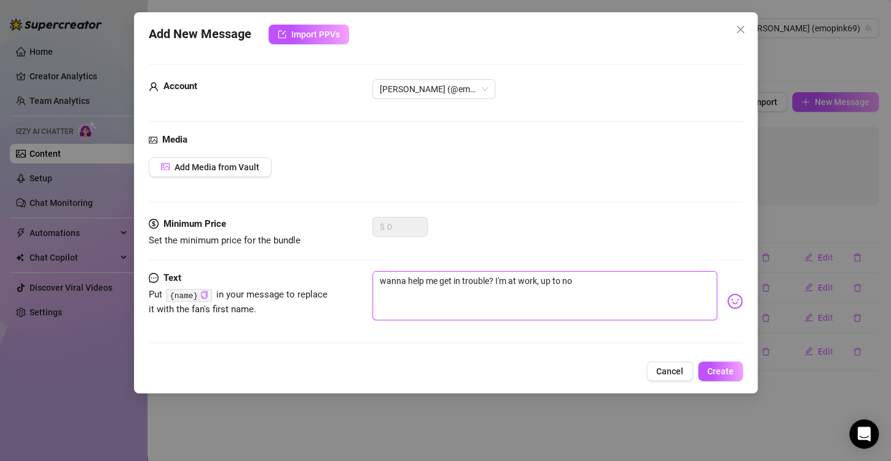
type textarea "wanna help me get in trouble? I'm at work, up to no"
type textarea "wanna help me get in trouble? I'm at work, up to no g"
type textarea "wanna help me get in trouble? I'm at work, up to no go"
type textarea "wanna help me get in trouble? I'm at work, up to no goo"
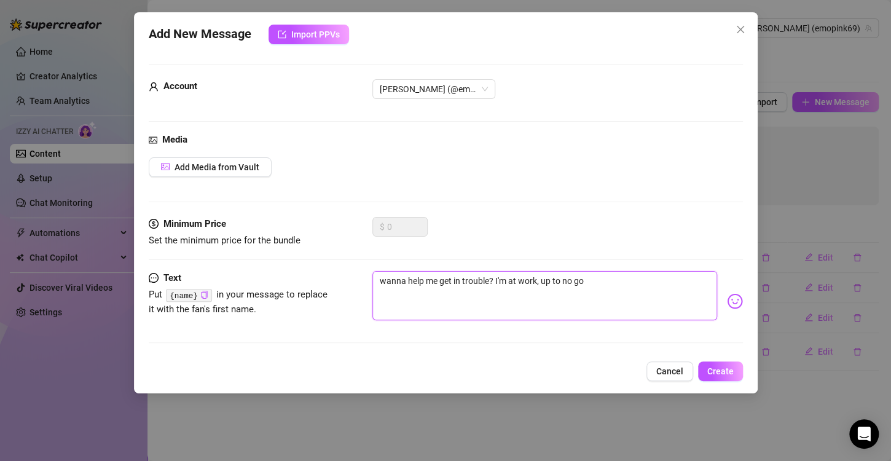
type textarea "wanna help me get in trouble? I'm at work, up to no goo"
type textarea "wanna help me get in trouble? I'm at work, up to no good"
type textarea "wanna help me get in trouble? I'm at work, up to no good."
click at [232, 172] on span "Add Media from Vault" at bounding box center [217, 167] width 85 height 10
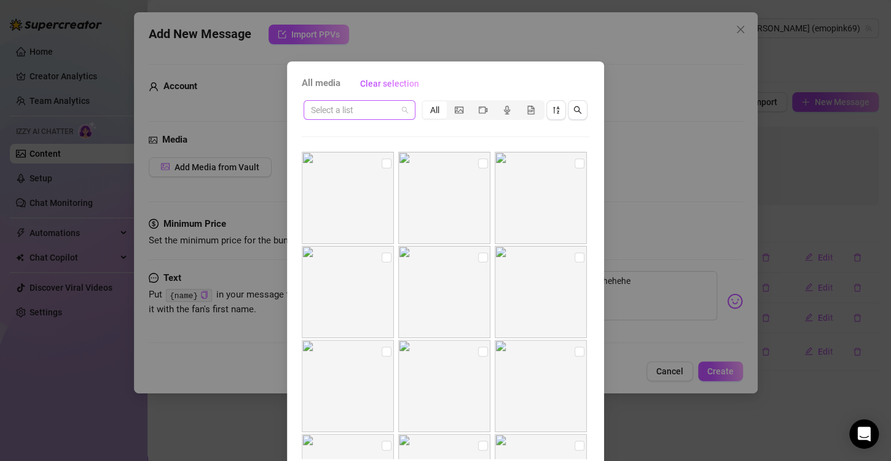
click at [380, 111] on input "search" at bounding box center [354, 110] width 86 height 18
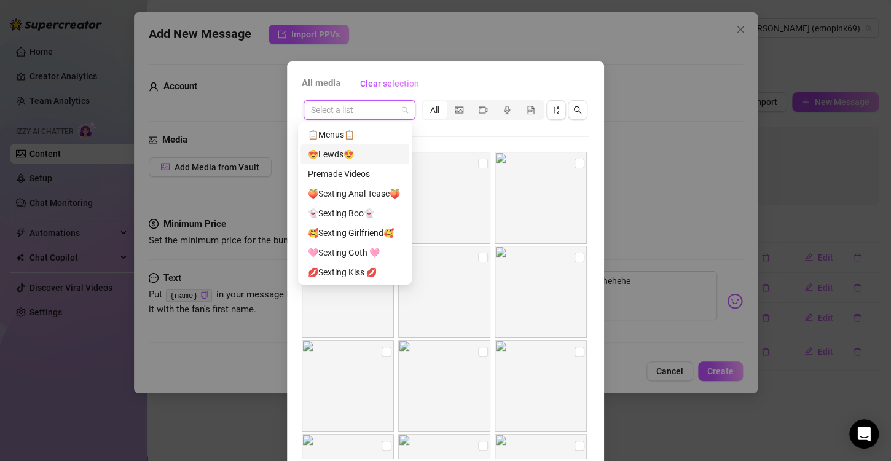
click at [357, 145] on div "😍Lewds😍" at bounding box center [355, 154] width 109 height 20
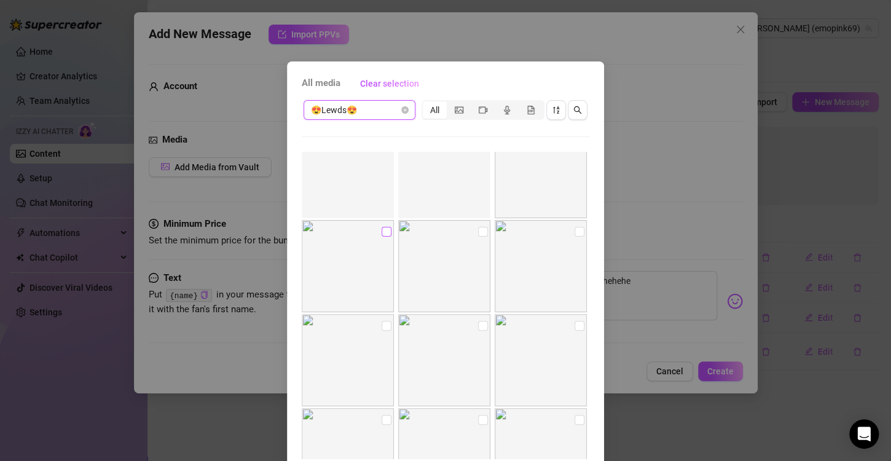
scroll to position [2471, 0]
click at [575, 232] on input "checkbox" at bounding box center [580, 232] width 10 height 10
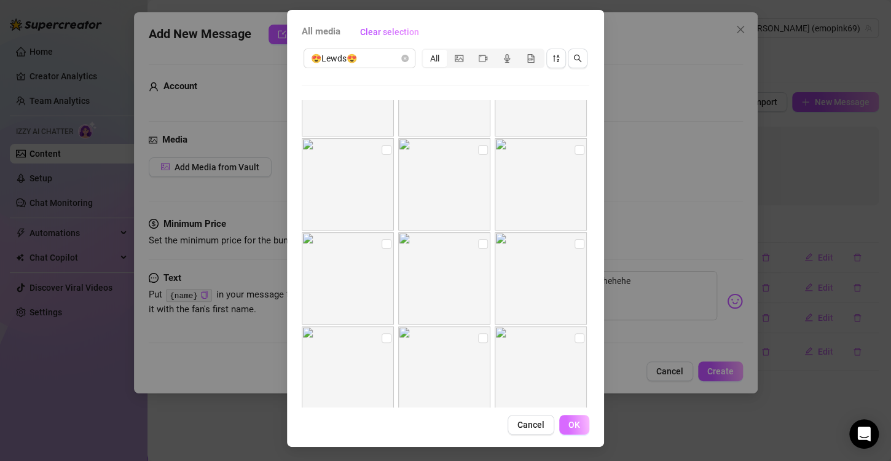
click at [569, 424] on span "OK" at bounding box center [575, 425] width 12 height 10
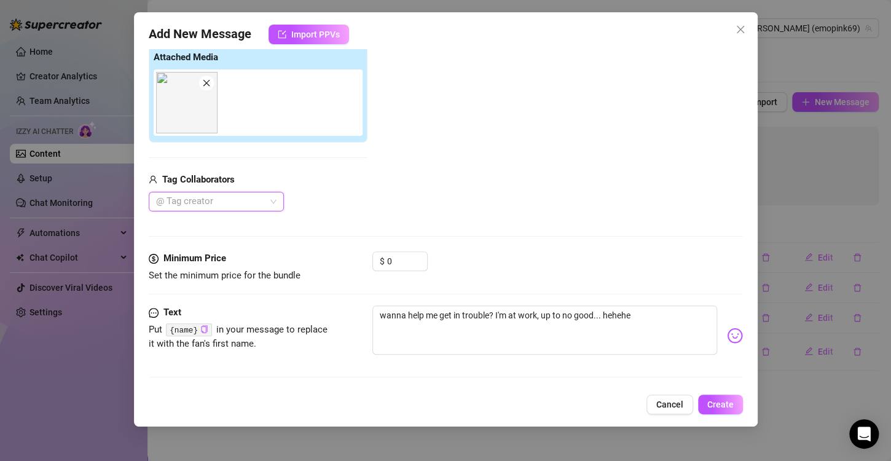
scroll to position [140, 0]
click at [380, 313] on textarea "wanna help me get in trouble? I'm at work, up to no good... hehehe" at bounding box center [545, 330] width 345 height 49
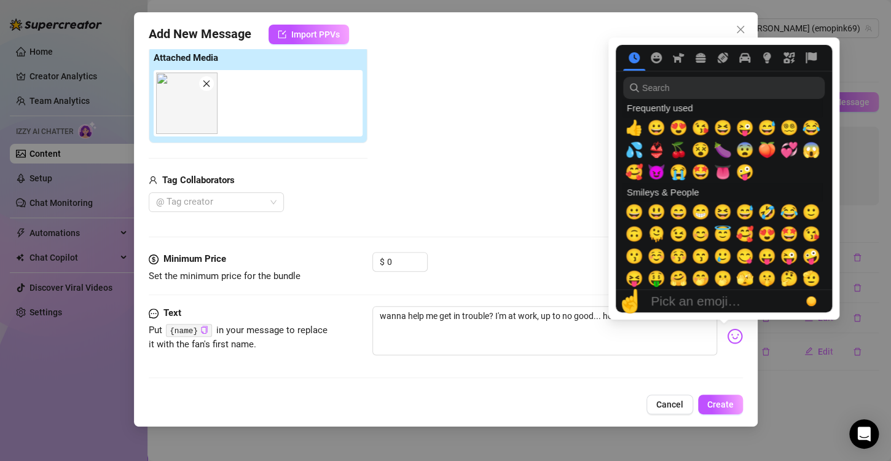
click at [727, 339] on img at bounding box center [735, 336] width 16 height 16
click at [708, 83] on input "search" at bounding box center [724, 88] width 202 height 22
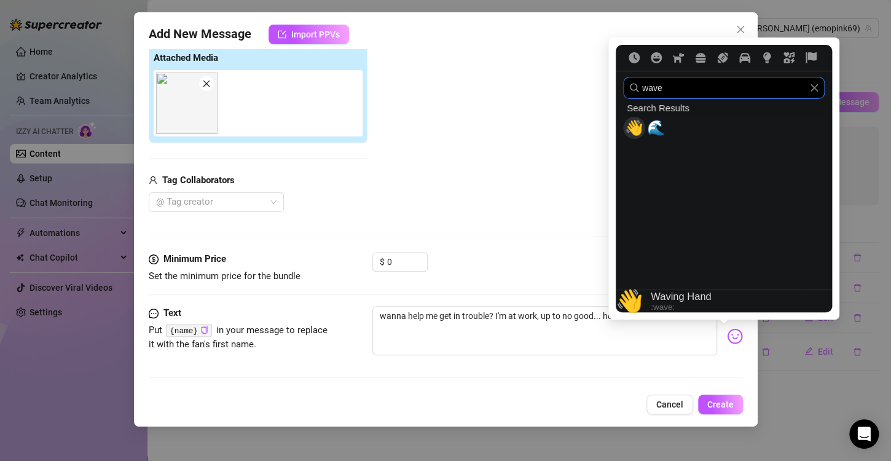
click at [637, 130] on span "👋" at bounding box center [634, 127] width 18 height 17
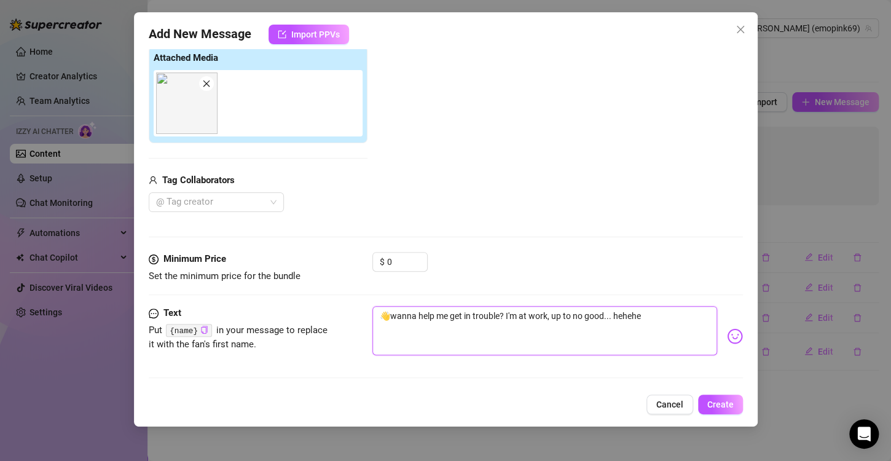
click at [646, 347] on textarea "👋wanna help me get in trouble? I'm at work, up to no good... hehehe" at bounding box center [545, 330] width 345 height 49
click at [652, 318] on textarea "👋wanna help me get in trouble? I'm at work, up to no good... hehehe" at bounding box center [545, 330] width 345 height 49
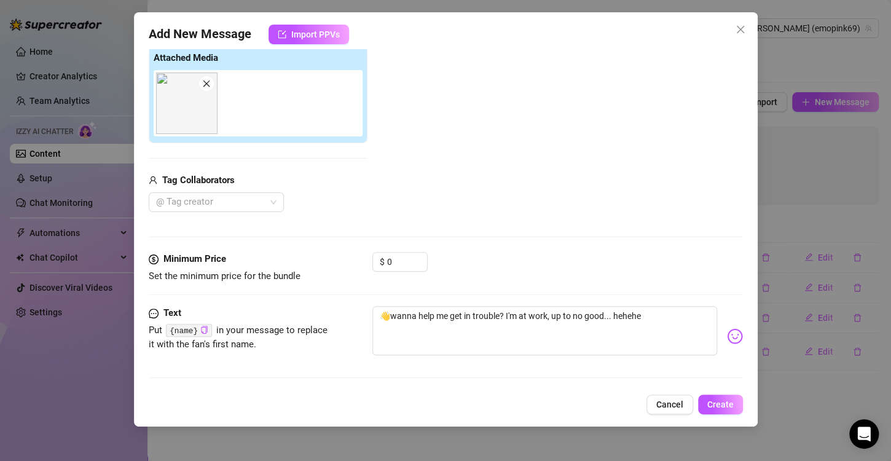
click at [727, 336] on img at bounding box center [735, 336] width 16 height 16
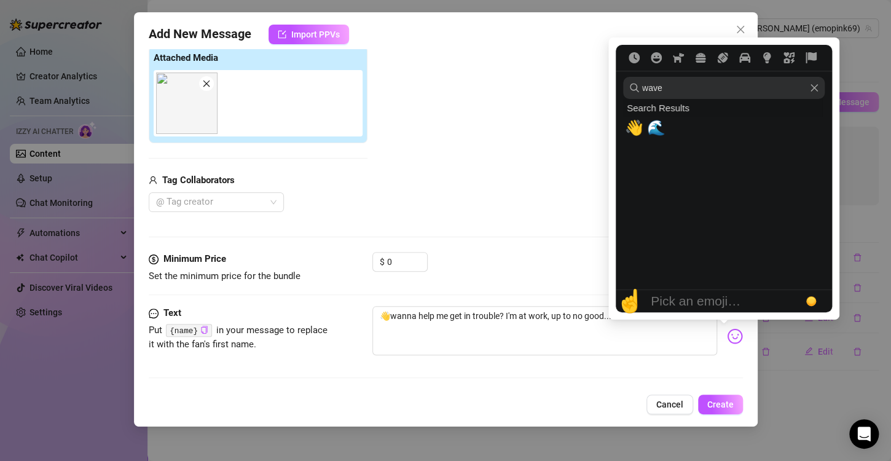
click at [812, 87] on icon "Clear" at bounding box center [814, 88] width 9 height 9
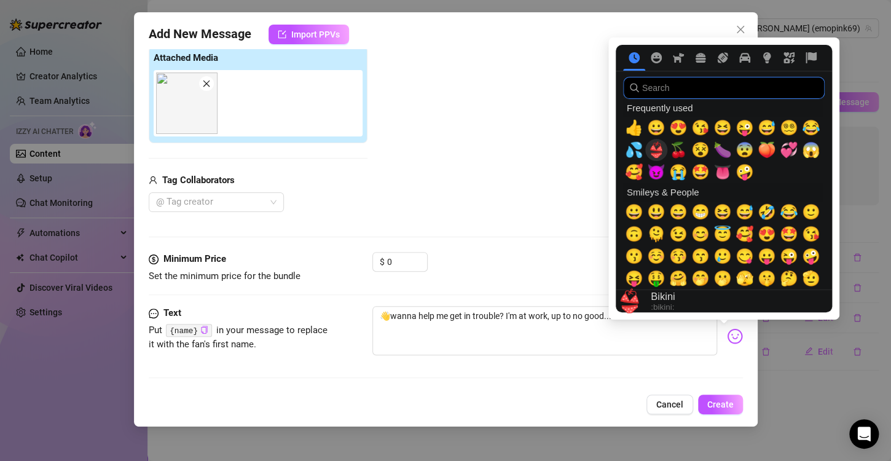
click at [657, 149] on span "👙" at bounding box center [656, 149] width 18 height 17
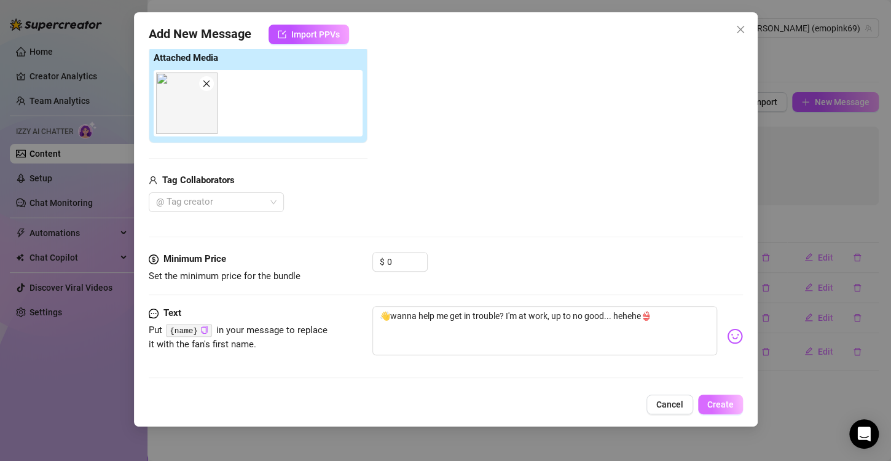
click at [714, 402] on span "Create" at bounding box center [721, 405] width 26 height 10
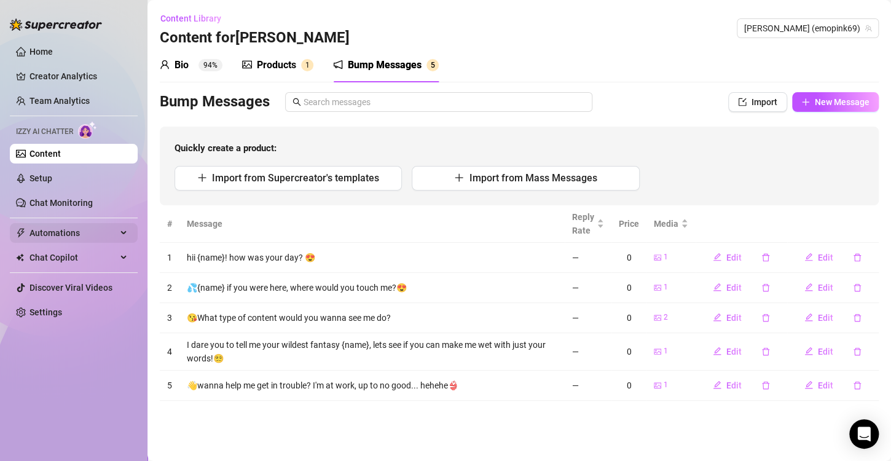
click at [46, 232] on span "Automations" at bounding box center [73, 233] width 87 height 20
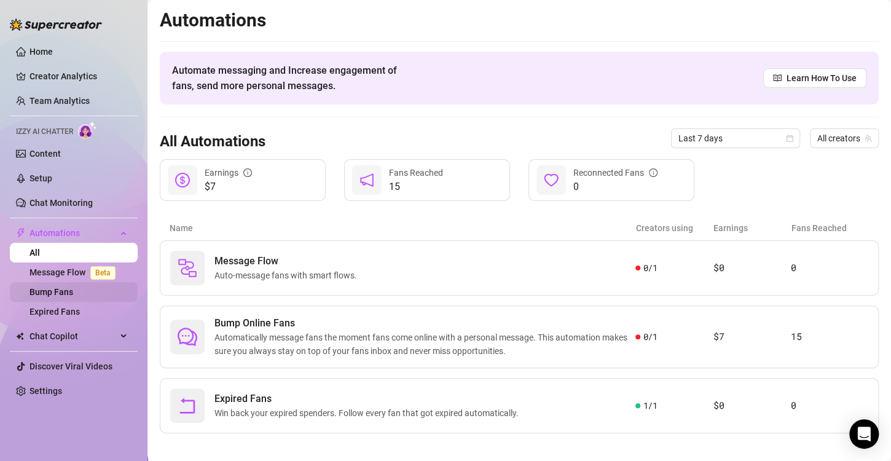
click at [73, 293] on link "Bump Fans" at bounding box center [52, 292] width 44 height 10
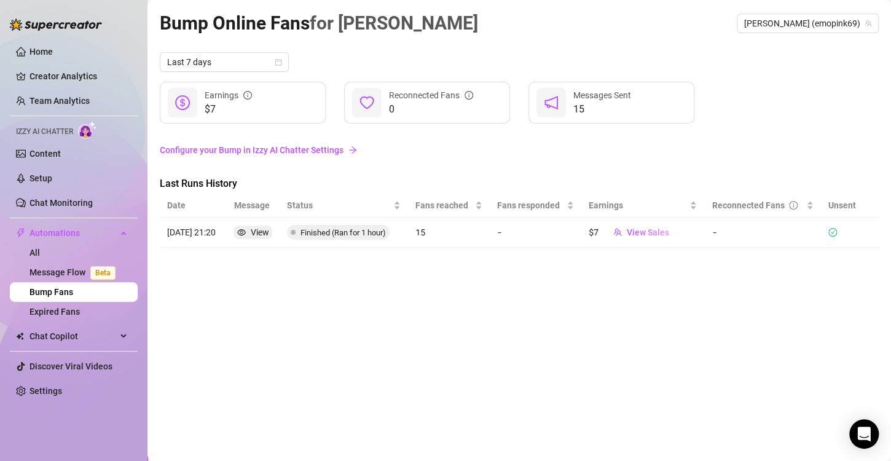
click at [315, 231] on span "Finished (Ran for 1 hour)" at bounding box center [343, 232] width 85 height 9
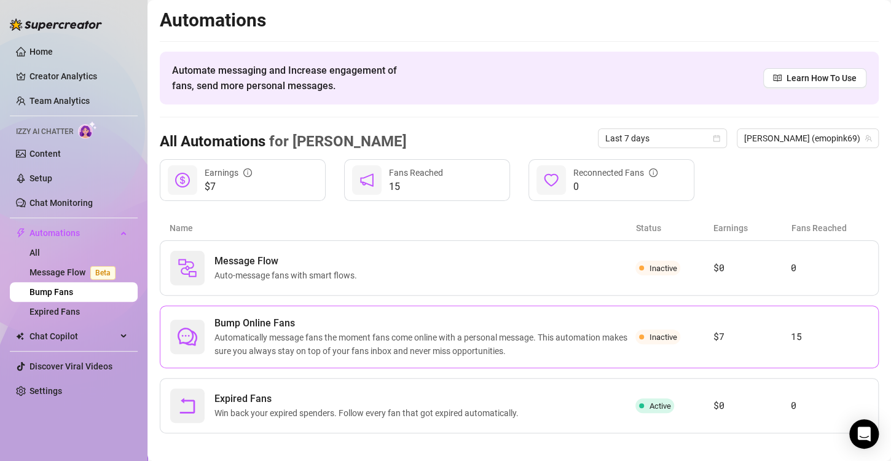
click at [326, 348] on span "Automatically message fans the moment fans come online with a personal message.…" at bounding box center [425, 344] width 421 height 27
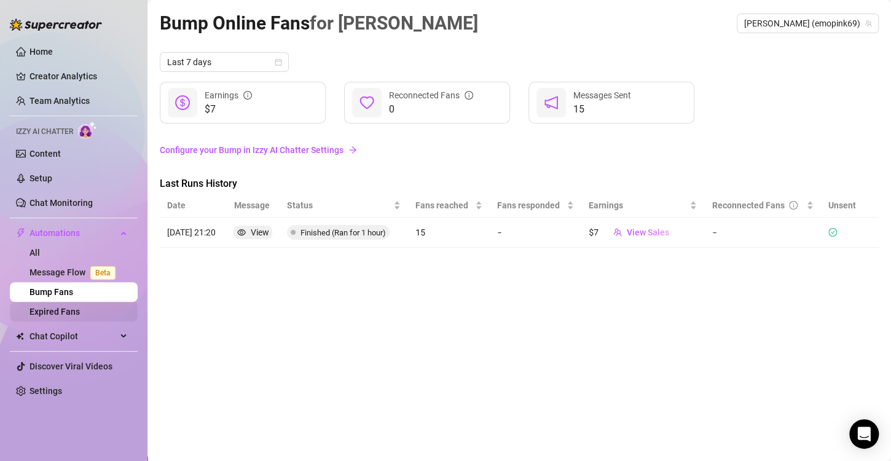
click at [70, 307] on link "Expired Fans" at bounding box center [55, 312] width 50 height 10
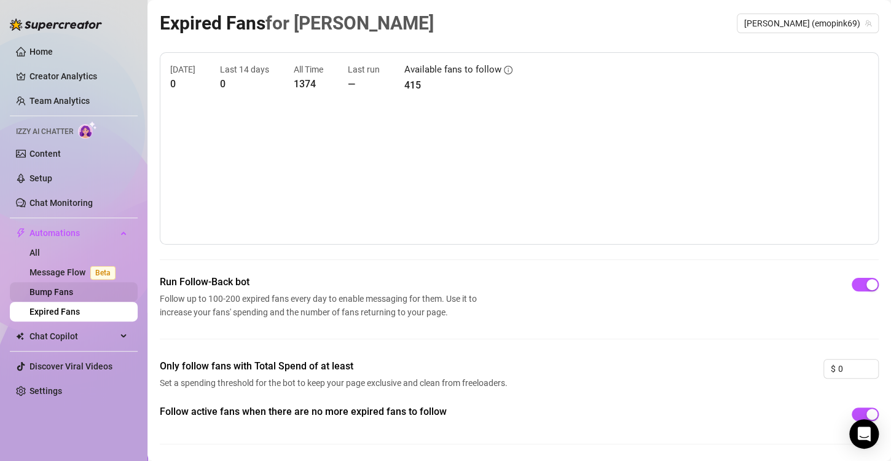
click at [73, 293] on link "Bump Fans" at bounding box center [52, 292] width 44 height 10
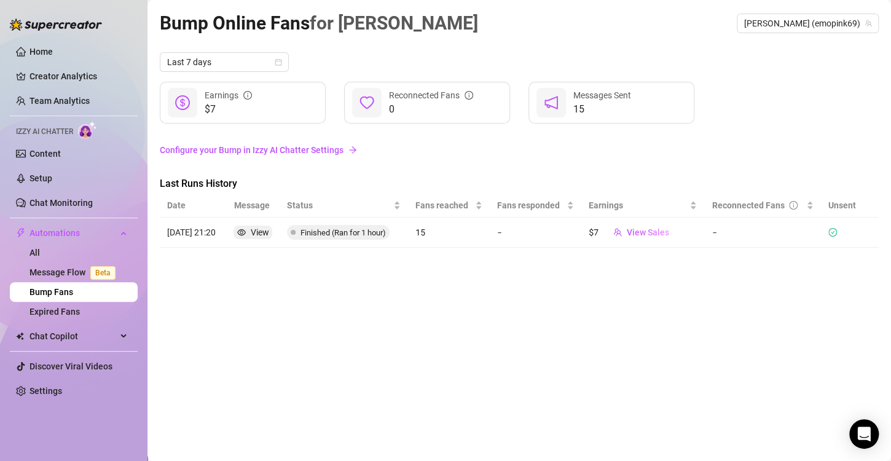
click at [282, 154] on link "Configure your Bump in Izzy AI Chatter Settings" at bounding box center [519, 150] width 719 height 14
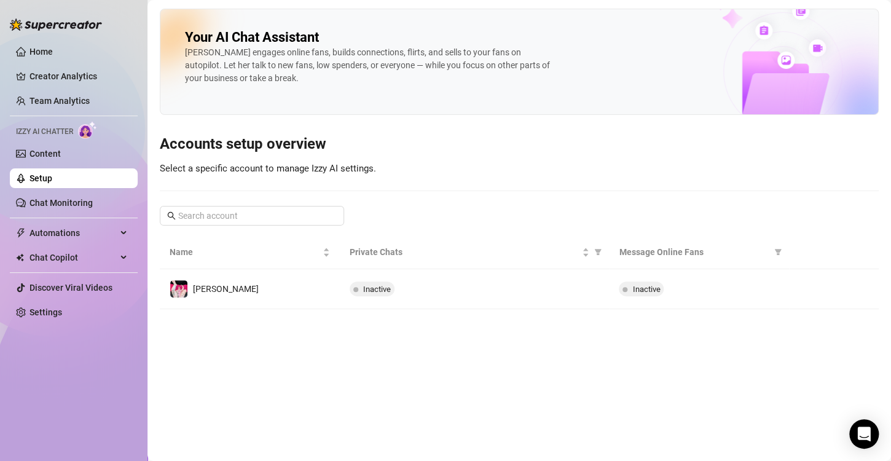
drag, startPoint x: 807, startPoint y: 289, endPoint x: 526, endPoint y: 321, distance: 283.4
click at [526, 321] on main "Your AI Chat Assistant [PERSON_NAME] engages online fans, builds connections, f…" at bounding box center [520, 230] width 744 height 461
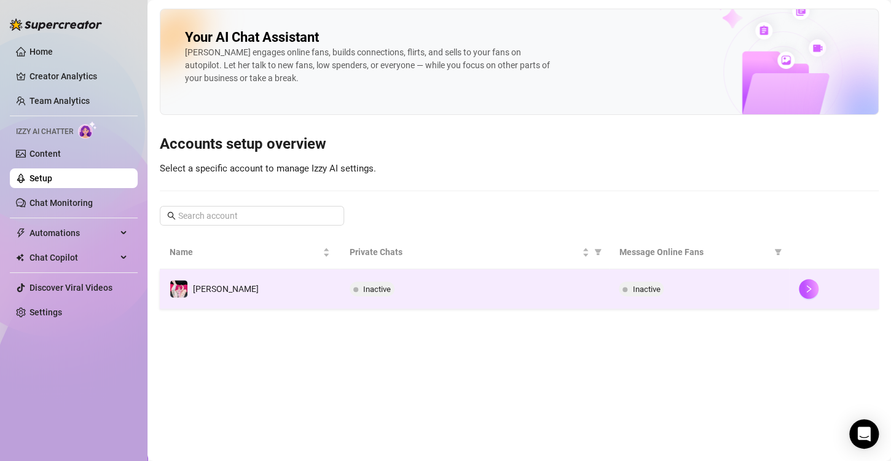
click at [374, 285] on span "Inactive" at bounding box center [377, 289] width 28 height 9
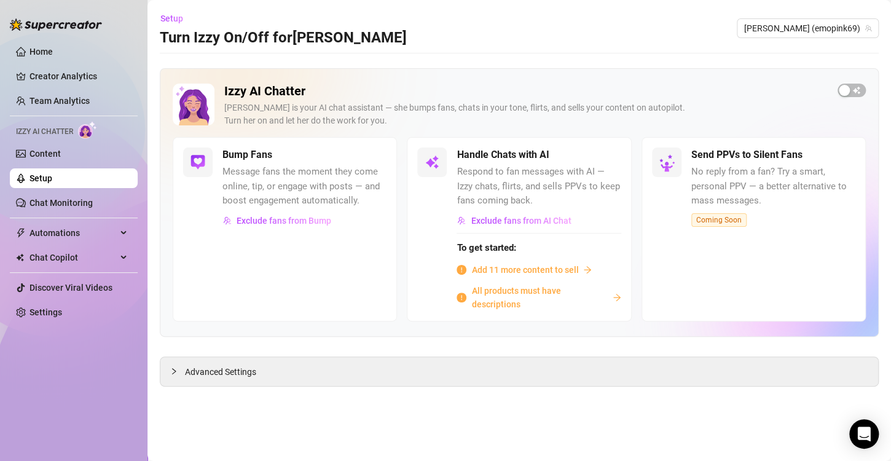
drag, startPoint x: 302, startPoint y: 219, endPoint x: 366, endPoint y: 284, distance: 90.9
click at [366, 284] on div "Bump Fans Message fans the moment they come online, tip, or engage with posts —…" at bounding box center [285, 229] width 224 height 184
click at [304, 364] on div "Advanced Settings" at bounding box center [519, 371] width 718 height 29
click at [222, 378] on div "Advanced Settings" at bounding box center [519, 371] width 718 height 29
click at [171, 368] on icon "collapsed" at bounding box center [173, 371] width 7 height 7
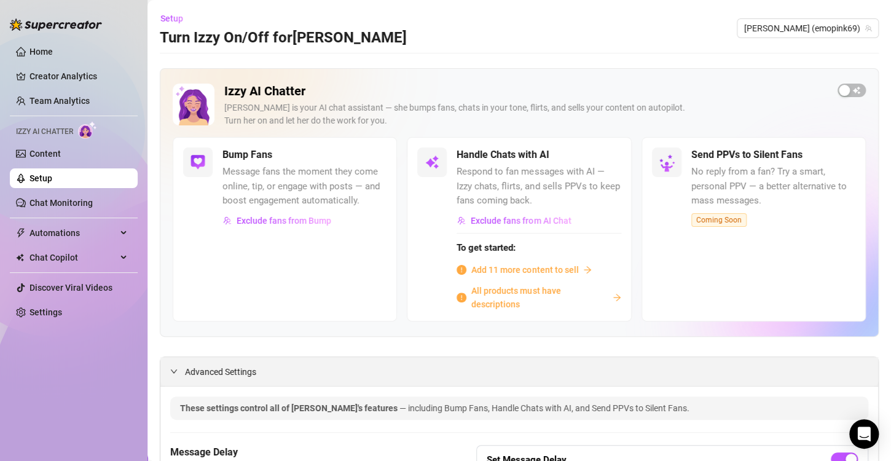
click at [181, 371] on div at bounding box center [177, 372] width 15 height 14
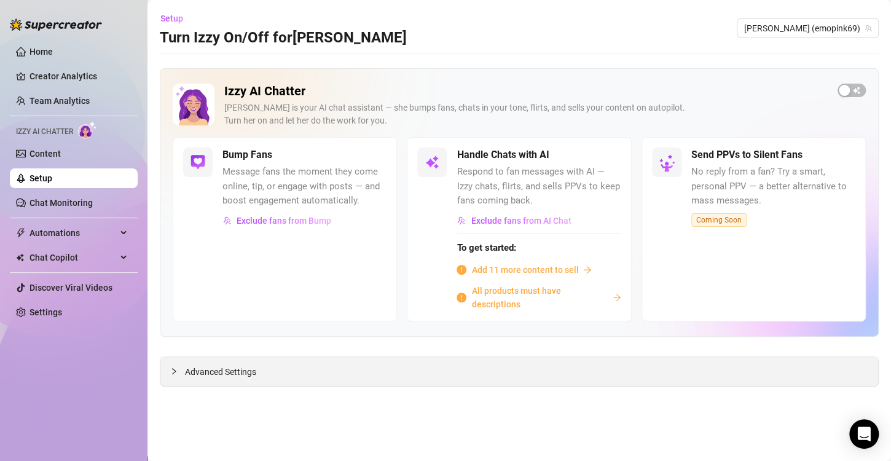
click at [185, 371] on span "Advanced Settings" at bounding box center [220, 372] width 71 height 14
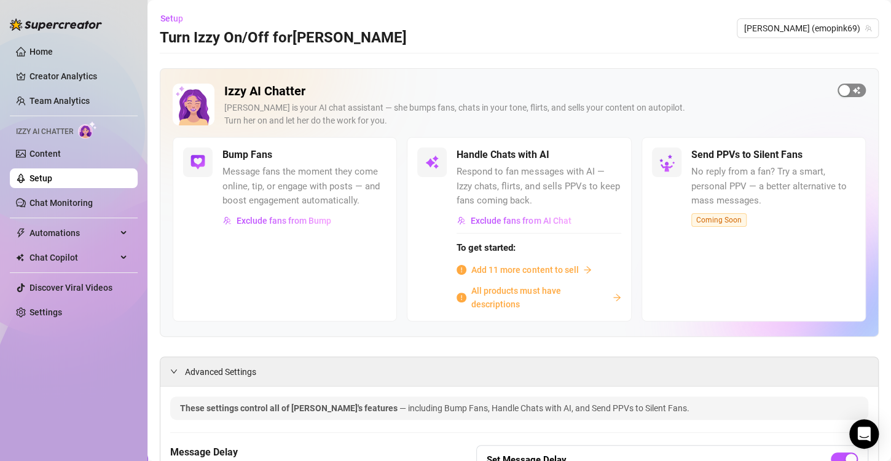
click at [845, 87] on span "button" at bounding box center [852, 91] width 28 height 14
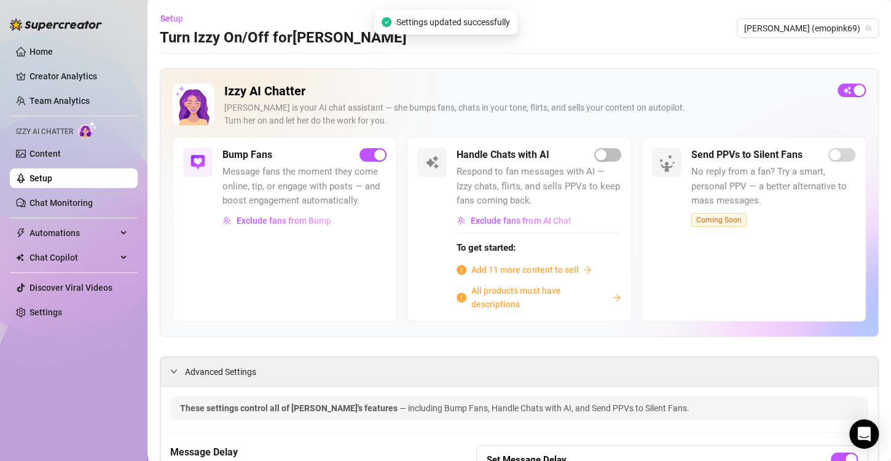
click at [606, 109] on div "[PERSON_NAME] is your AI chat assistant — she bumps fans, chats in your tone, f…" at bounding box center [526, 114] width 604 height 26
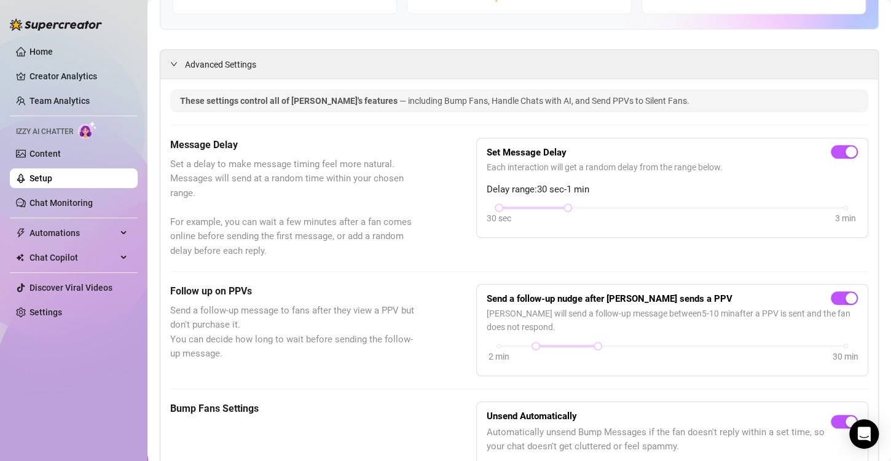
scroll to position [369, 0]
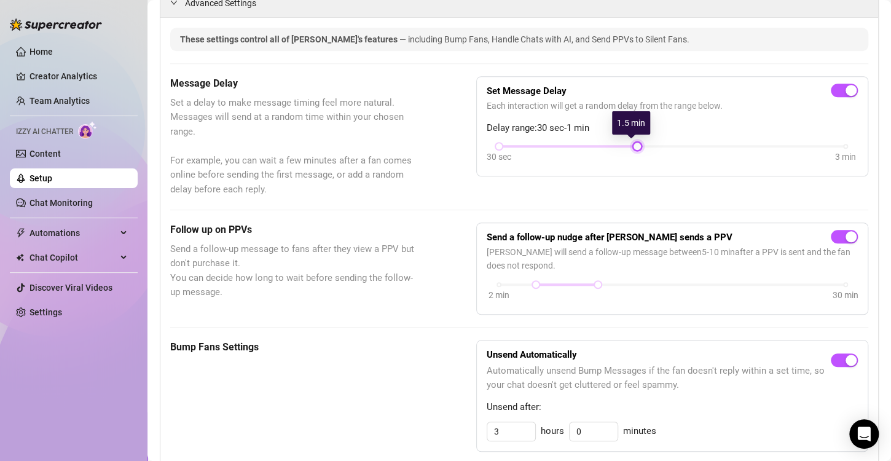
drag, startPoint x: 564, startPoint y: 143, endPoint x: 617, endPoint y: 151, distance: 53.6
click at [617, 151] on div "30 sec 3 min" at bounding box center [672, 154] width 371 height 23
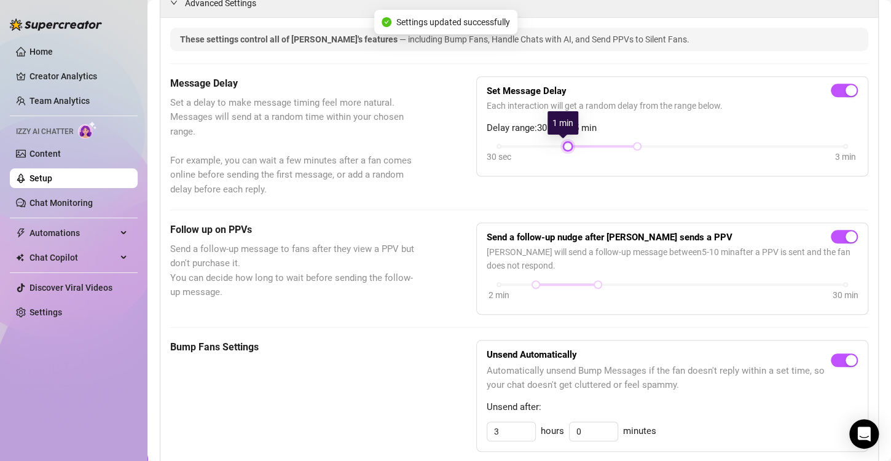
drag, startPoint x: 497, startPoint y: 148, endPoint x: 545, endPoint y: 146, distance: 48.0
click at [545, 146] on div "30 sec 3 min" at bounding box center [672, 154] width 371 height 23
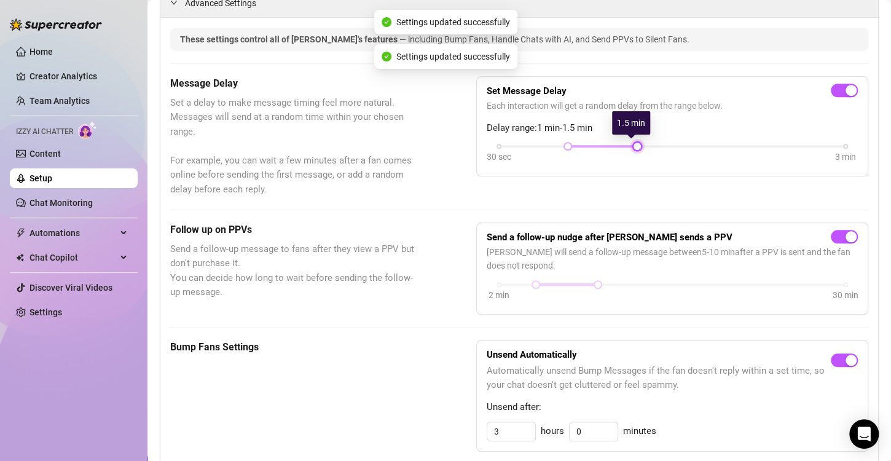
drag, startPoint x: 627, startPoint y: 143, endPoint x: 661, endPoint y: 143, distance: 33.8
click at [661, 143] on div "30 sec 3 min" at bounding box center [672, 145] width 347 height 5
click at [558, 148] on div "30 sec 3 min" at bounding box center [672, 154] width 371 height 23
drag, startPoint x: 561, startPoint y: 142, endPoint x: 384, endPoint y: 159, distance: 177.2
click at [384, 159] on div "Message Delay Set a delay to make message timing feel more natural. Messages wi…" at bounding box center [519, 136] width 698 height 121
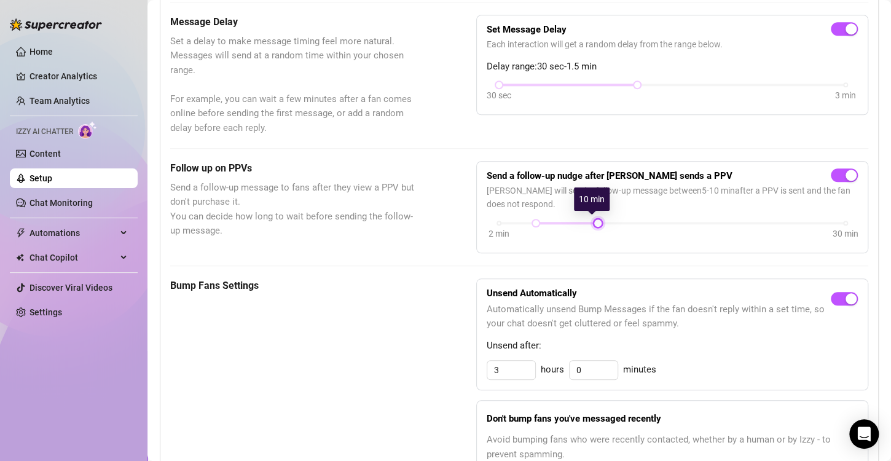
drag, startPoint x: 594, startPoint y: 221, endPoint x: 590, endPoint y: 212, distance: 10.2
click at [590, 212] on div "Send a follow-up nudge after [PERSON_NAME] sends a PPV [PERSON_NAME] will send …" at bounding box center [672, 207] width 371 height 71
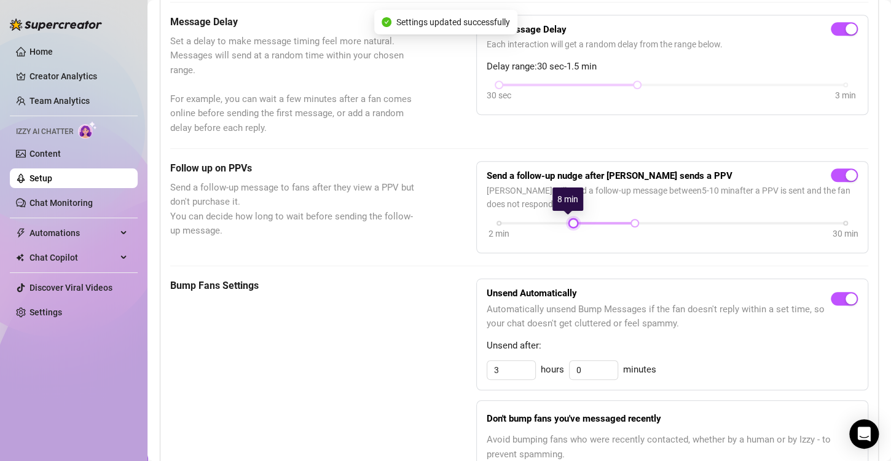
drag, startPoint x: 535, startPoint y: 221, endPoint x: 572, endPoint y: 221, distance: 36.3
click at [572, 221] on div "2 min 30 min" at bounding box center [672, 221] width 347 height 5
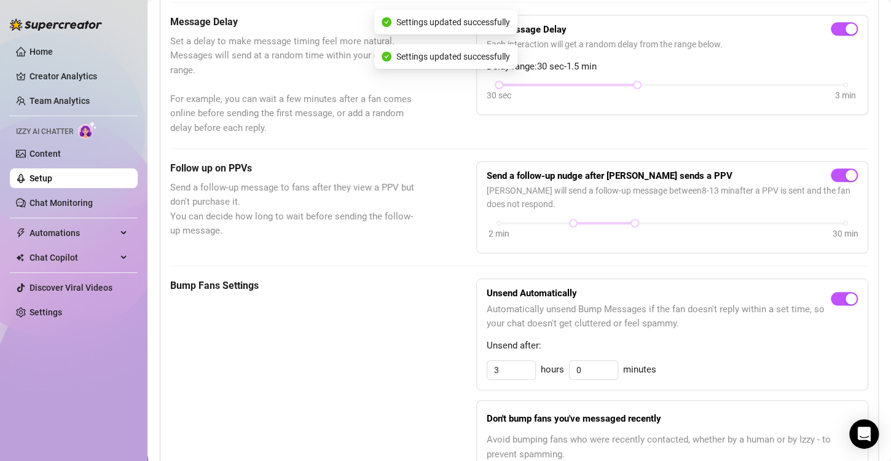
click at [400, 250] on div "Follow up on PPVs Send a follow-up message to fans after they view a PPV but do…" at bounding box center [292, 207] width 245 height 92
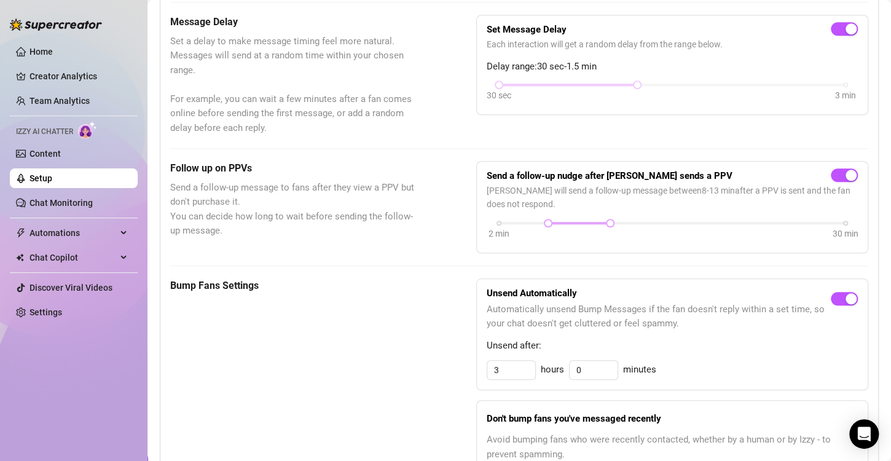
drag, startPoint x: 591, startPoint y: 223, endPoint x: 565, endPoint y: 223, distance: 25.8
click at [565, 223] on div at bounding box center [579, 223] width 62 height 6
click at [567, 223] on div at bounding box center [579, 223] width 62 height 6
click at [418, 241] on div "Follow up on PPVs Send a follow-up message to fans after they view a PPV but do…" at bounding box center [519, 207] width 698 height 92
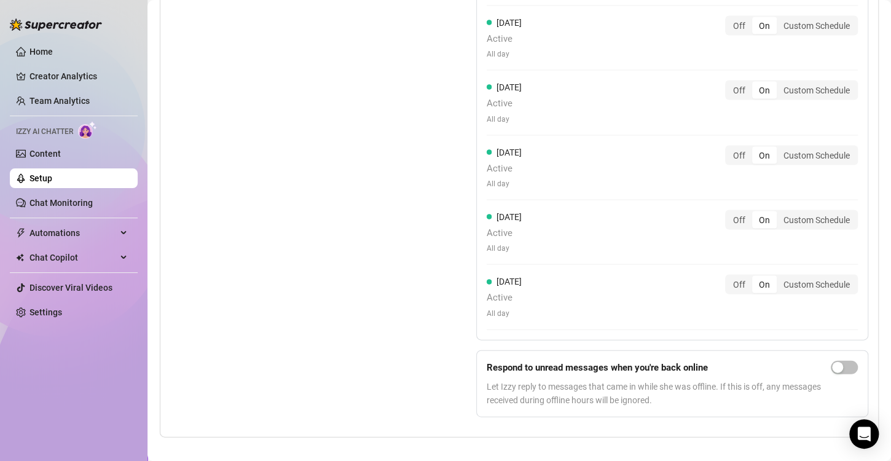
scroll to position [1116, 0]
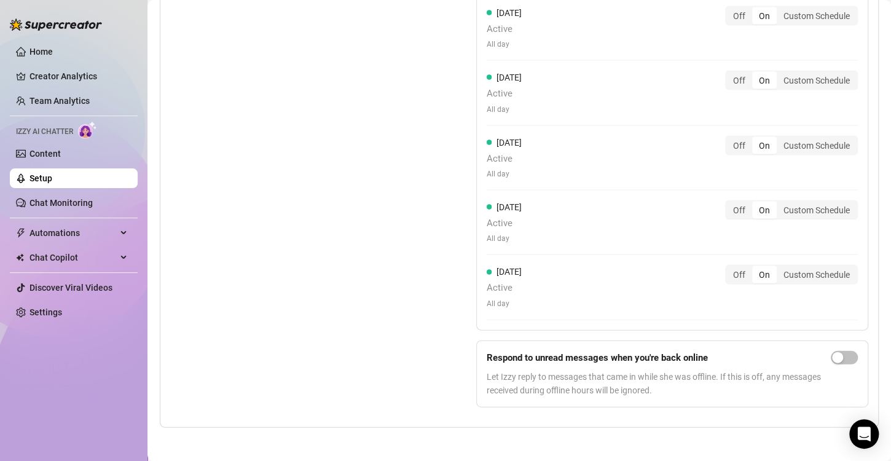
click at [329, 282] on div "Set Active Hours (Izzy Availability) Set specific hours when Izzy engaging with…" at bounding box center [292, 141] width 245 height 551
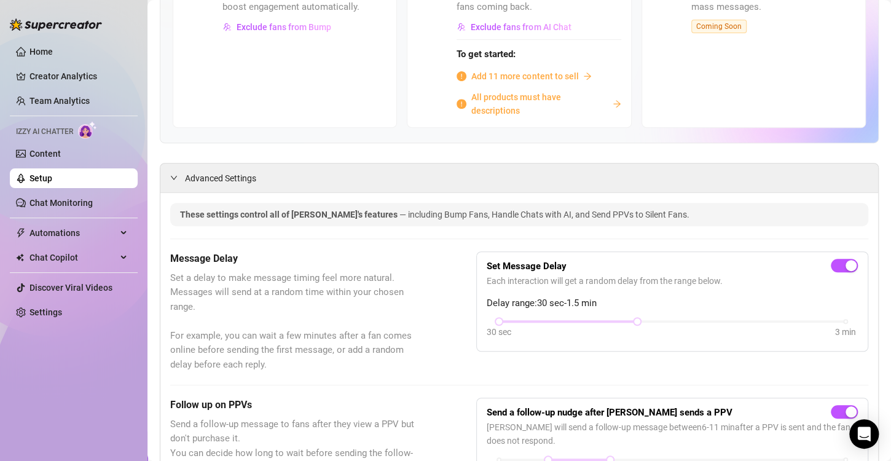
scroll to position [0, 0]
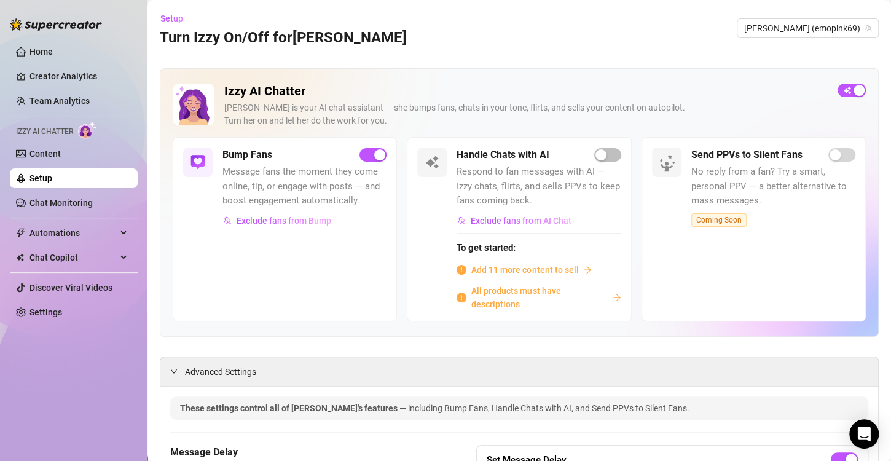
click at [621, 103] on div "[PERSON_NAME] is your AI chat assistant — she bumps fans, chats in your tone, f…" at bounding box center [526, 114] width 604 height 26
click at [491, 270] on span "Add 11 more content to sell" at bounding box center [524, 270] width 107 height 14
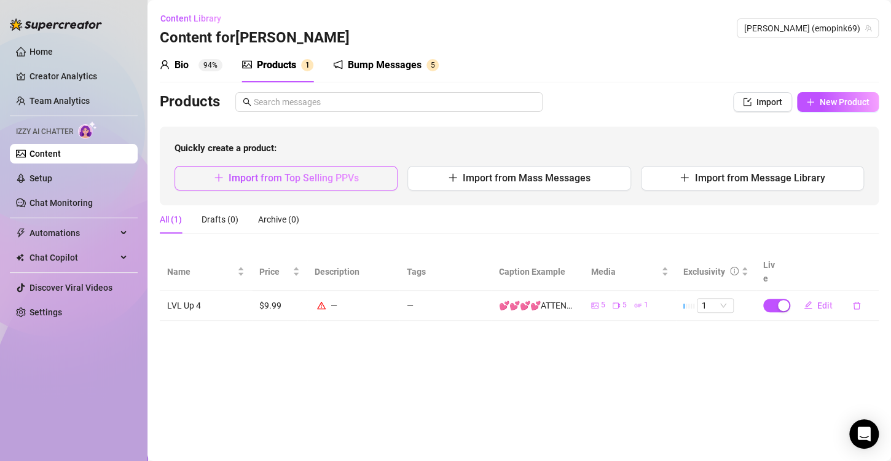
click at [278, 182] on span "Import from Top Selling PPVs" at bounding box center [294, 178] width 130 height 12
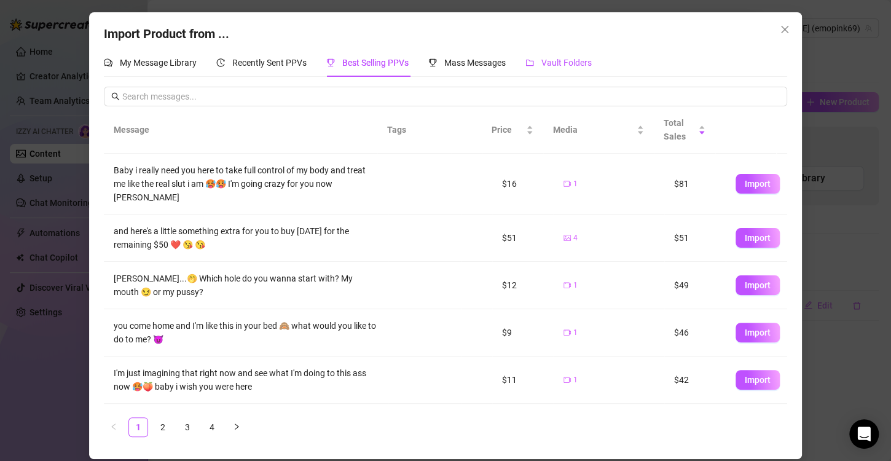
click at [576, 65] on span "Vault Folders" at bounding box center [567, 63] width 50 height 10
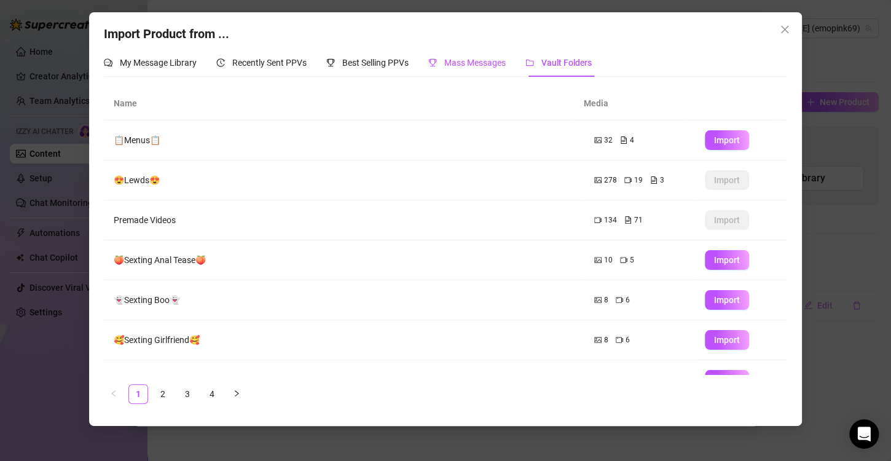
click at [471, 60] on span "Mass Messages" at bounding box center [474, 63] width 61 height 10
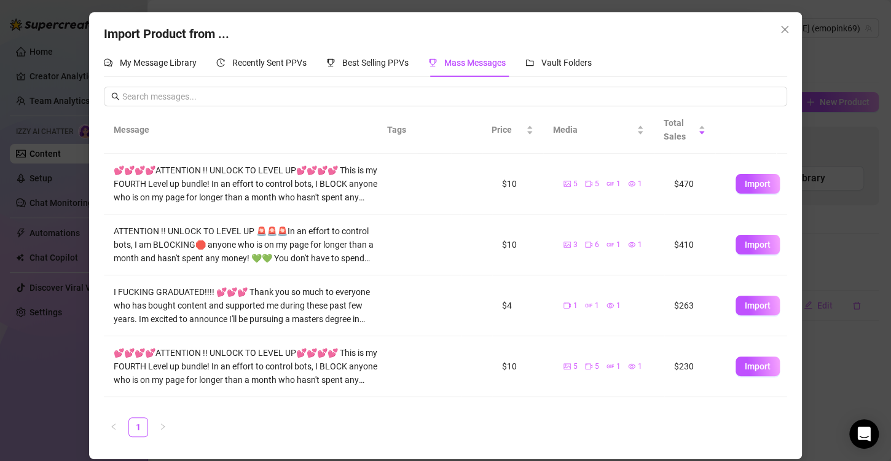
click at [53, 61] on div "Import Product from ... My Message Library Recently Sent PPVs Best Selling PPVs…" at bounding box center [445, 230] width 891 height 461
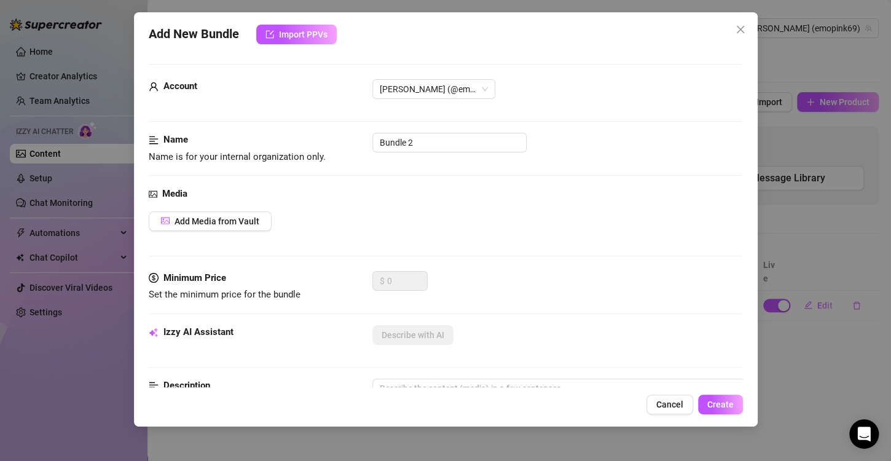
click at [38, 53] on div "Add New Bundle Import PPVs Account [PERSON_NAME] (@emopink69) Name Name is for …" at bounding box center [445, 230] width 891 height 461
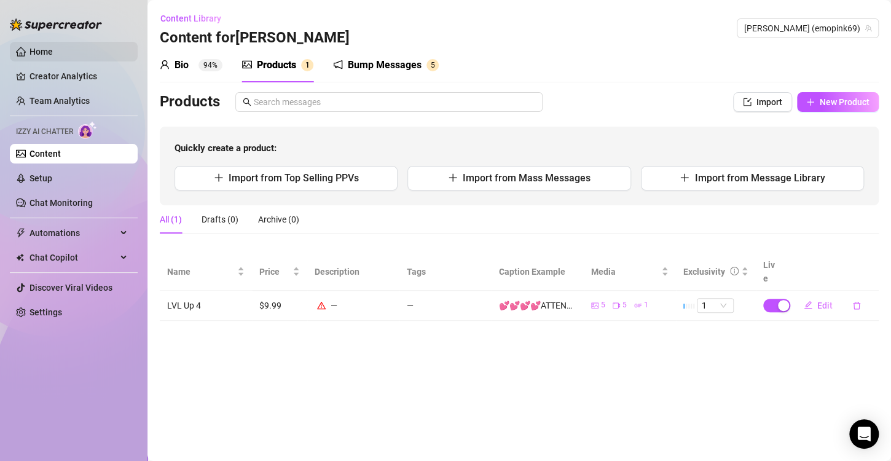
click at [50, 50] on link "Home" at bounding box center [41, 52] width 23 height 10
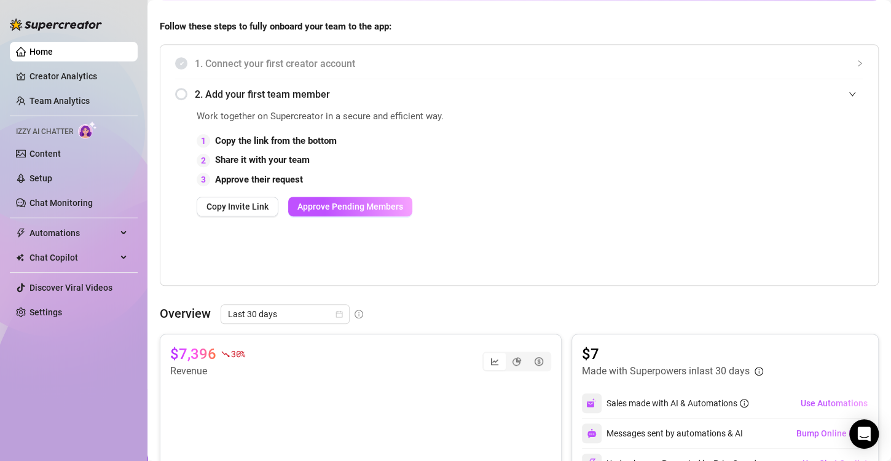
scroll to position [258, 0]
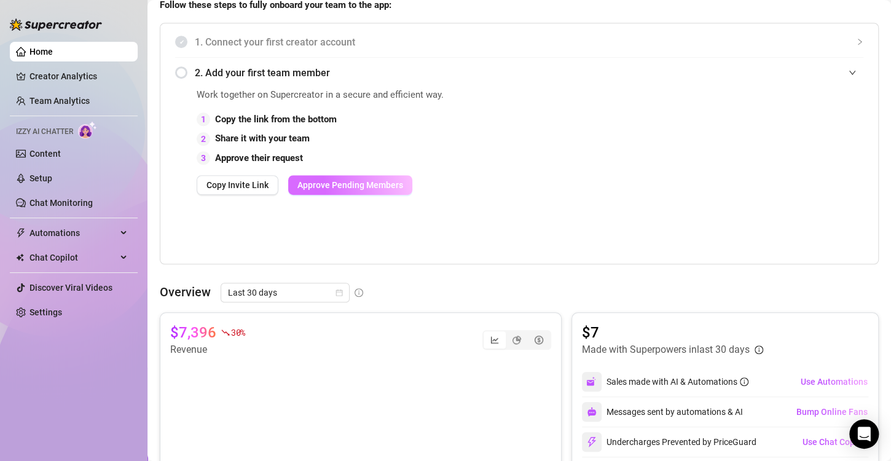
click at [360, 175] on button "Approve Pending Members" at bounding box center [350, 185] width 124 height 20
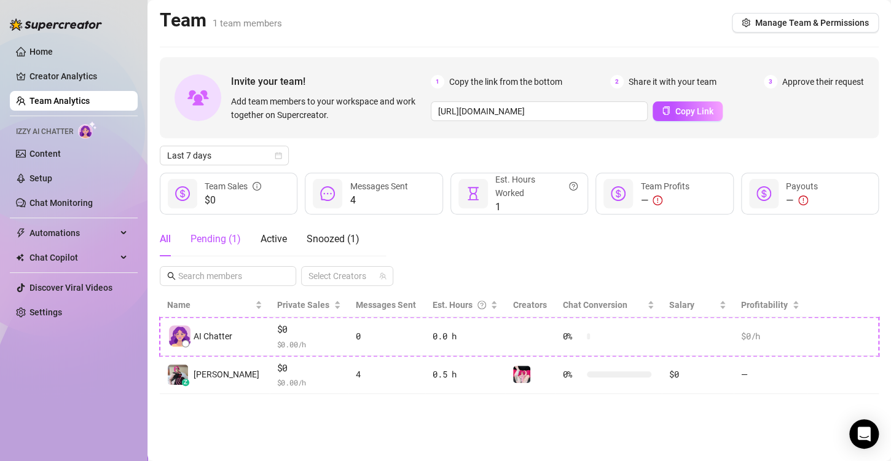
click at [203, 240] on div "Pending ( 1 )" at bounding box center [216, 239] width 50 height 15
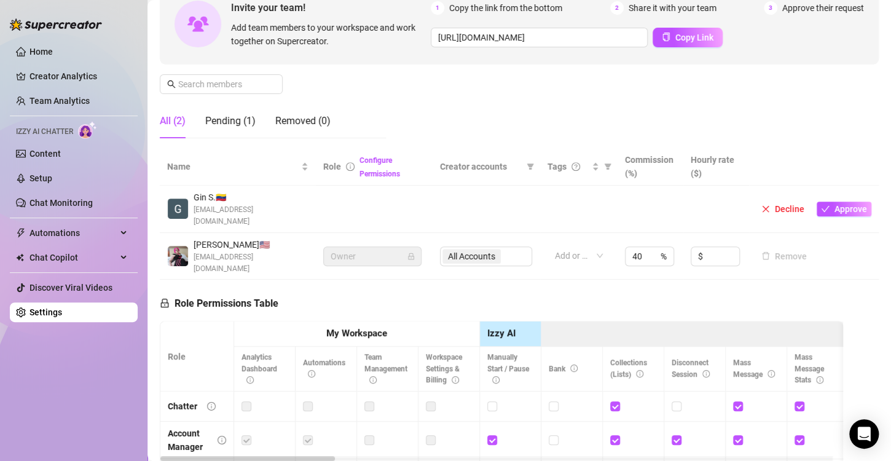
scroll to position [128, 0]
click at [835, 203] on span "Approve" at bounding box center [851, 208] width 33 height 10
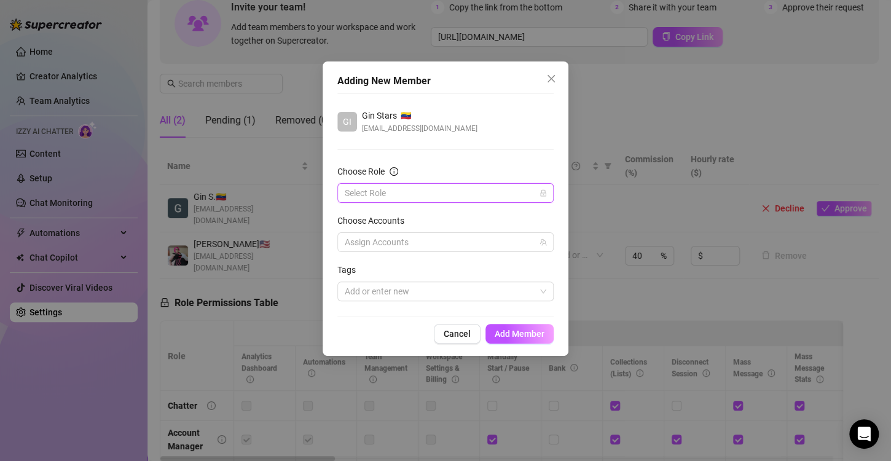
click at [425, 192] on input "Choose Role" at bounding box center [440, 193] width 191 height 18
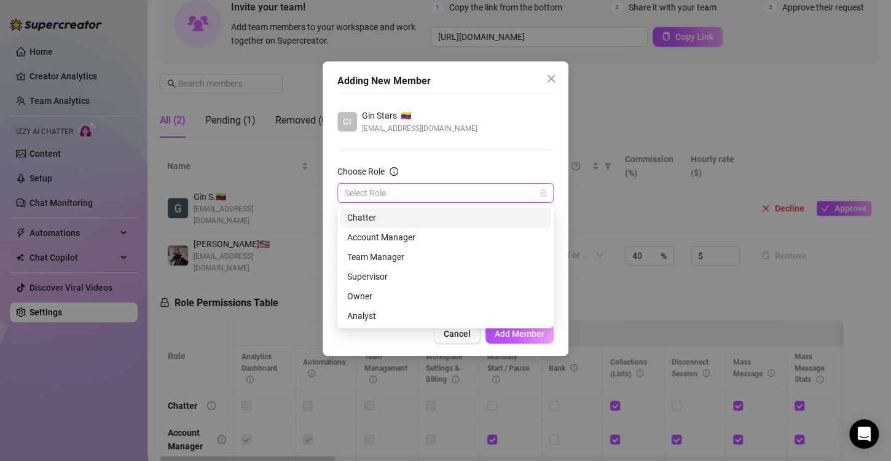
click at [398, 219] on div "Chatter" at bounding box center [445, 218] width 197 height 14
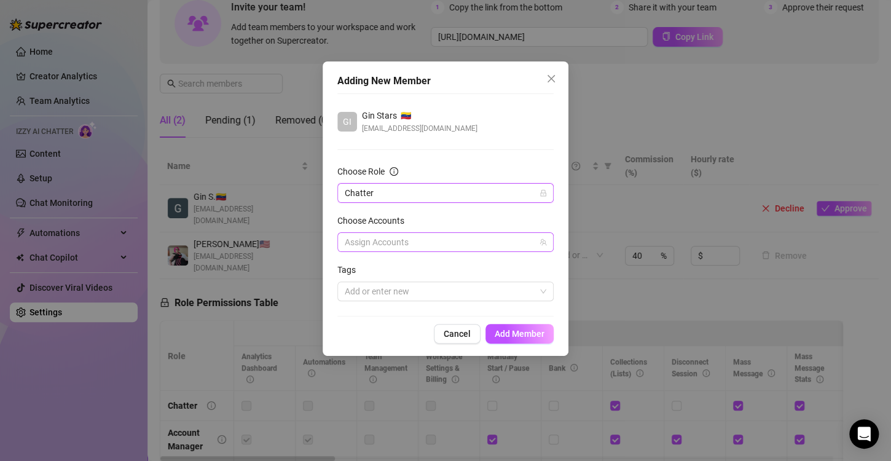
click at [390, 240] on div at bounding box center [439, 242] width 199 height 17
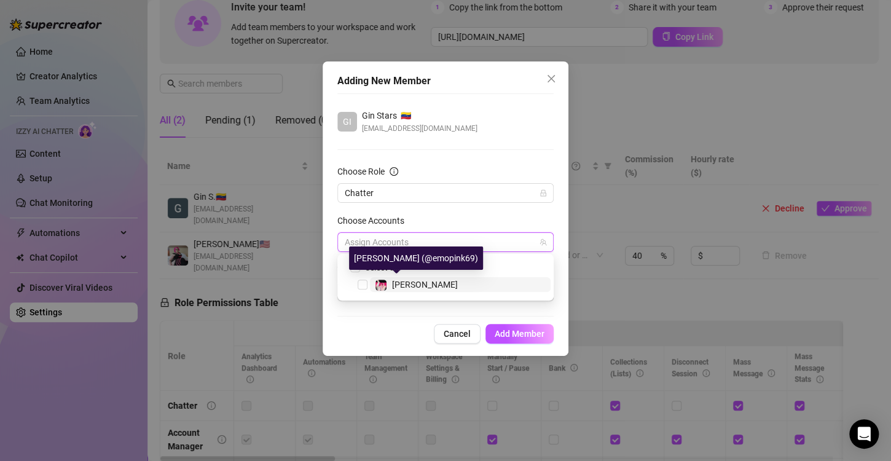
click at [393, 280] on span "[PERSON_NAME]" at bounding box center [425, 285] width 66 height 10
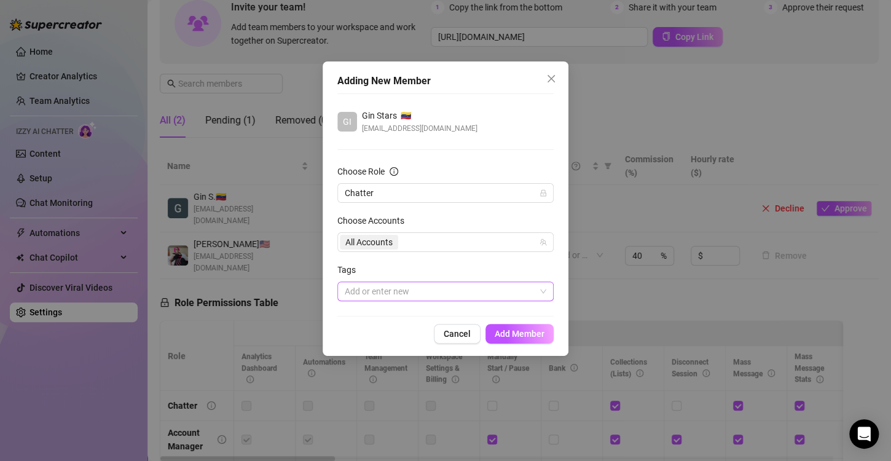
drag, startPoint x: 526, startPoint y: 332, endPoint x: 379, endPoint y: 298, distance: 151.5
click at [379, 298] on div "Adding New Member GI Gin Stars 🇻🇪 [EMAIL_ADDRESS][DOMAIN_NAME] Choose Role Chat…" at bounding box center [446, 208] width 246 height 294
click at [379, 295] on div at bounding box center [439, 291] width 199 height 17
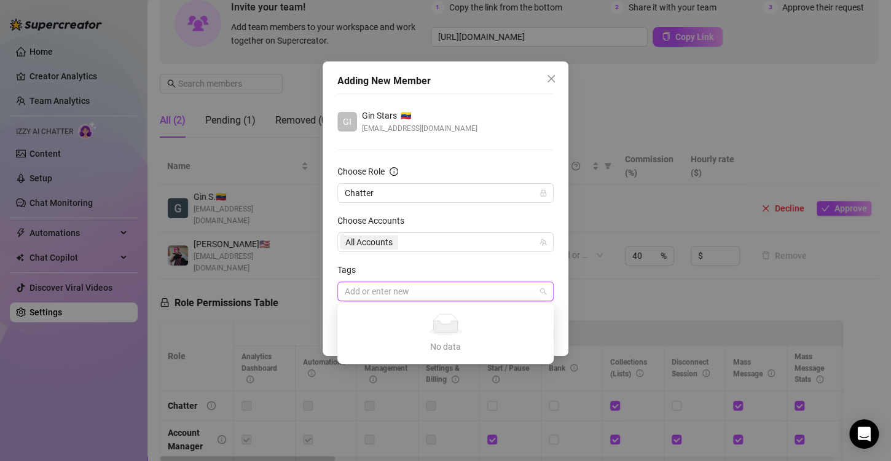
click at [441, 261] on form "Choose Role Chatter Choose Accounts All Accounts Tags Add or enter new" at bounding box center [445, 233] width 216 height 136
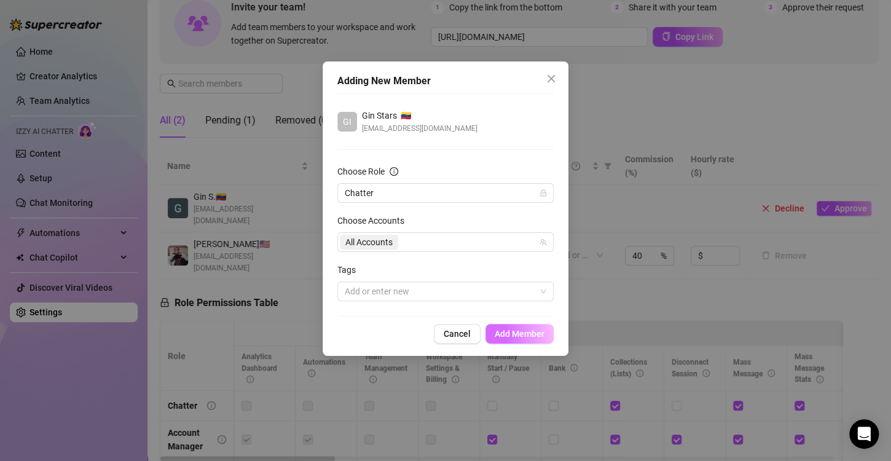
click at [531, 337] on span "Add Member" at bounding box center [520, 334] width 50 height 10
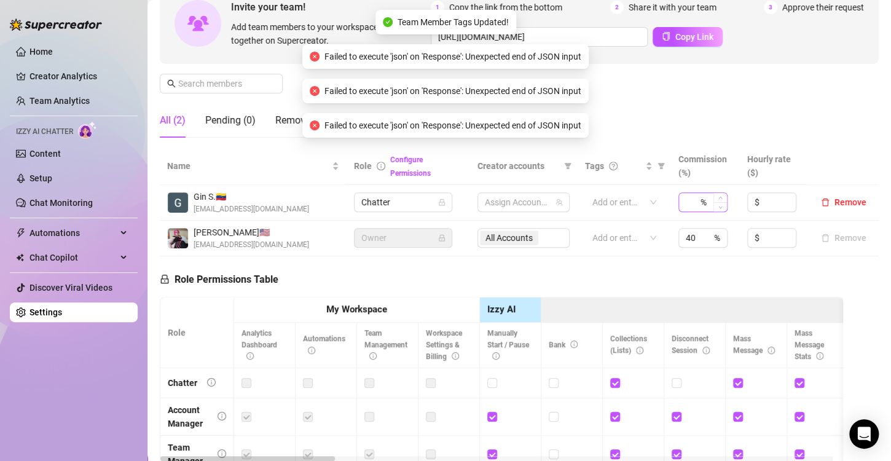
click at [703, 195] on div "%" at bounding box center [703, 202] width 49 height 20
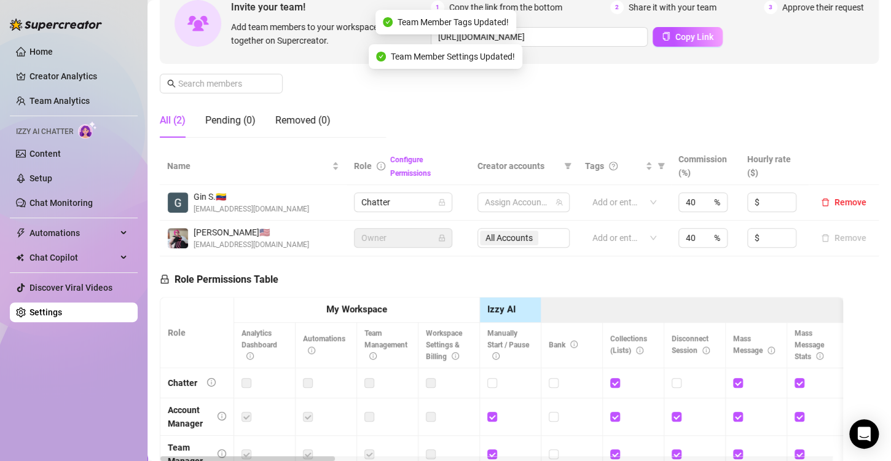
click at [613, 283] on div "Role Permissions Table Role My Workspace Izzy AI OnlyFans Side Menu OnlyFans Ch…" at bounding box center [502, 427] width 684 height 342
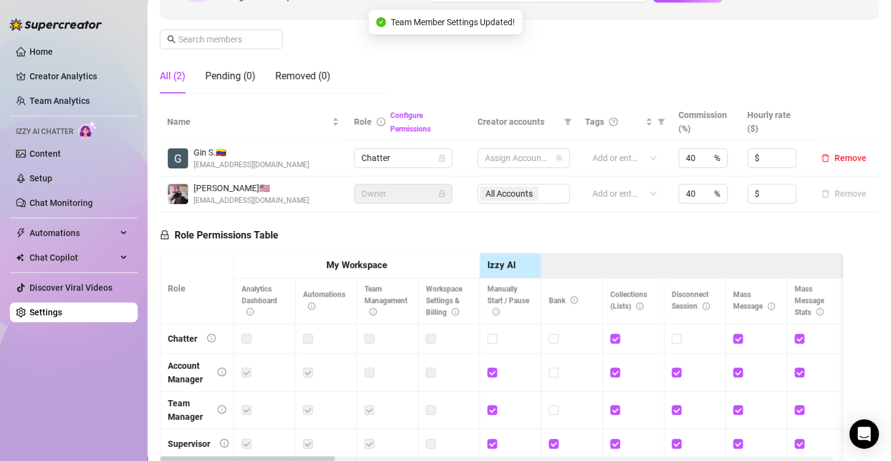
scroll to position [172, 0]
click at [52, 234] on span "Automations" at bounding box center [73, 233] width 87 height 20
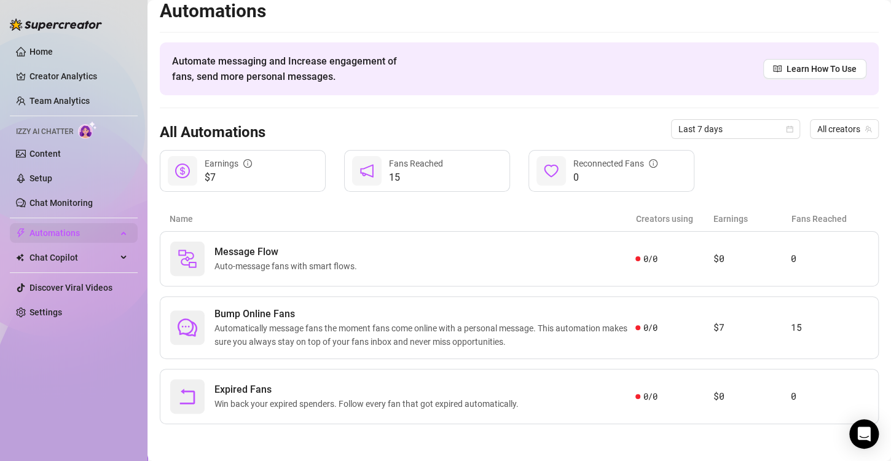
scroll to position [7, 0]
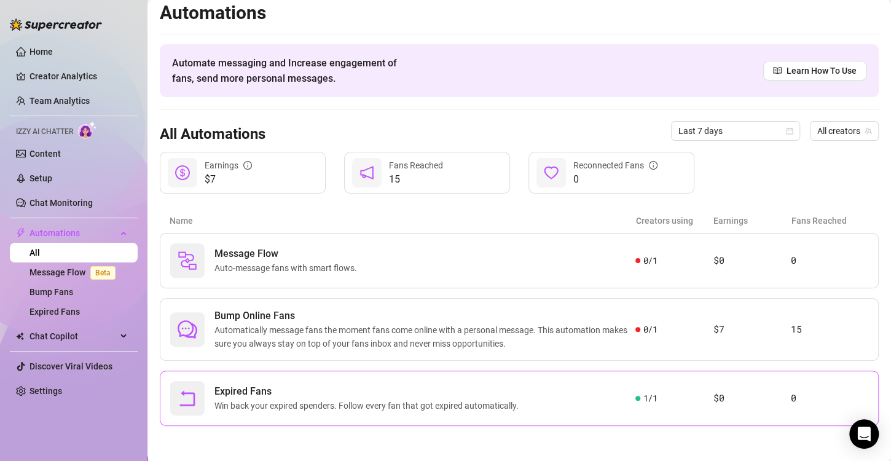
click at [492, 408] on span "Win back your expired spenders. Follow every fan that got expired automatically." at bounding box center [369, 406] width 309 height 14
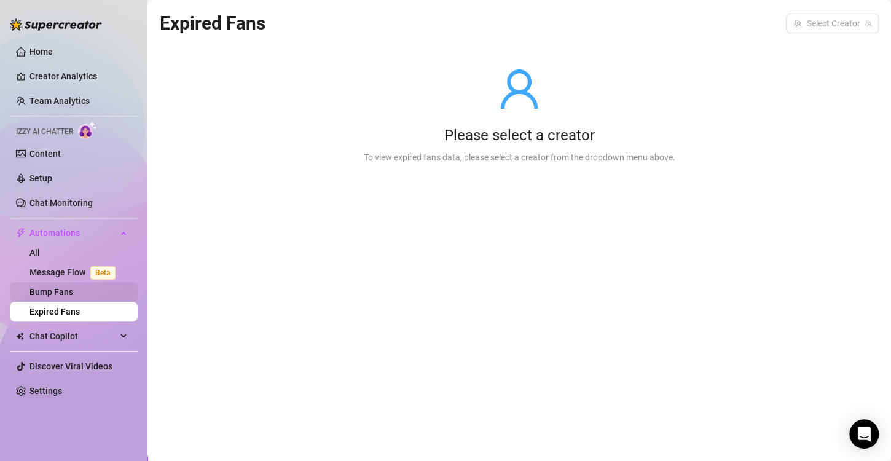
click at [60, 293] on link "Bump Fans" at bounding box center [52, 292] width 44 height 10
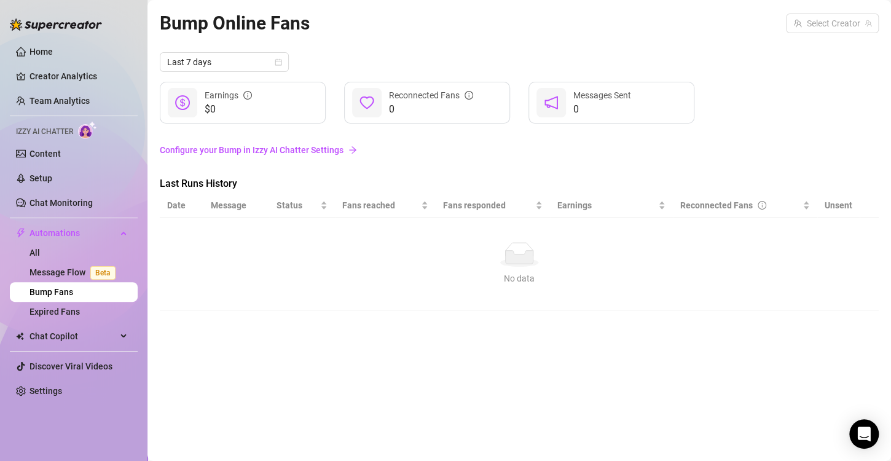
click at [258, 148] on link "Configure your Bump in Izzy AI Chatter Settings" at bounding box center [519, 150] width 719 height 14
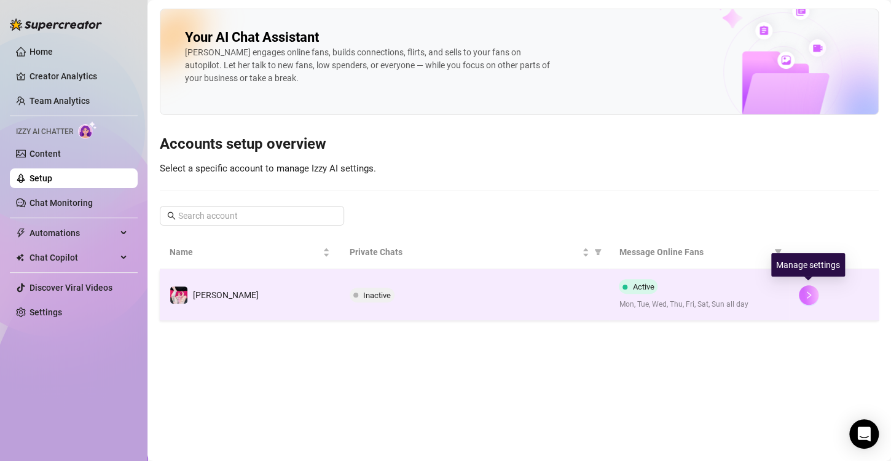
click at [807, 293] on icon "right" at bounding box center [809, 295] width 9 height 9
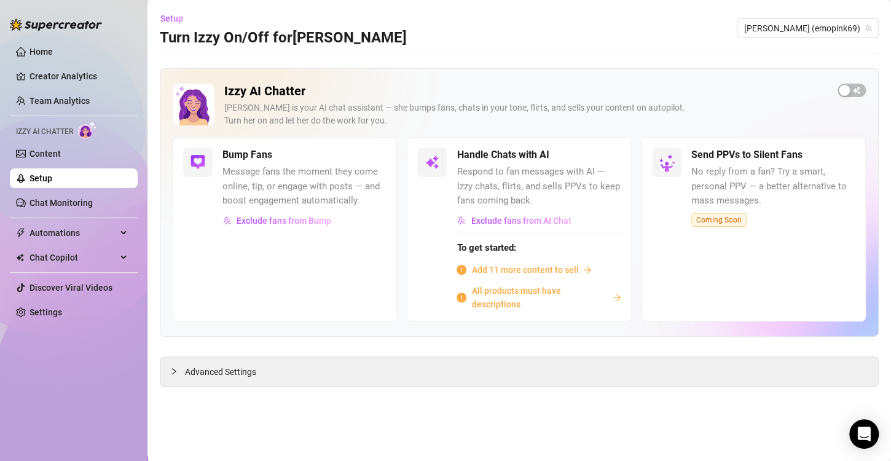
click at [838, 84] on div "Izzy AI Chatter [PERSON_NAME] is your AI chat assistant — she bumps fans, chats…" at bounding box center [519, 110] width 693 height 53
click at [858, 86] on span "button" at bounding box center [852, 91] width 28 height 14
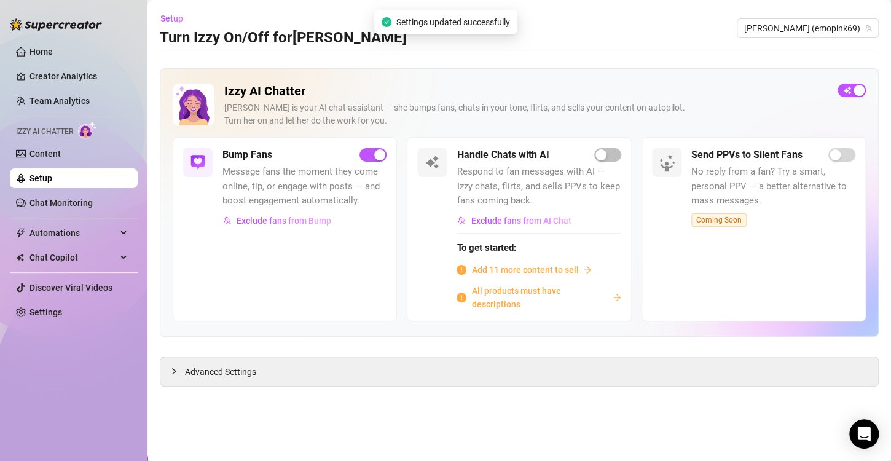
click at [507, 97] on h2 "Izzy AI Chatter" at bounding box center [526, 91] width 604 height 15
click at [336, 371] on div "Advanced Settings" at bounding box center [519, 371] width 718 height 29
click at [224, 373] on span "Advanced Settings" at bounding box center [220, 372] width 71 height 14
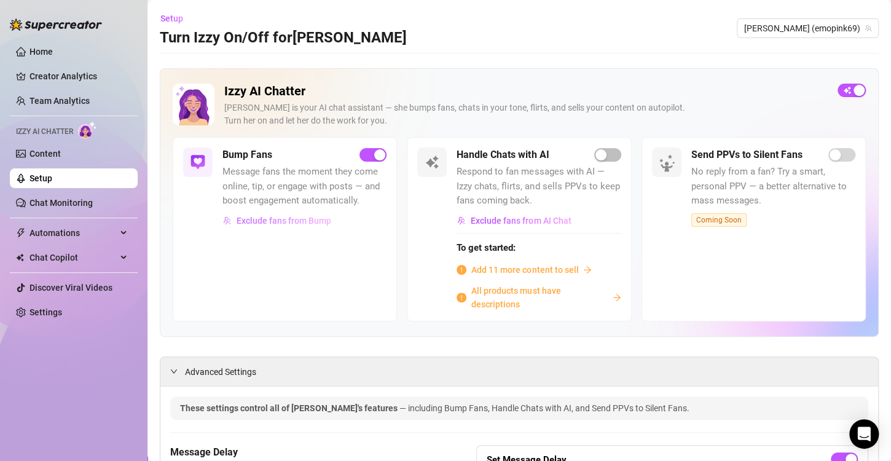
click at [290, 216] on span "Exclude fans from Bump" at bounding box center [284, 221] width 95 height 10
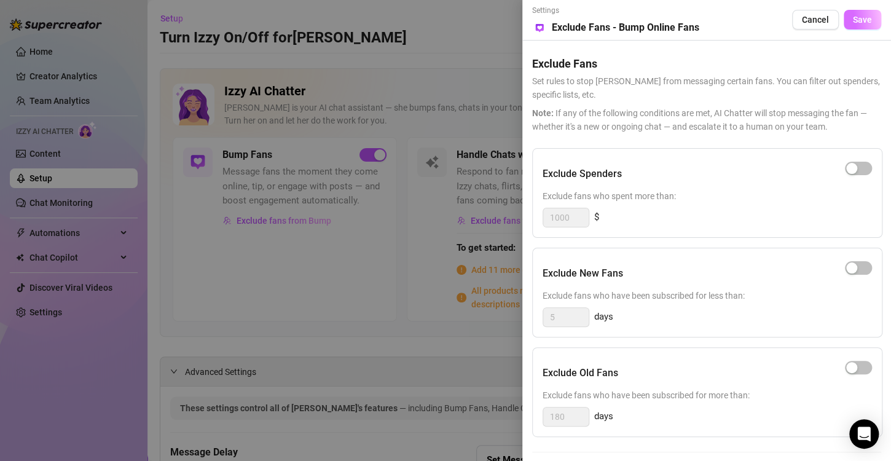
click at [852, 22] on button "Save" at bounding box center [862, 20] width 37 height 20
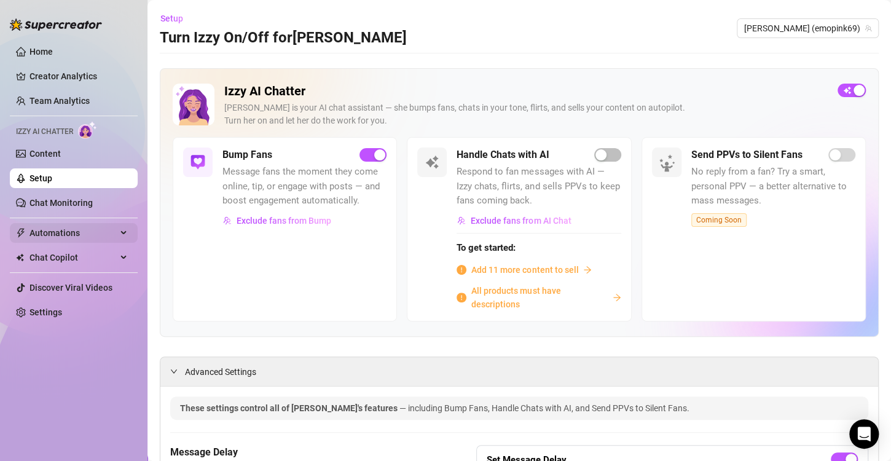
click at [60, 235] on span "Automations" at bounding box center [73, 233] width 87 height 20
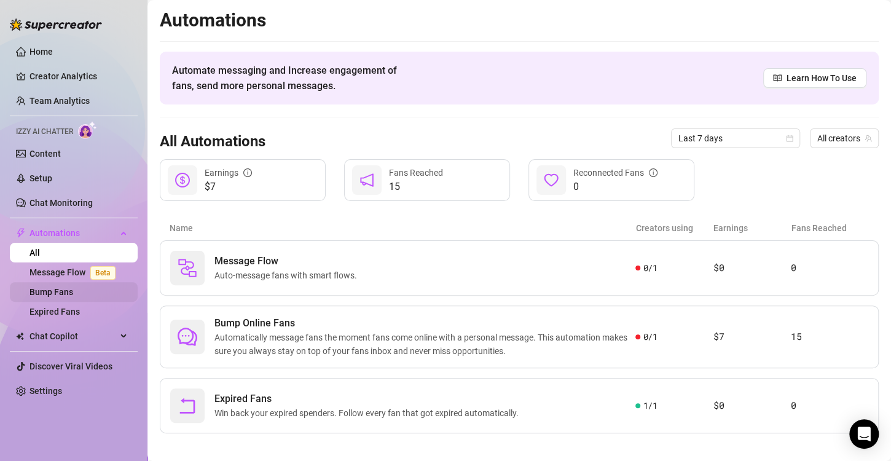
click at [73, 290] on link "Bump Fans" at bounding box center [52, 292] width 44 height 10
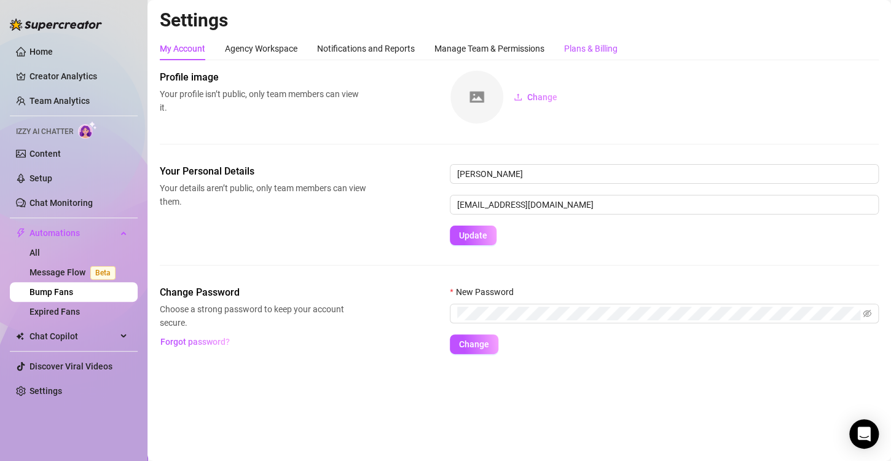
click at [593, 53] on div "Plans & Billing" at bounding box center [590, 49] width 53 height 14
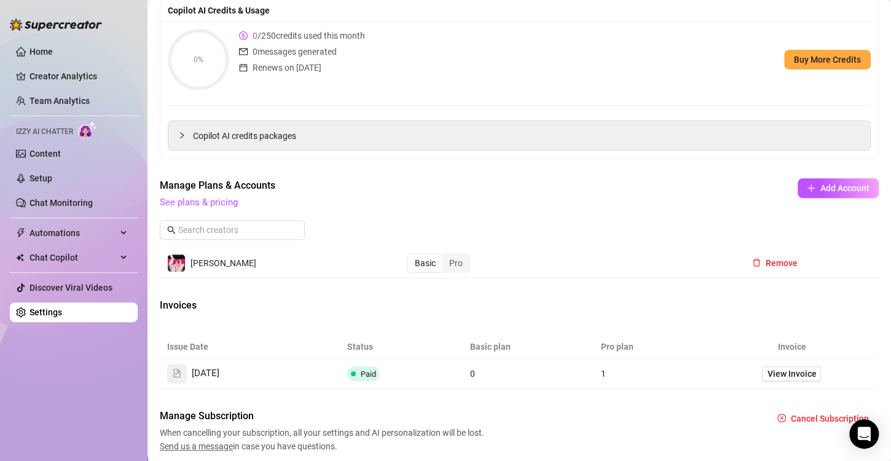
scroll to position [177, 0]
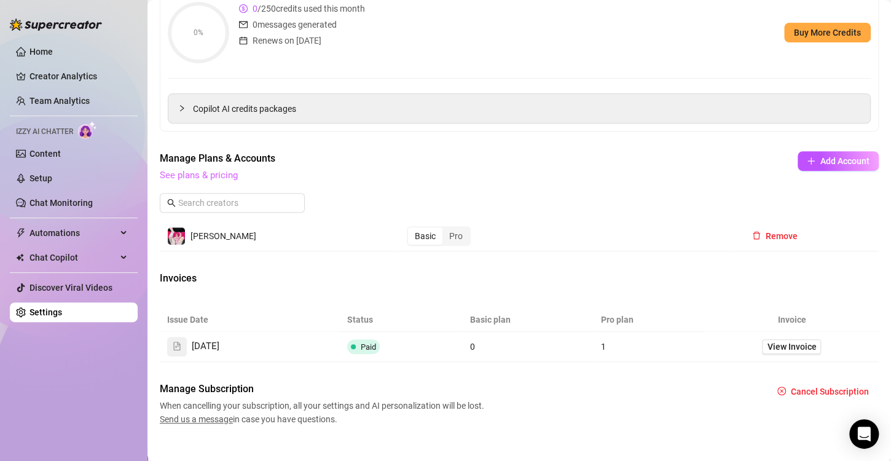
click at [216, 177] on link "See plans & pricing" at bounding box center [199, 175] width 78 height 11
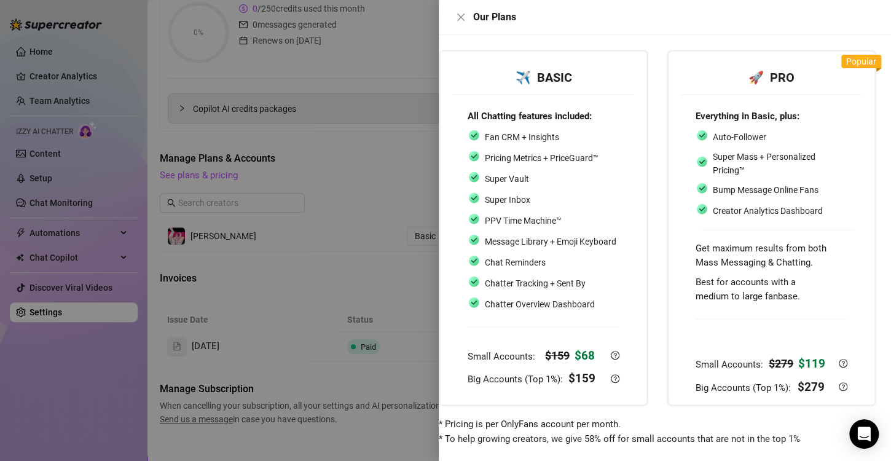
scroll to position [0, 23]
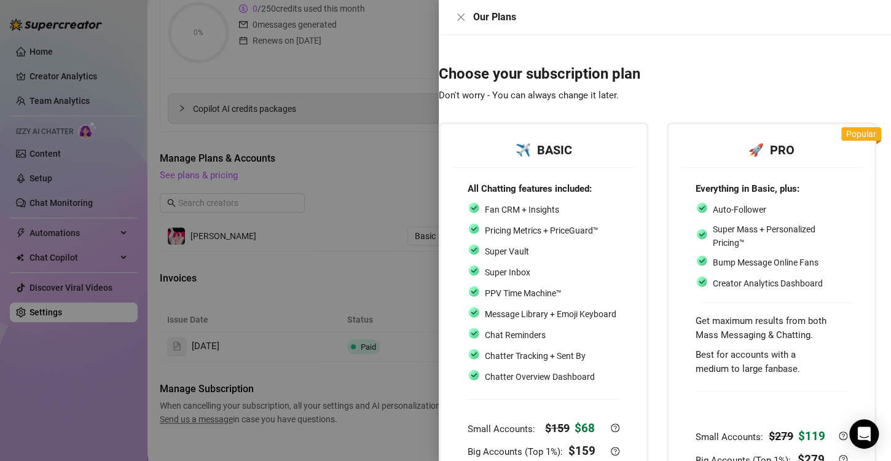
click at [754, 150] on strong "🚀 PRO" at bounding box center [772, 150] width 46 height 15
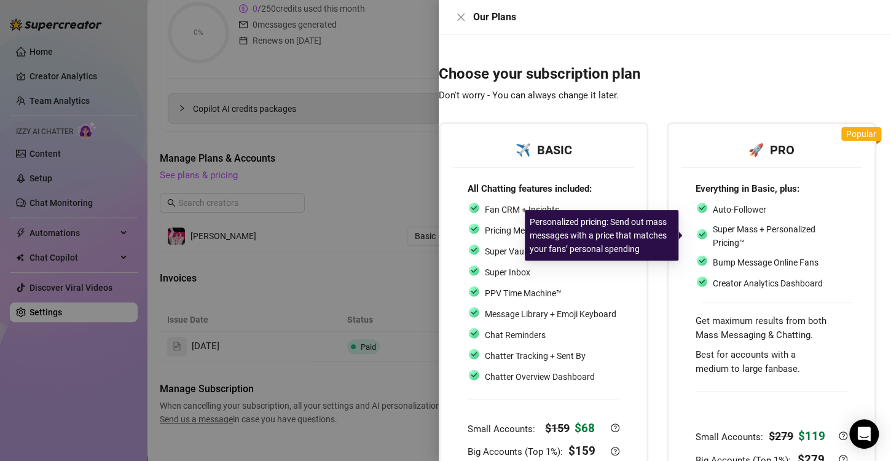
scroll to position [82, 23]
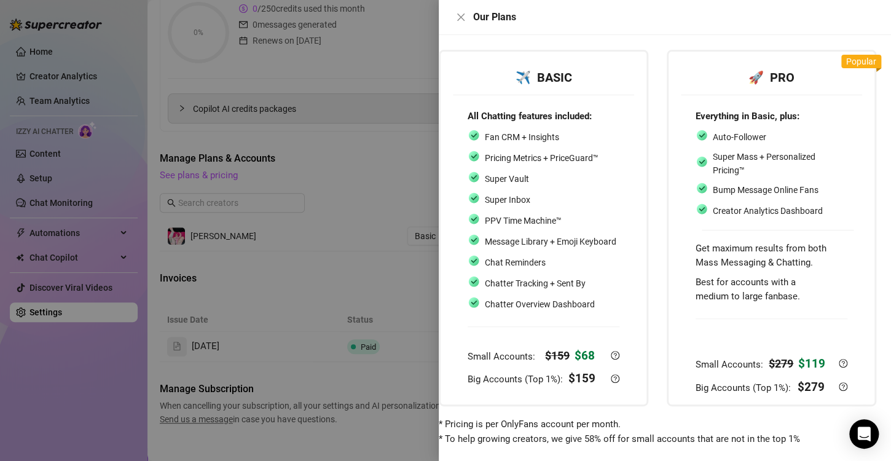
click at [309, 189] on div at bounding box center [445, 230] width 891 height 461
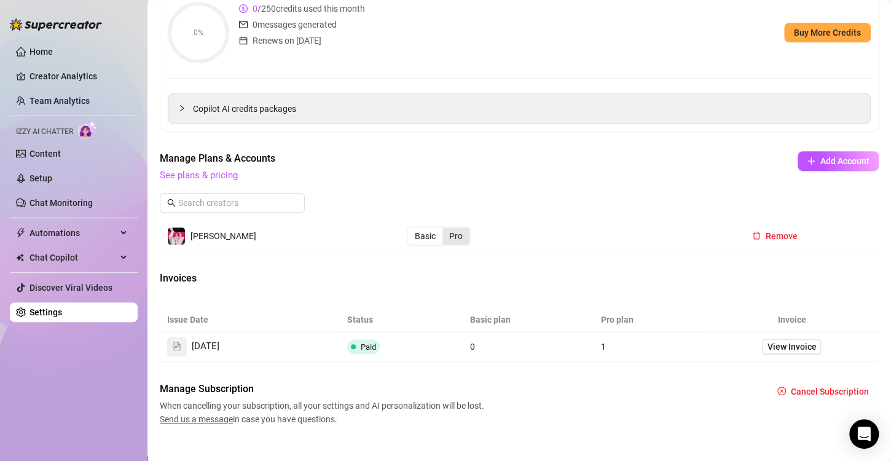
click at [457, 234] on div "Pro" at bounding box center [456, 235] width 27 height 17
click at [446, 229] on input "Pro" at bounding box center [446, 229] width 0 height 0
click at [513, 151] on span "Manage Plans & Accounts" at bounding box center [437, 158] width 554 height 15
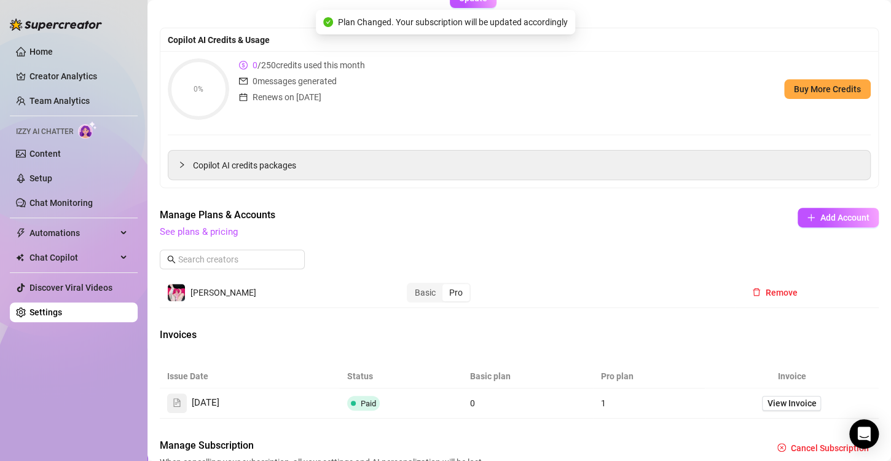
scroll to position [0, 0]
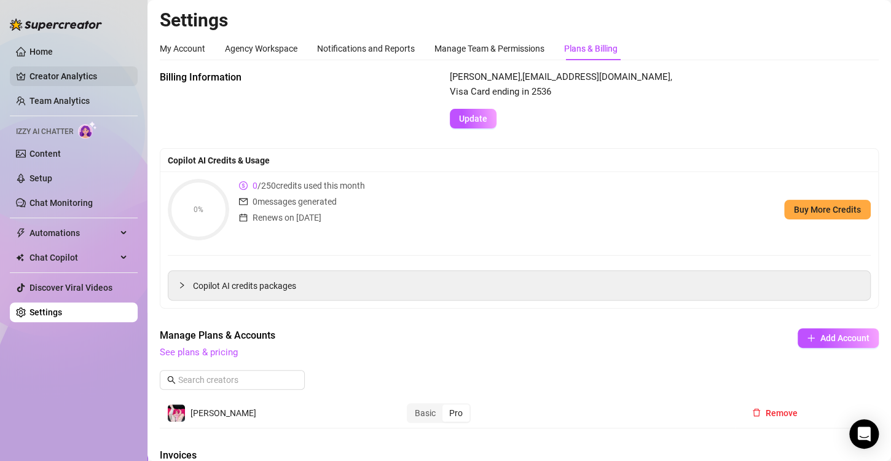
click at [63, 73] on link "Creator Analytics" at bounding box center [79, 76] width 98 height 20
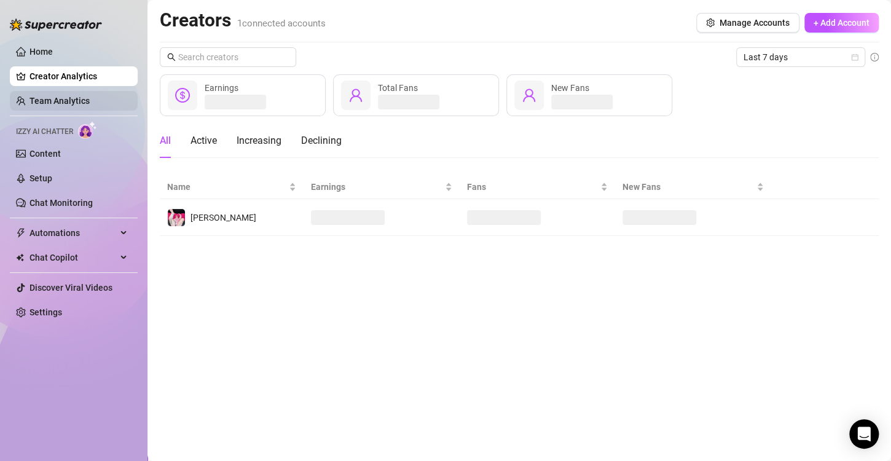
click at [68, 101] on link "Team Analytics" at bounding box center [60, 101] width 60 height 10
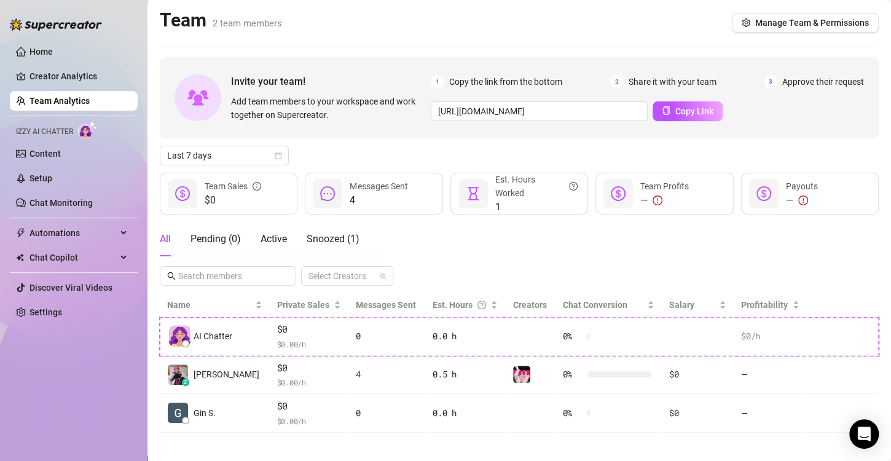
scroll to position [7, 0]
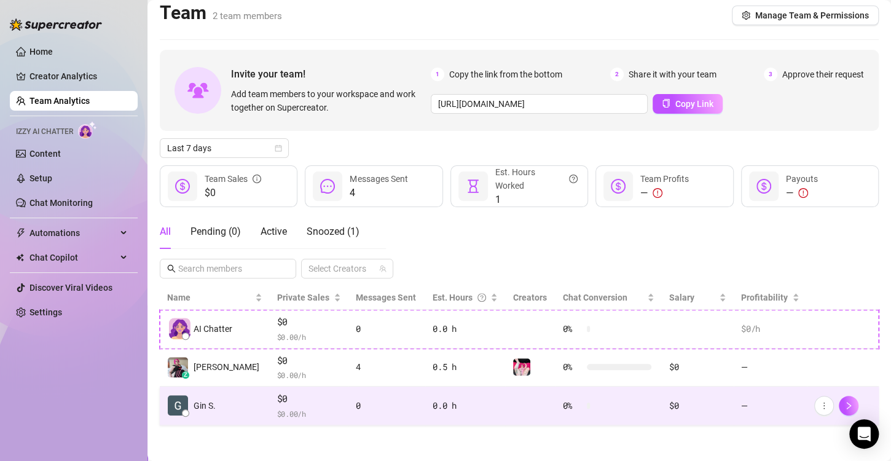
click at [481, 406] on div "0.0 h" at bounding box center [465, 406] width 65 height 14
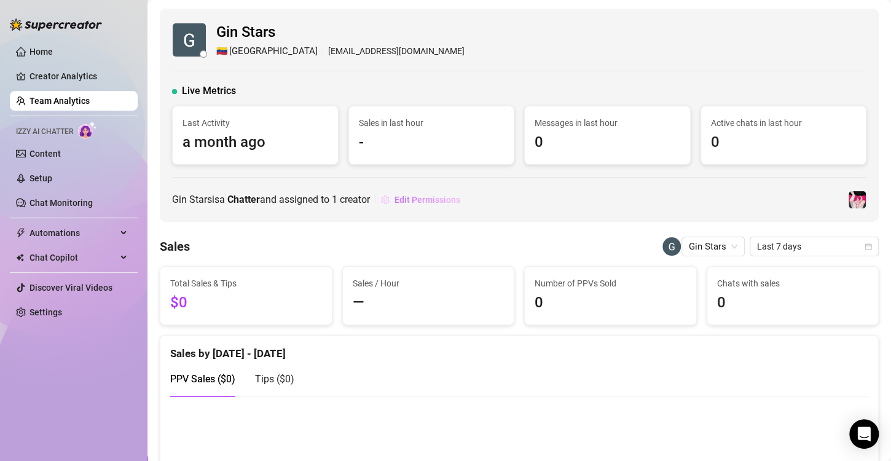
click at [425, 197] on span "Edit Permissions" at bounding box center [428, 200] width 66 height 10
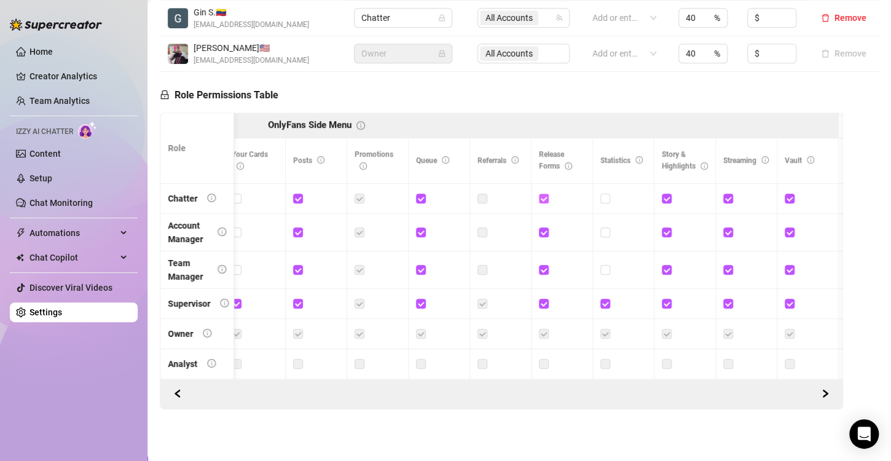
click at [543, 194] on input "checkbox" at bounding box center [543, 198] width 9 height 9
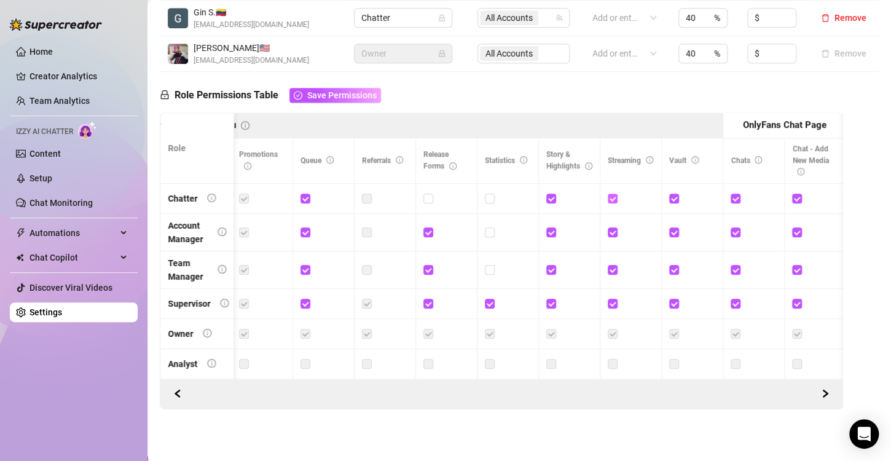
click at [610, 194] on input "checkbox" at bounding box center [612, 198] width 9 height 9
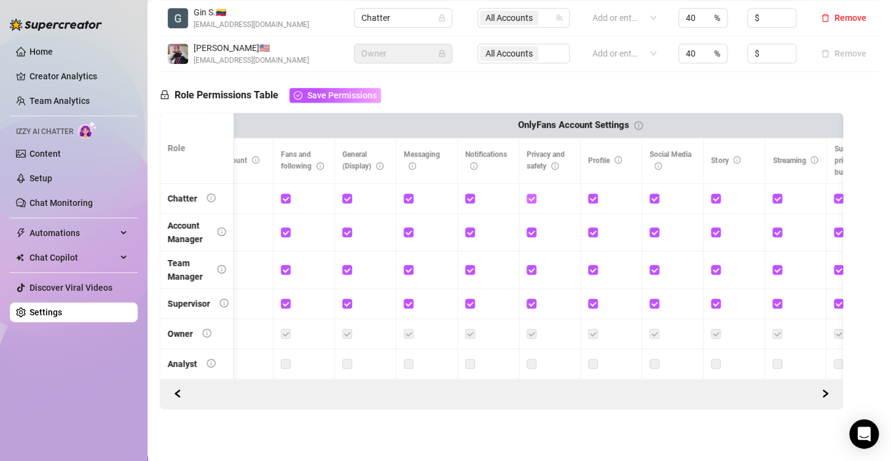
click at [532, 194] on input "checkbox" at bounding box center [531, 198] width 9 height 9
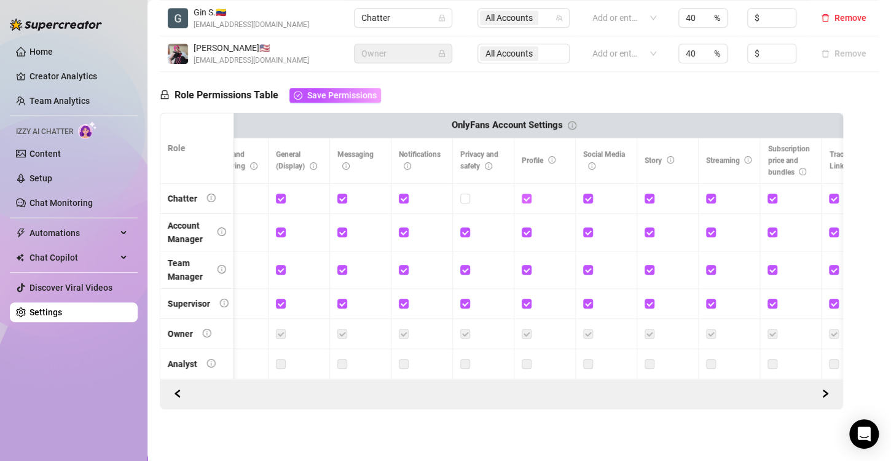
click at [523, 194] on input "checkbox" at bounding box center [526, 198] width 9 height 9
click at [710, 194] on input "checkbox" at bounding box center [710, 198] width 9 height 9
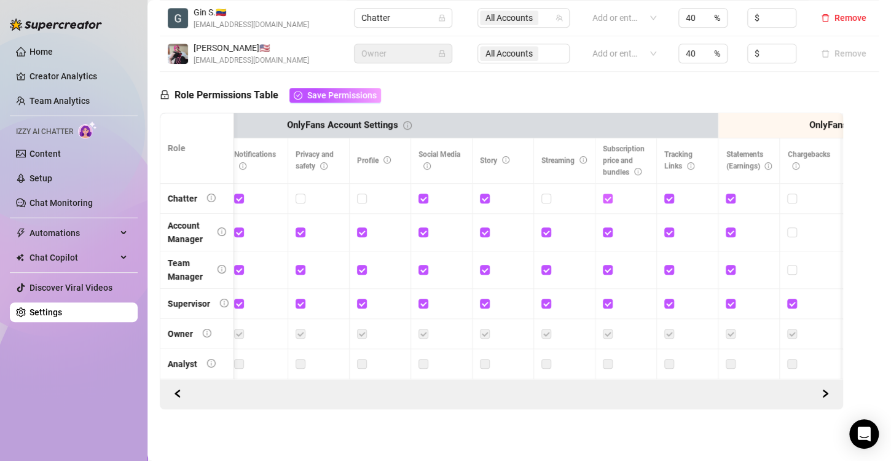
click at [609, 194] on input "checkbox" at bounding box center [607, 198] width 9 height 9
click at [671, 194] on input "checkbox" at bounding box center [669, 198] width 9 height 9
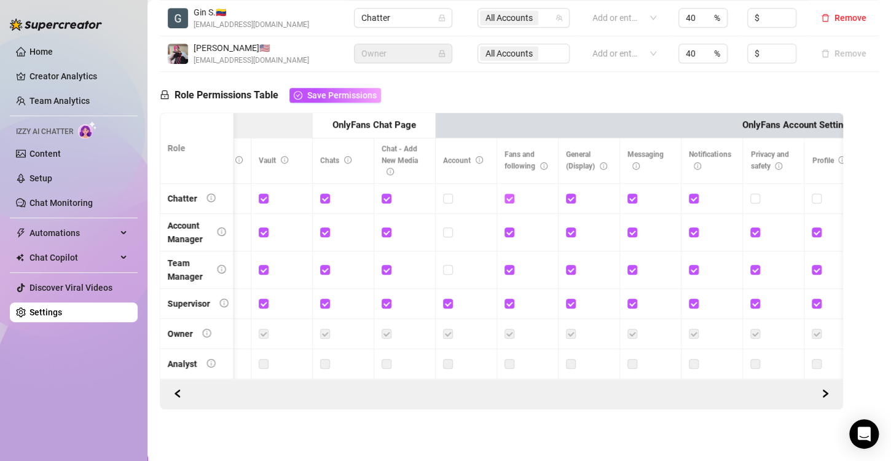
click at [509, 194] on input "checkbox" at bounding box center [509, 198] width 9 height 9
click at [570, 195] on label at bounding box center [571, 199] width 10 height 14
click at [570, 195] on input "checkbox" at bounding box center [570, 198] width 9 height 9
click at [634, 194] on input "checkbox" at bounding box center [632, 198] width 9 height 9
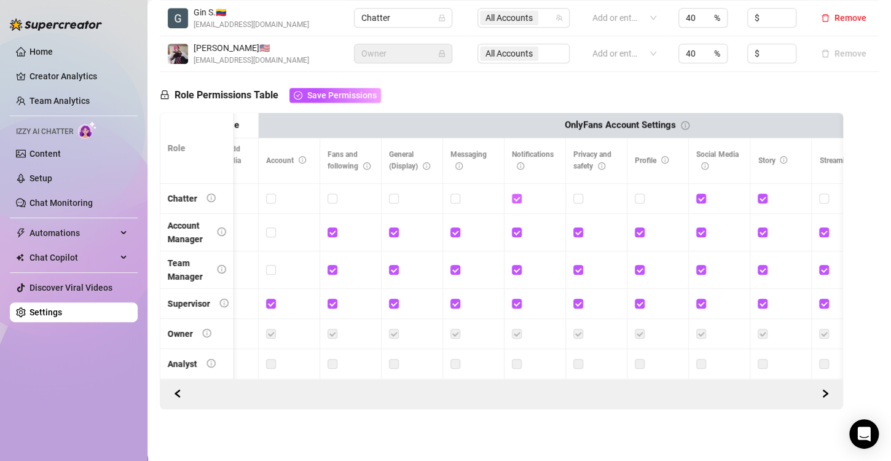
click at [521, 194] on span at bounding box center [517, 199] width 10 height 10
click at [521, 194] on input "checkbox" at bounding box center [516, 198] width 9 height 9
click at [701, 194] on input "checkbox" at bounding box center [700, 198] width 9 height 9
click at [762, 194] on input "checkbox" at bounding box center [762, 198] width 9 height 9
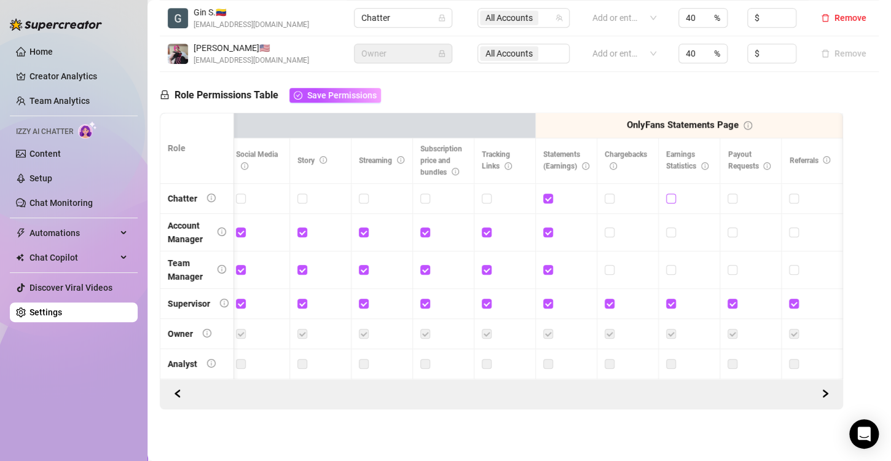
click at [666, 194] on input "checkbox" at bounding box center [670, 198] width 9 height 9
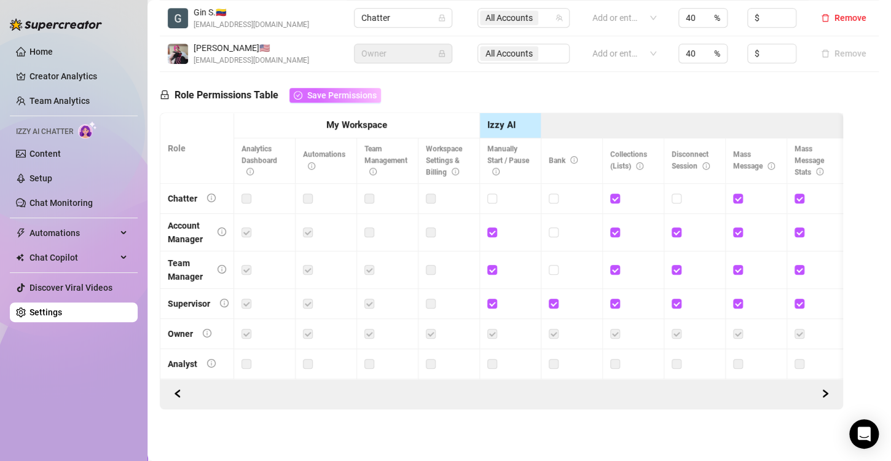
click at [338, 90] on span "Save Permissions" at bounding box center [341, 95] width 69 height 10
click at [65, 66] on link "Creator Analytics" at bounding box center [79, 76] width 98 height 20
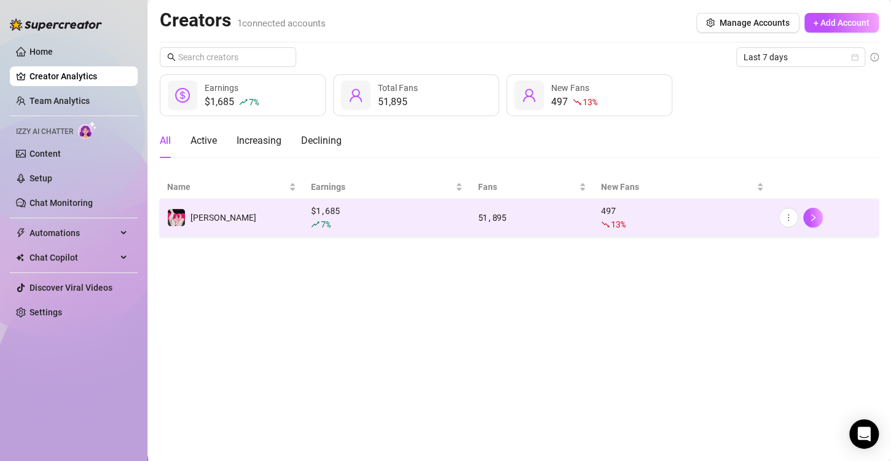
click at [344, 215] on div "$ 1,685 7 %" at bounding box center [387, 217] width 152 height 27
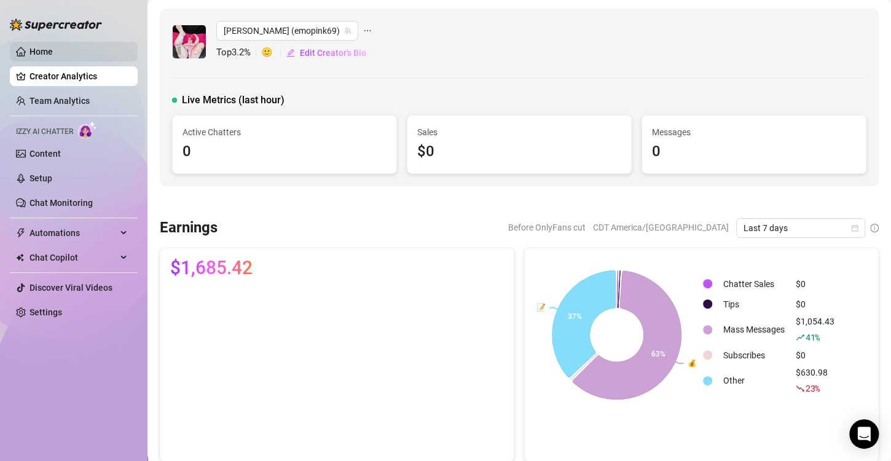
click at [53, 51] on link "Home" at bounding box center [41, 52] width 23 height 10
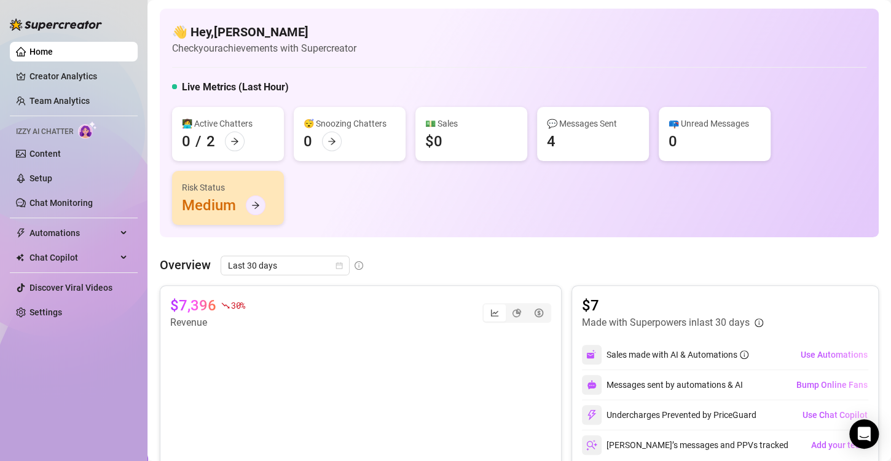
click at [253, 208] on icon "arrow-right" at bounding box center [255, 205] width 9 height 9
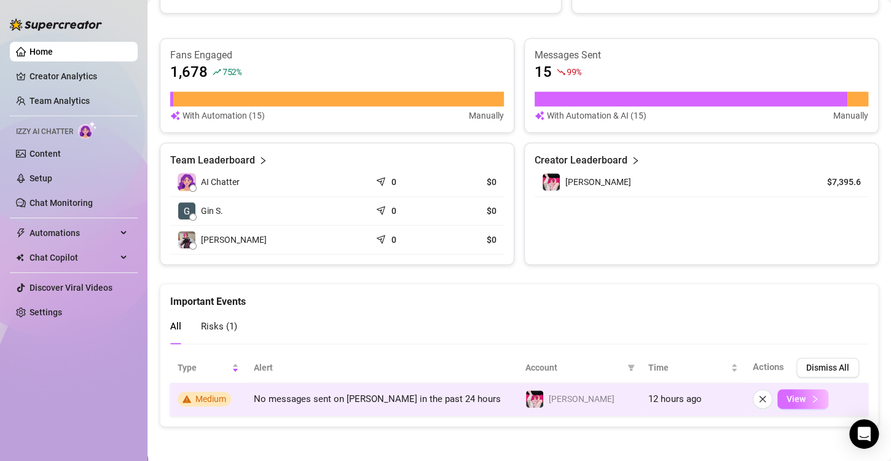
click at [794, 401] on span "View" at bounding box center [796, 399] width 19 height 10
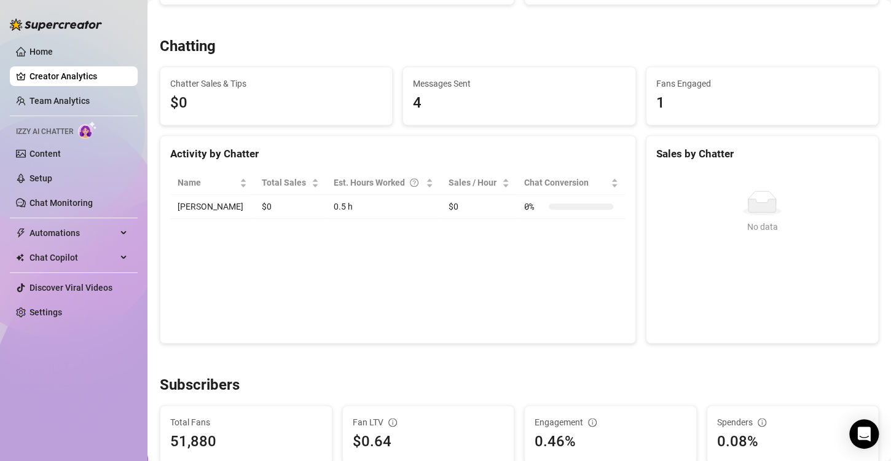
click at [67, 62] on ul "Home Creator Analytics Team Analytics Izzy AI Chatter Content Setup Chat Monito…" at bounding box center [74, 182] width 128 height 290
click at [46, 56] on link "Home" at bounding box center [41, 52] width 23 height 10
